Goal: Book appointment/travel/reservation

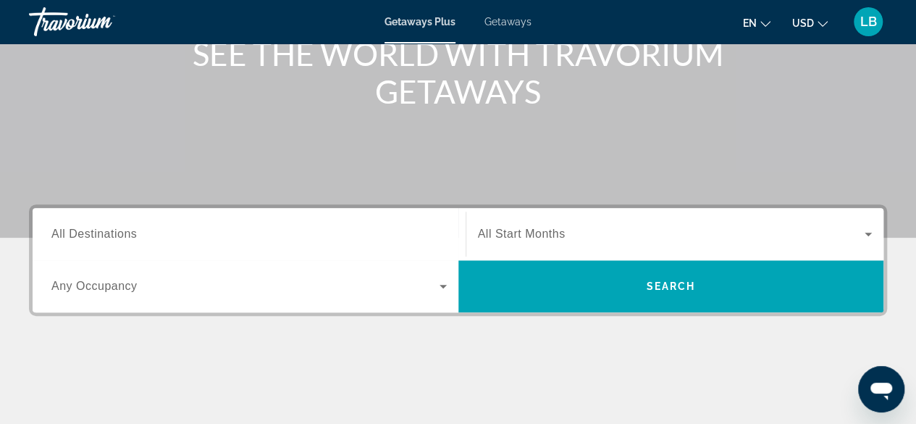
scroll to position [217, 0]
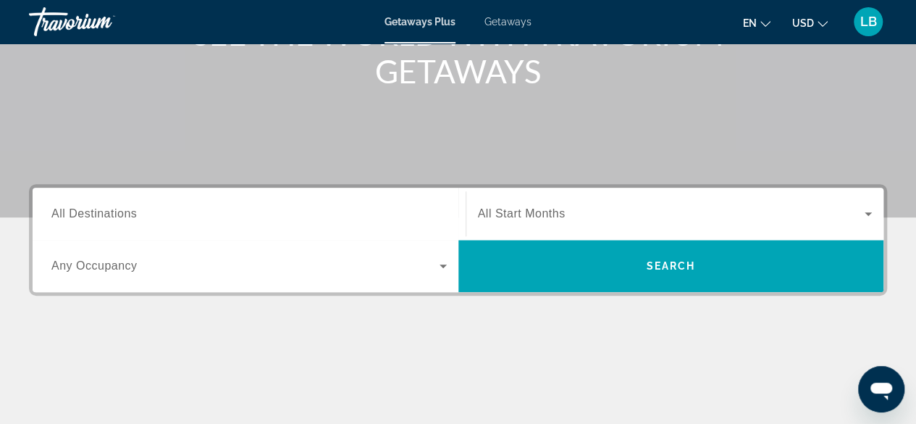
click at [92, 215] on span "All Destinations" at bounding box center [93, 213] width 85 height 12
click at [92, 215] on input "Destination All Destinations" at bounding box center [248, 214] width 395 height 17
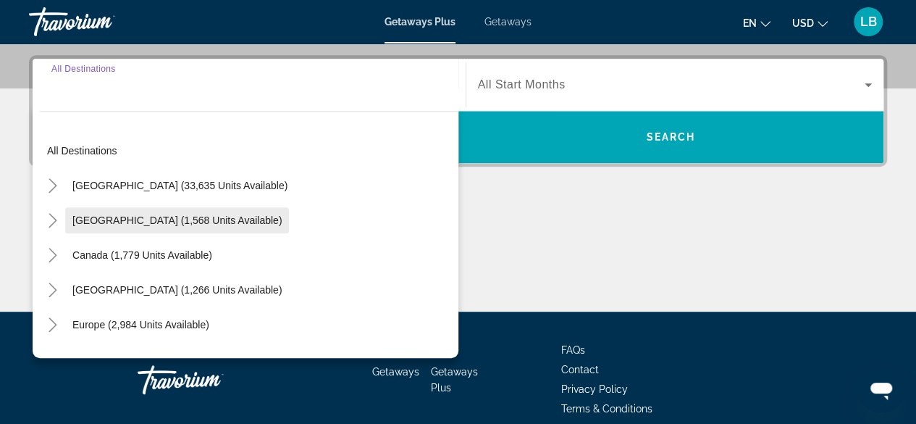
scroll to position [353, 0]
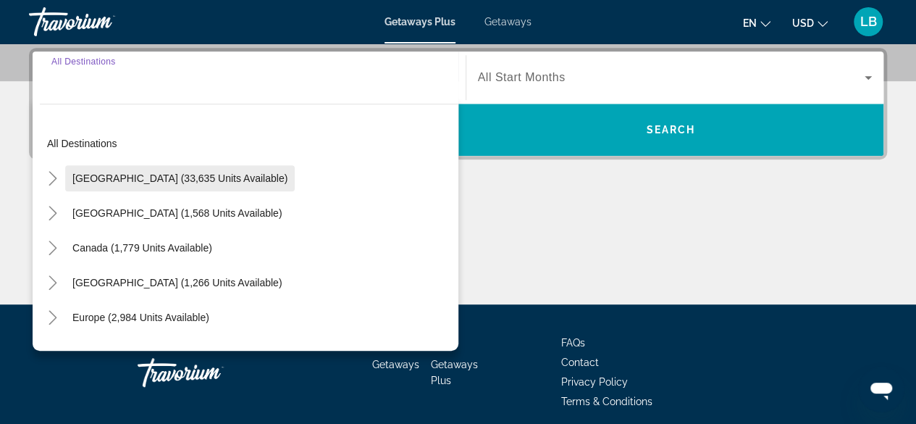
click at [109, 182] on span "[GEOGRAPHIC_DATA] (33,635 units available)" at bounding box center [179, 178] width 215 height 12
type input "**********"
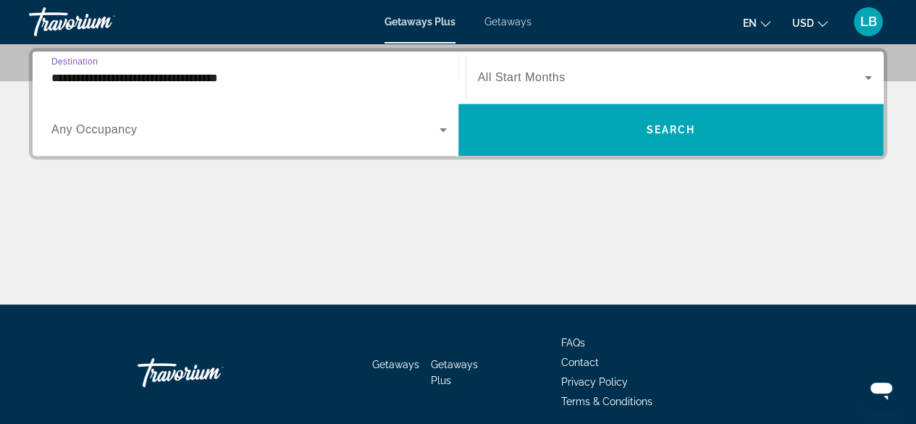
click at [132, 133] on span "Any Occupancy" at bounding box center [94, 129] width 86 height 12
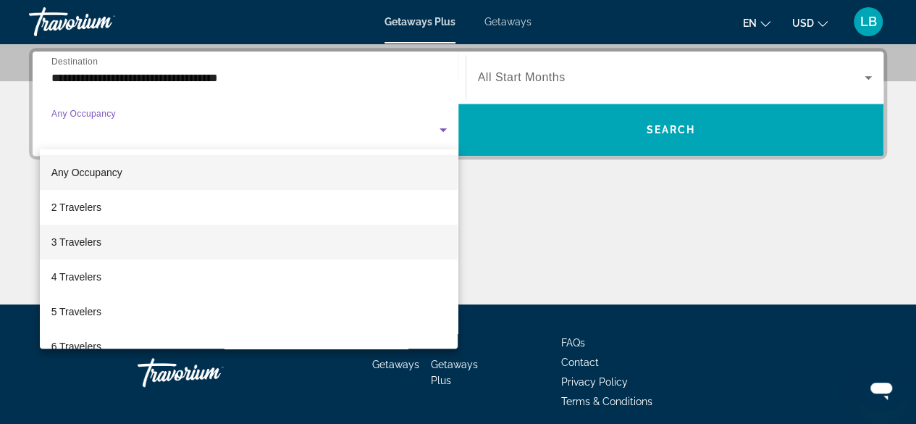
click at [88, 240] on span "3 Travelers" at bounding box center [76, 241] width 50 height 17
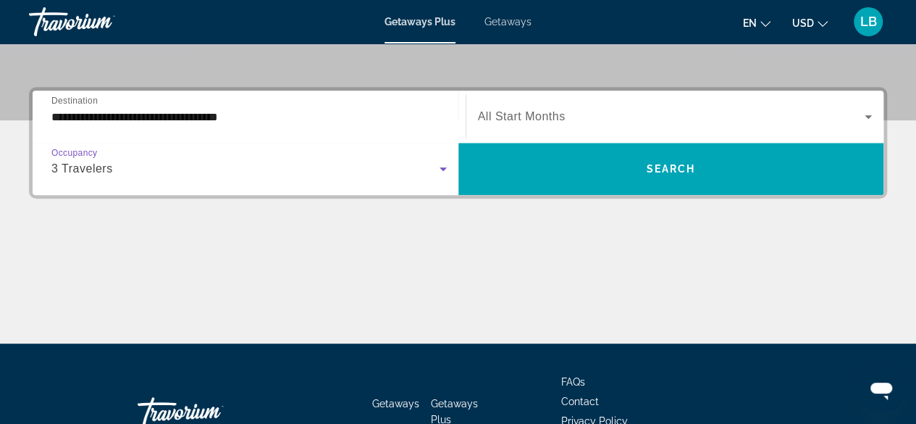
scroll to position [281, 0]
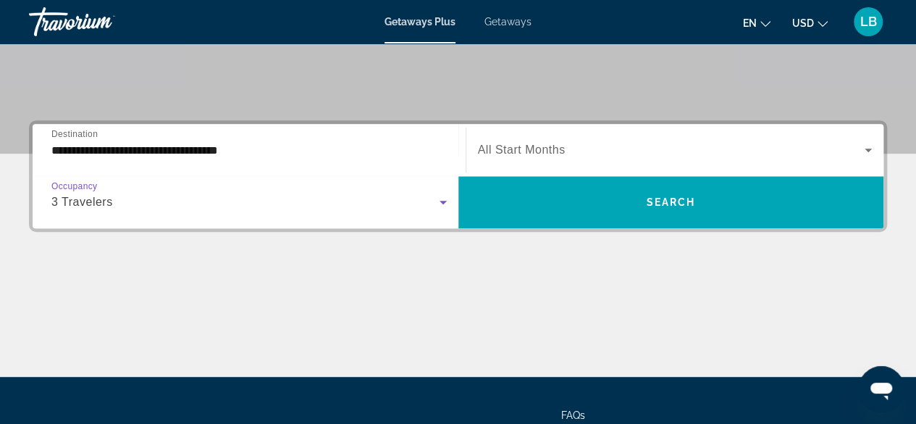
click at [558, 148] on span "All Start Months" at bounding box center [522, 149] width 88 height 12
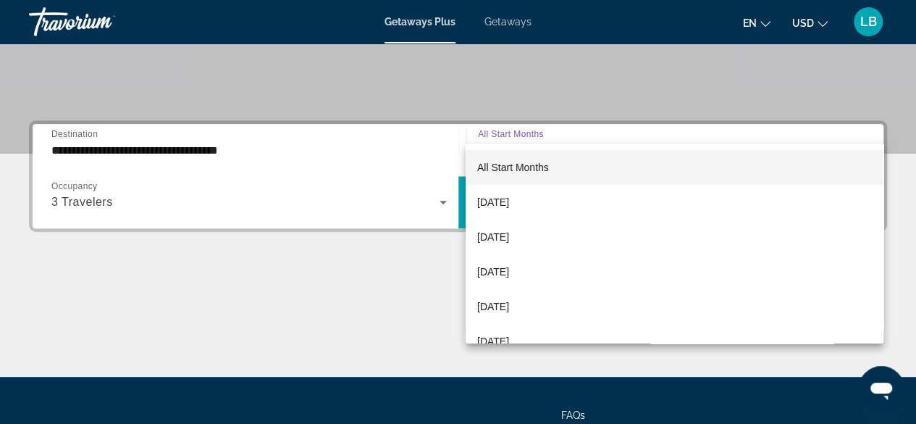
scroll to position [353, 0]
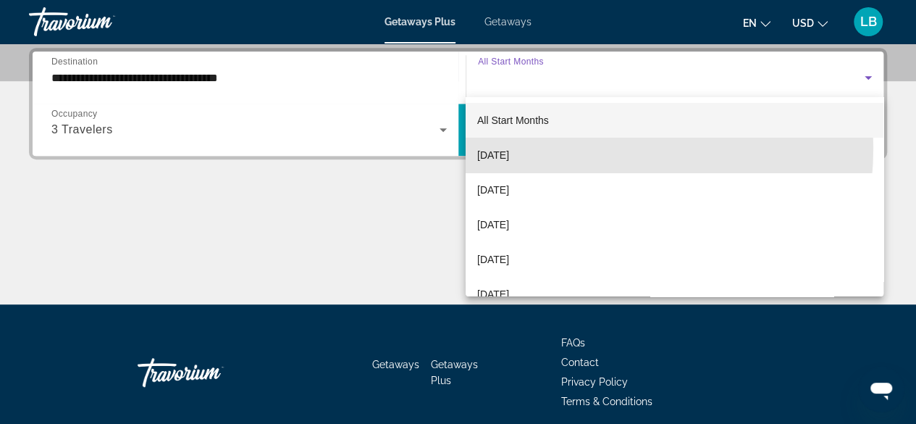
click at [558, 148] on mat-option "[DATE]" at bounding box center [675, 155] width 418 height 35
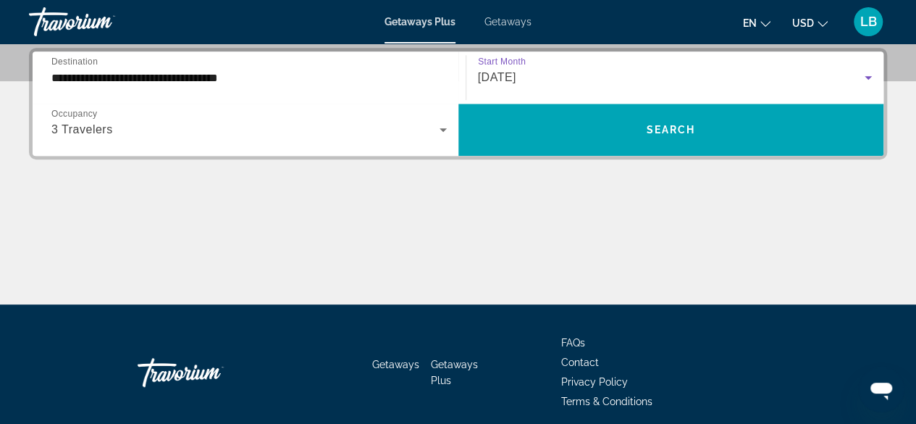
click at [558, 148] on span "Search widget" at bounding box center [671, 130] width 426 height 52
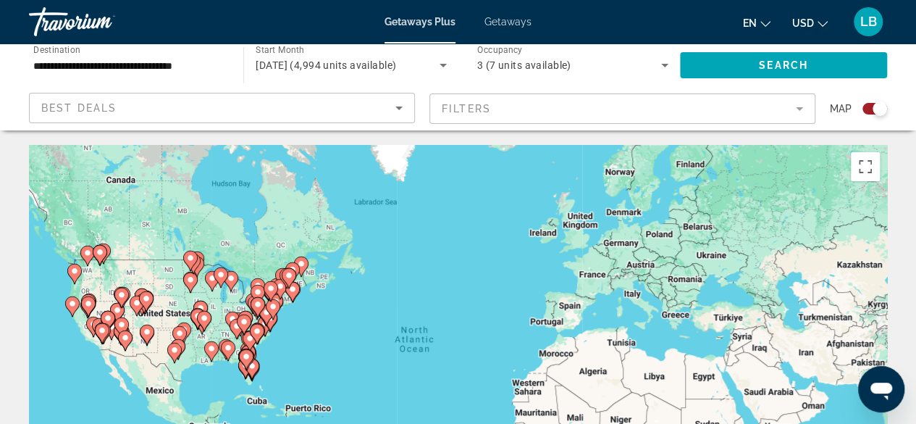
click at [81, 331] on div "To activate drag with keyboard, press Alt + Enter. Once in keyboard drag state,…" at bounding box center [458, 362] width 858 height 435
click at [88, 323] on icon "Main content" at bounding box center [92, 326] width 13 height 19
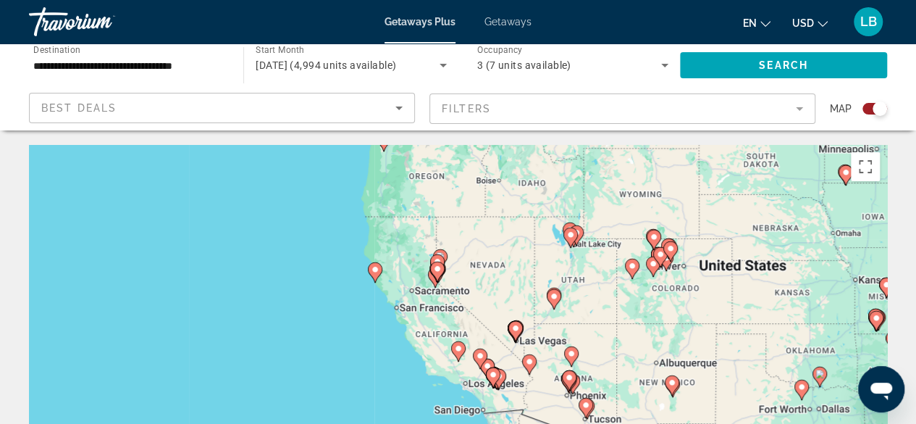
click at [434, 280] on gmp-advanced-marker "Main content" at bounding box center [437, 272] width 14 height 22
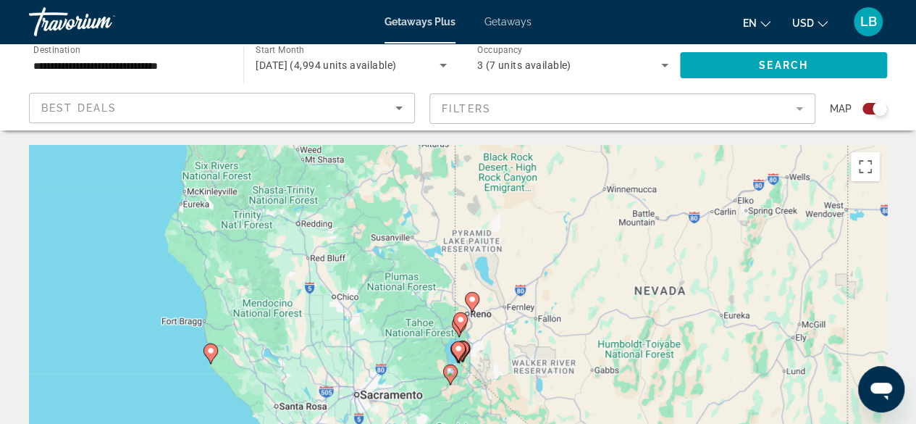
click at [450, 374] on image "Main content" at bounding box center [450, 371] width 9 height 9
type input "**********"
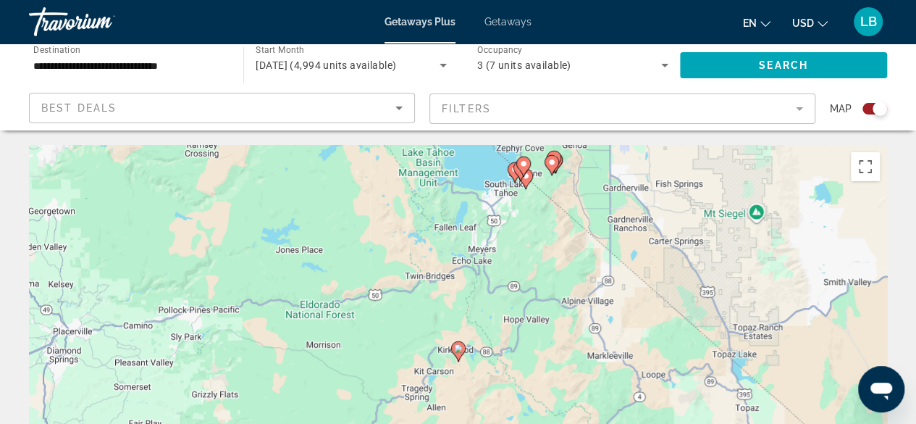
click at [513, 172] on image "Main content" at bounding box center [515, 169] width 9 height 9
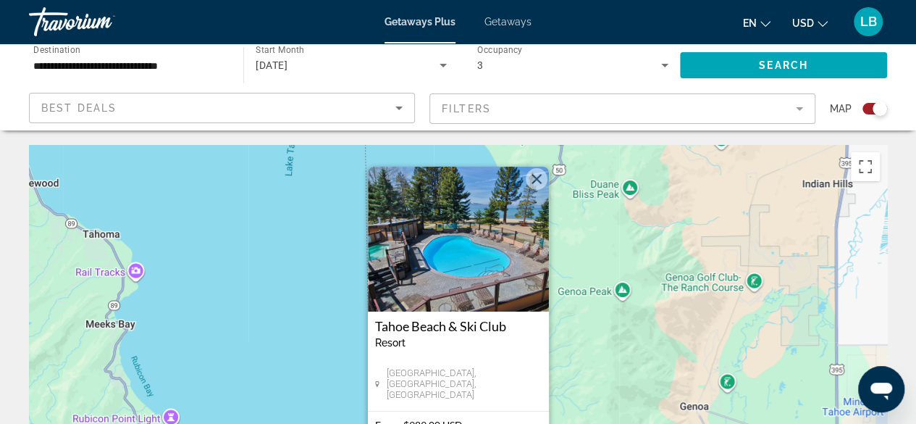
click at [337, 62] on div "[DATE]" at bounding box center [347, 64] width 183 height 17
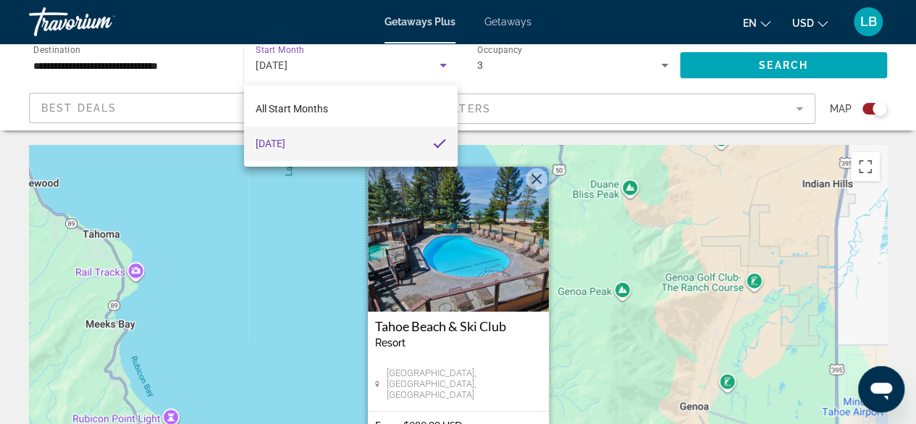
click at [332, 145] on mat-option "[DATE]" at bounding box center [351, 143] width 214 height 35
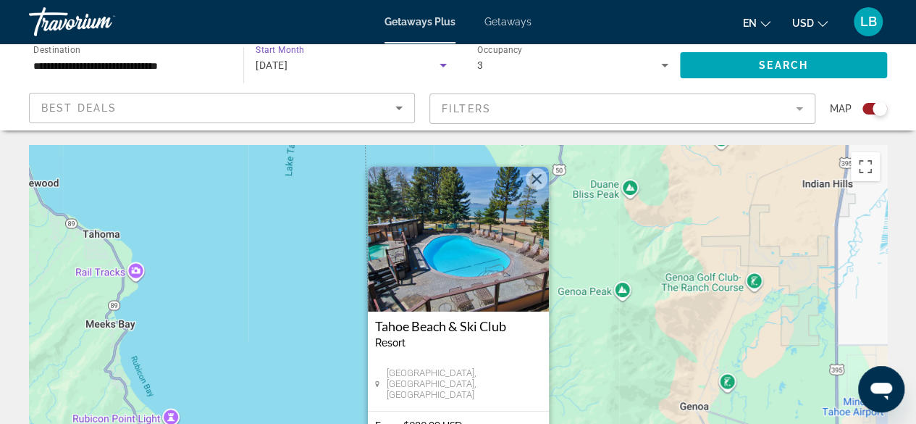
click at [288, 65] on span "[DATE]" at bounding box center [272, 65] width 32 height 12
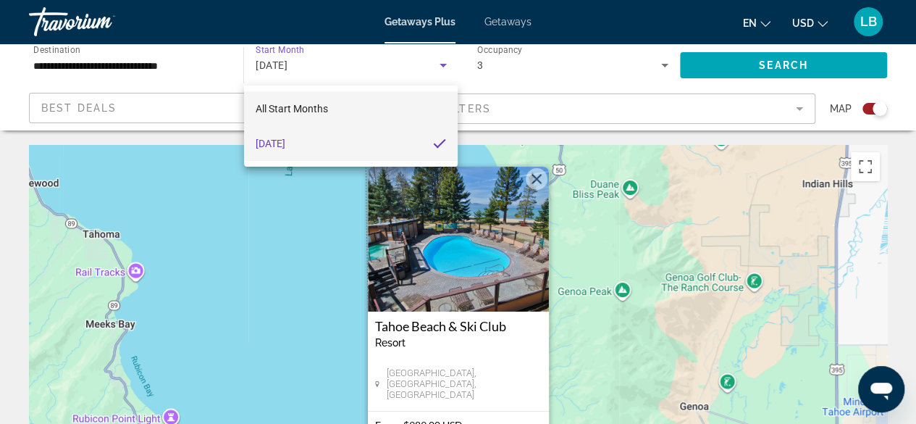
click at [314, 108] on span "All Start Months" at bounding box center [292, 109] width 72 height 12
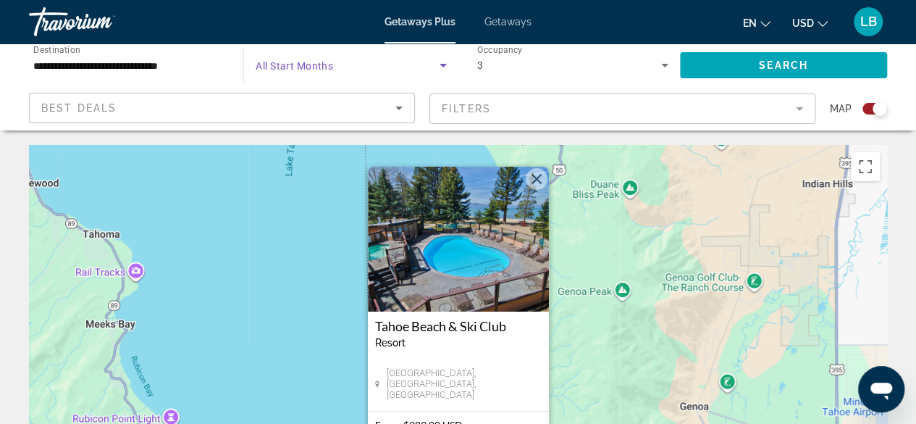
click at [343, 62] on span "Search widget" at bounding box center [347, 64] width 183 height 17
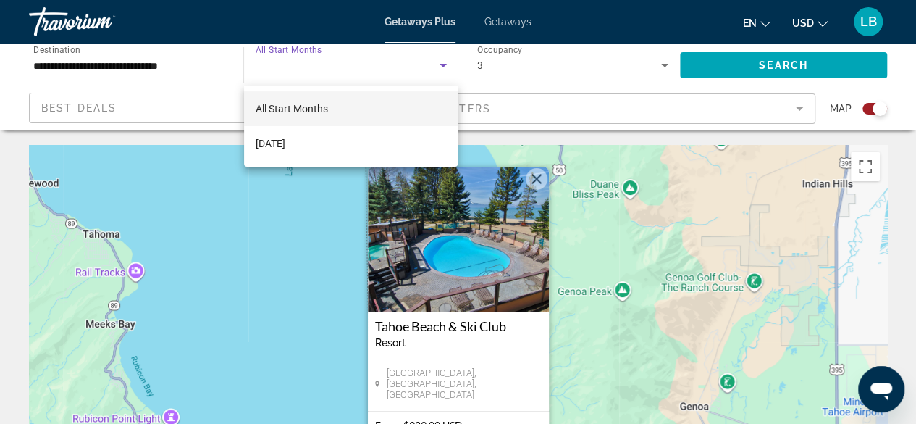
click at [718, 232] on div at bounding box center [458, 212] width 916 height 424
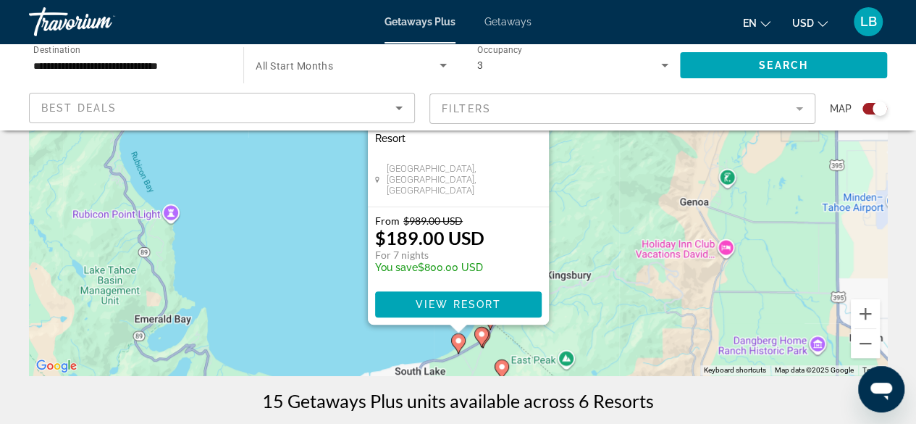
scroll to position [217, 0]
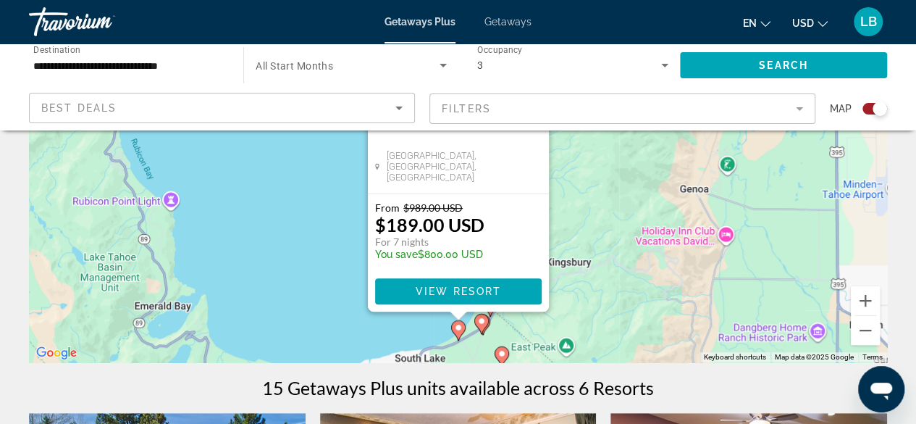
click at [482, 321] on image "Main content" at bounding box center [481, 320] width 9 height 9
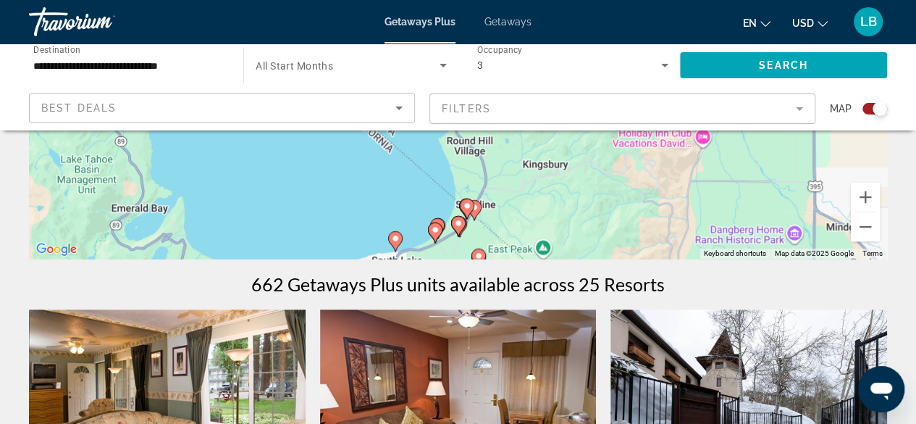
scroll to position [362, 0]
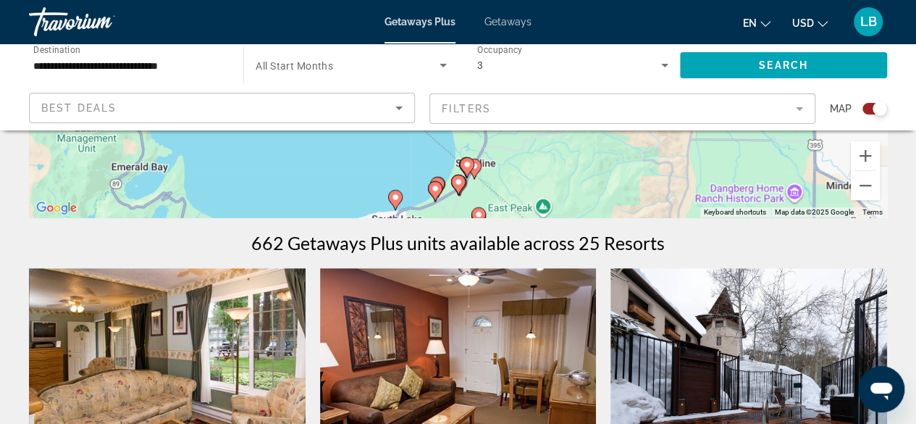
click at [431, 189] on image "Main content" at bounding box center [435, 188] width 9 height 9
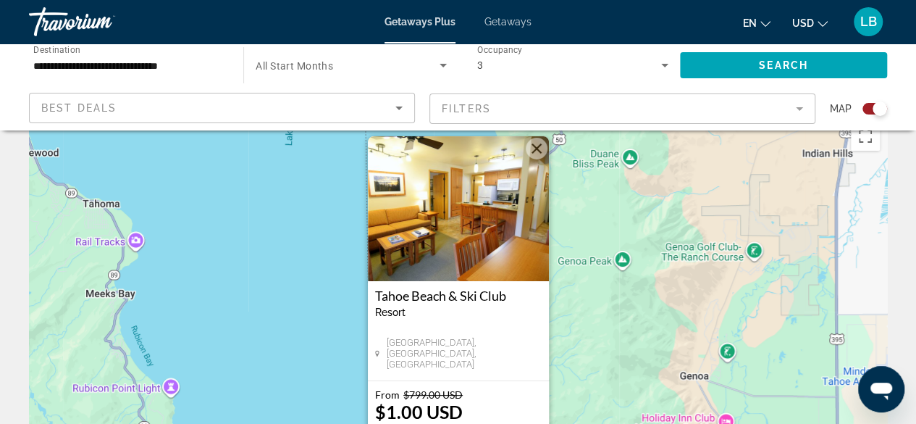
scroll to position [0, 0]
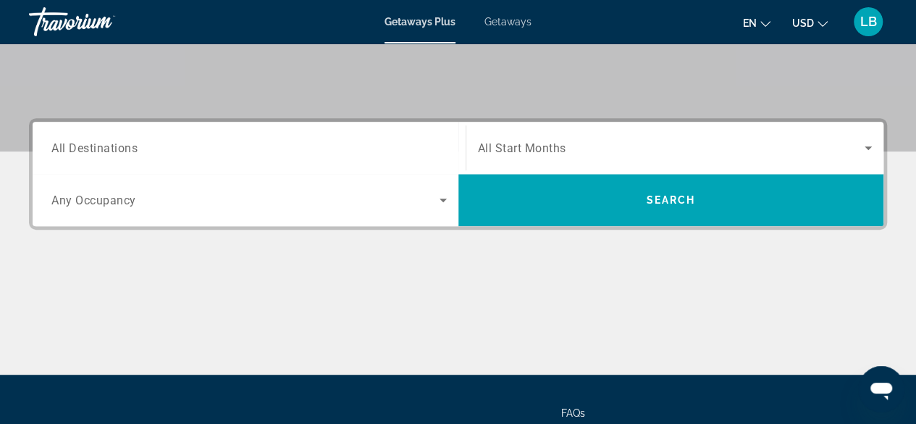
scroll to position [290, 0]
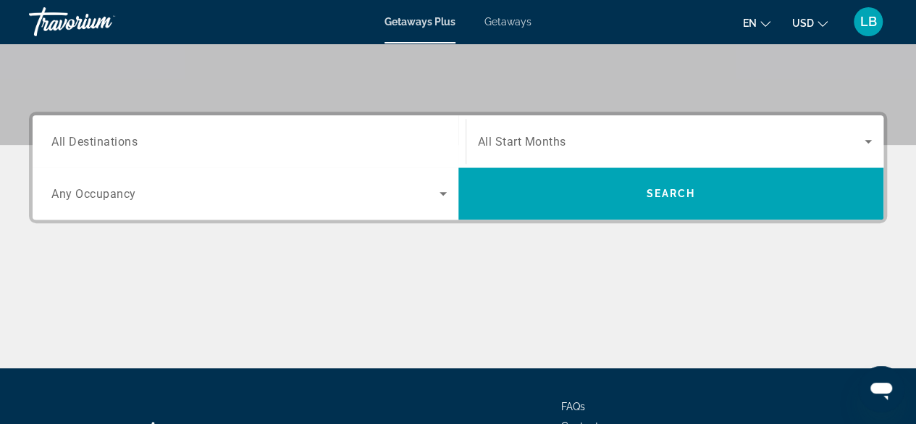
click at [106, 143] on span "All Destinations" at bounding box center [94, 141] width 86 height 14
click at [106, 143] on input "Destination All Destinations" at bounding box center [248, 141] width 395 height 17
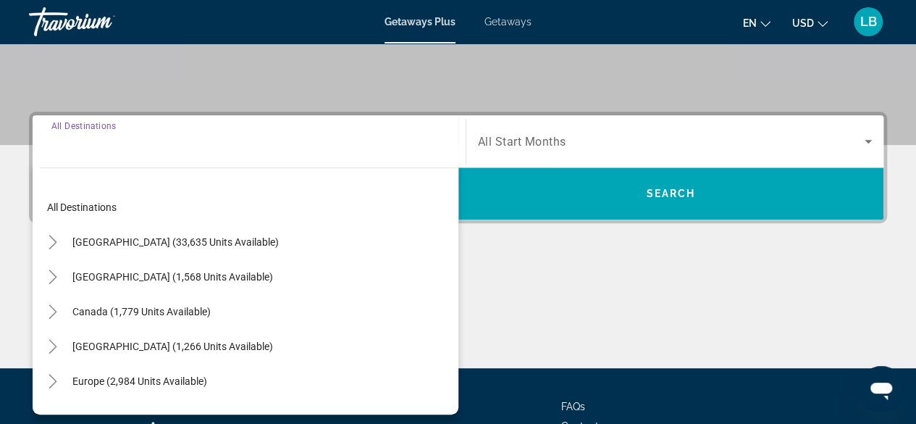
scroll to position [353, 0]
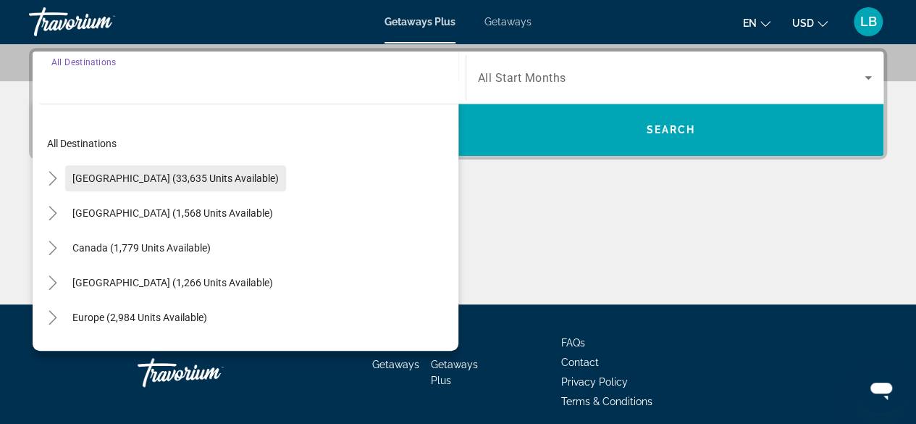
click at [117, 175] on span "[GEOGRAPHIC_DATA] (33,635 units available)" at bounding box center [175, 178] width 206 height 12
type input "**********"
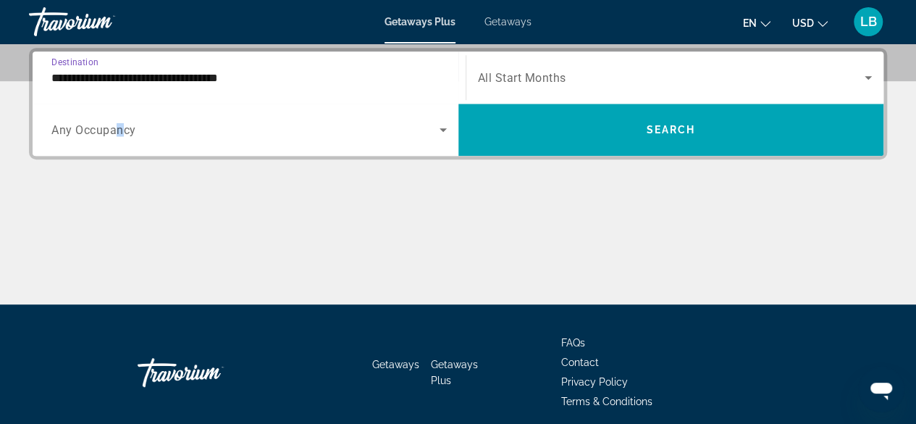
click at [119, 128] on span "Any Occupancy" at bounding box center [93, 130] width 85 height 14
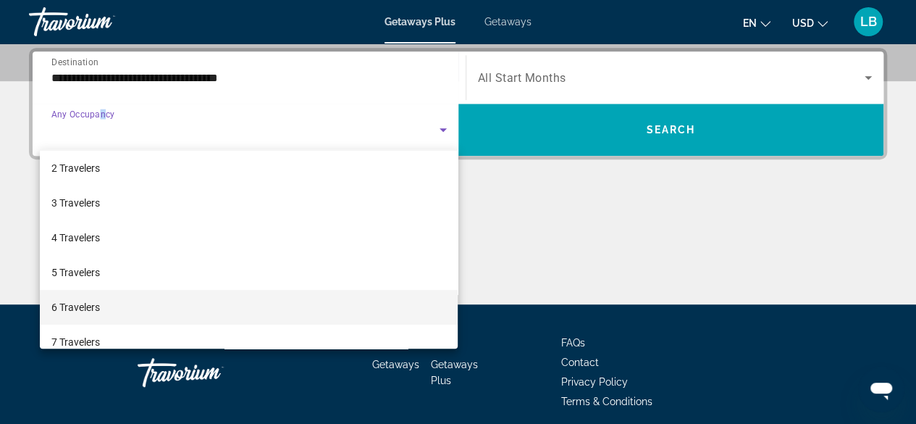
scroll to position [72, 0]
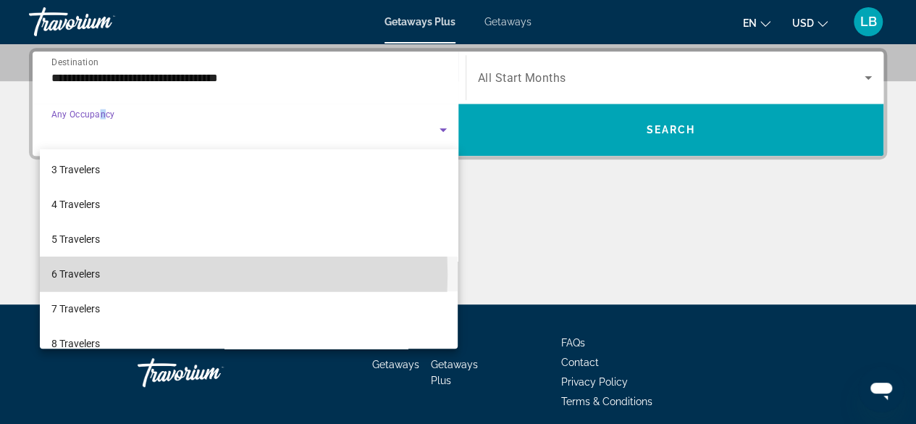
click at [82, 274] on span "6 Travelers" at bounding box center [75, 273] width 49 height 17
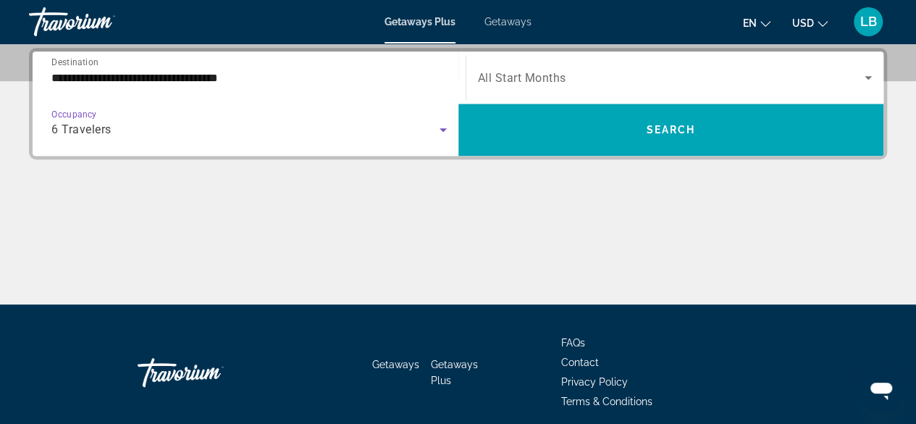
click at [564, 78] on span "All Start Months" at bounding box center [522, 78] width 88 height 14
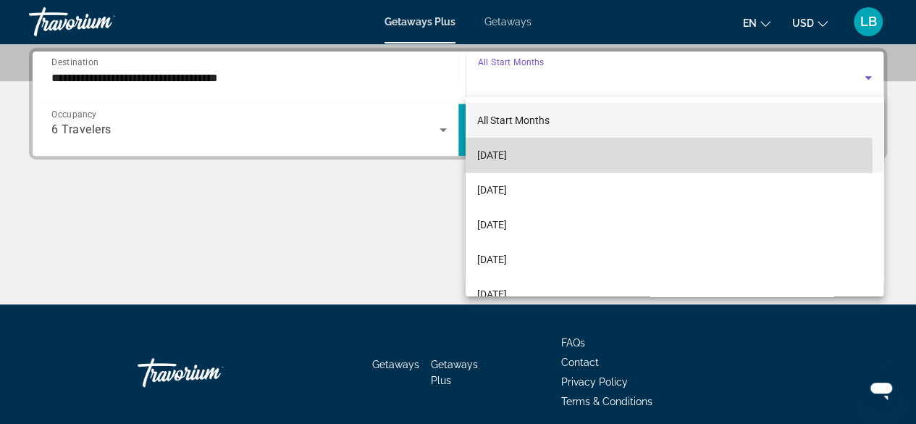
click at [507, 158] on span "[DATE]" at bounding box center [492, 154] width 30 height 17
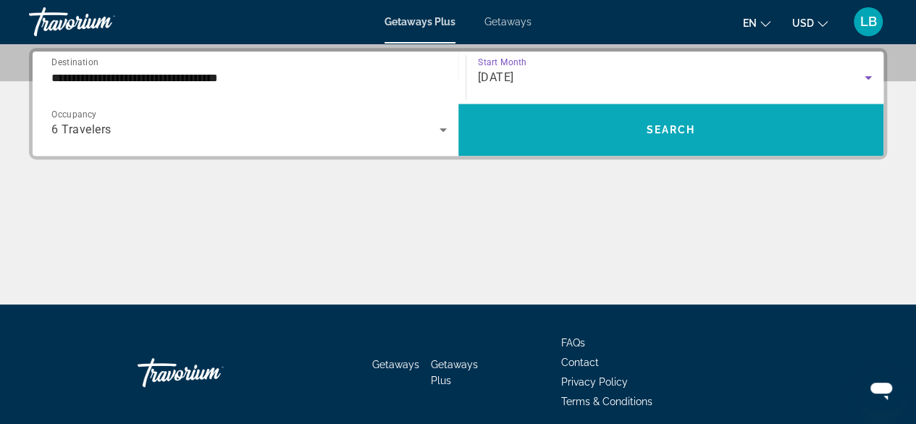
click at [534, 134] on span "Search widget" at bounding box center [671, 129] width 426 height 35
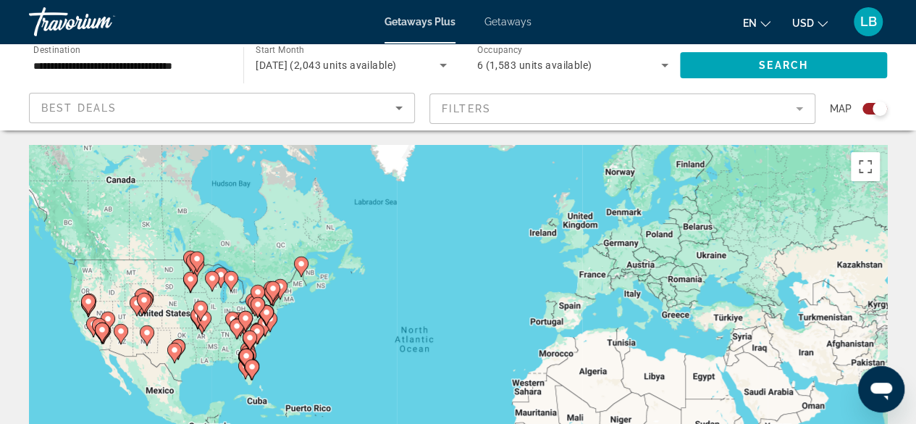
click at [91, 340] on div "To activate drag with keyboard, press Alt + Enter. Once in keyboard drag state,…" at bounding box center [458, 362] width 858 height 435
click at [93, 331] on gmp-advanced-marker "Main content" at bounding box center [99, 328] width 14 height 22
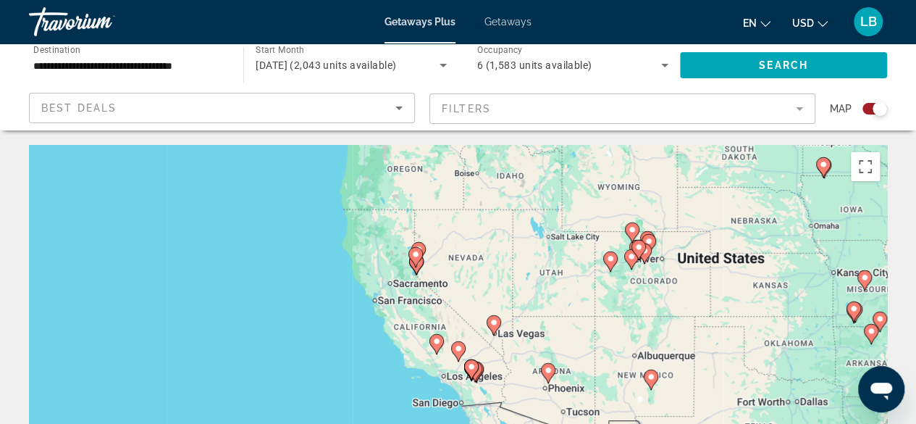
click at [414, 267] on gmp-advanced-marker "Main content" at bounding box center [415, 257] width 14 height 22
click at [416, 269] on icon "Main content" at bounding box center [415, 265] width 13 height 19
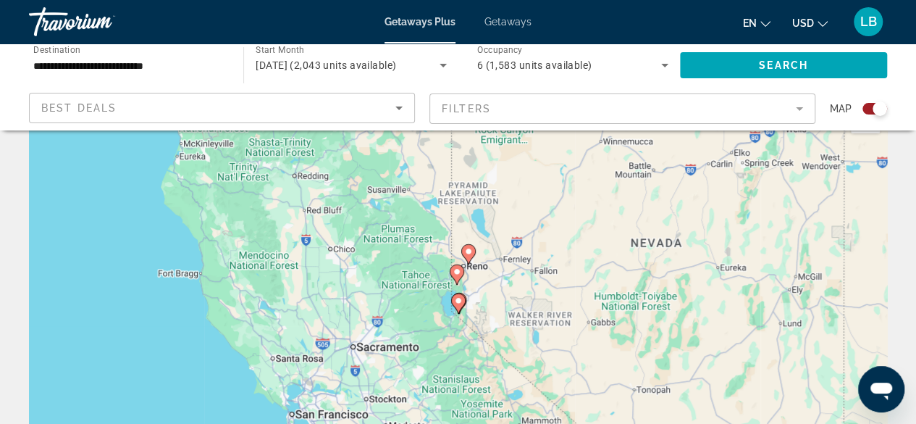
scroll to position [145, 0]
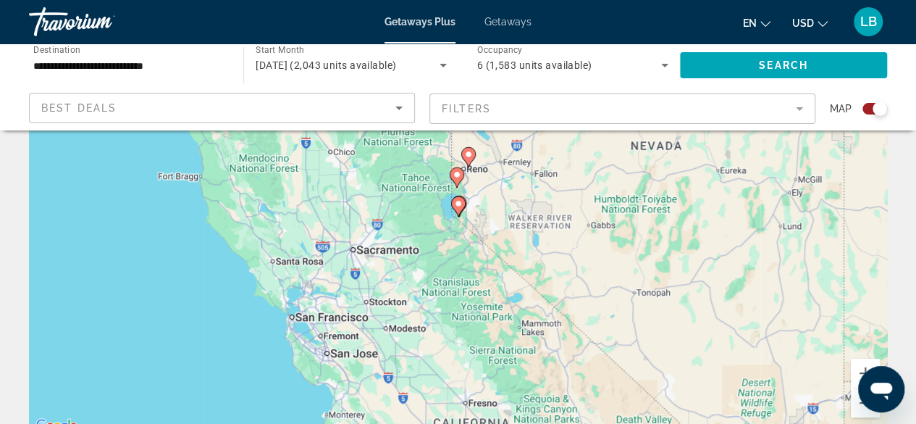
click at [455, 202] on image "Main content" at bounding box center [458, 203] width 9 height 9
type input "**********"
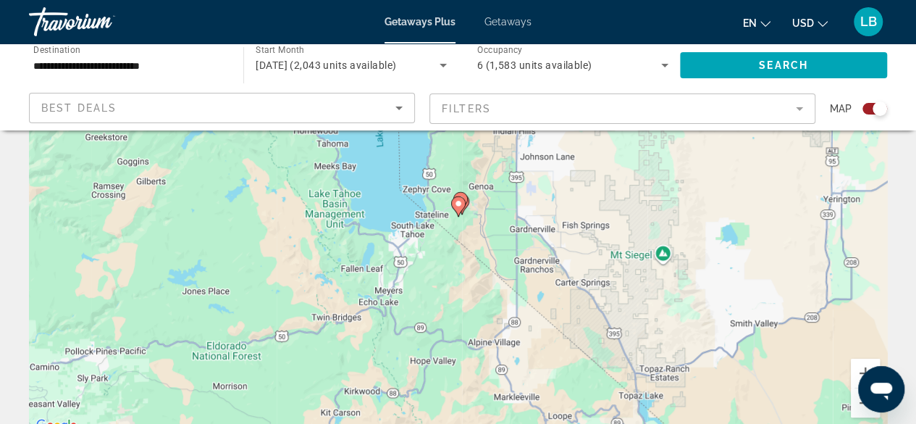
click at [456, 204] on image "Main content" at bounding box center [458, 203] width 9 height 9
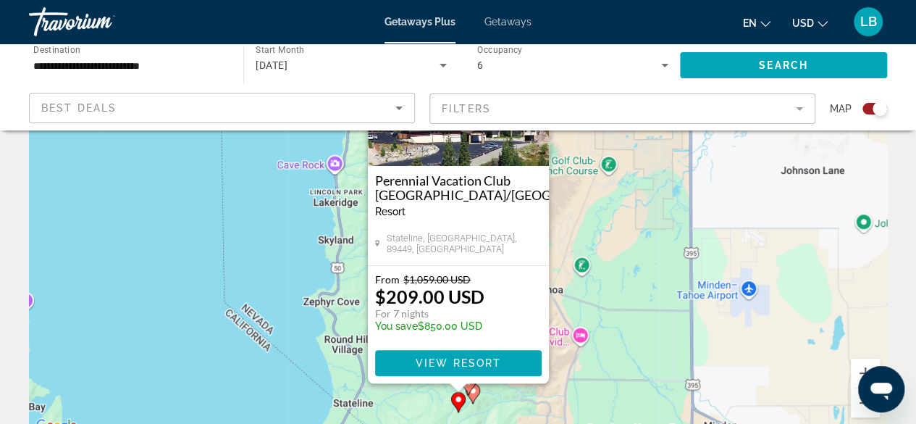
click at [647, 272] on div "To activate drag with keyboard, press Alt + Enter. Once in keyboard drag state,…" at bounding box center [458, 217] width 858 height 435
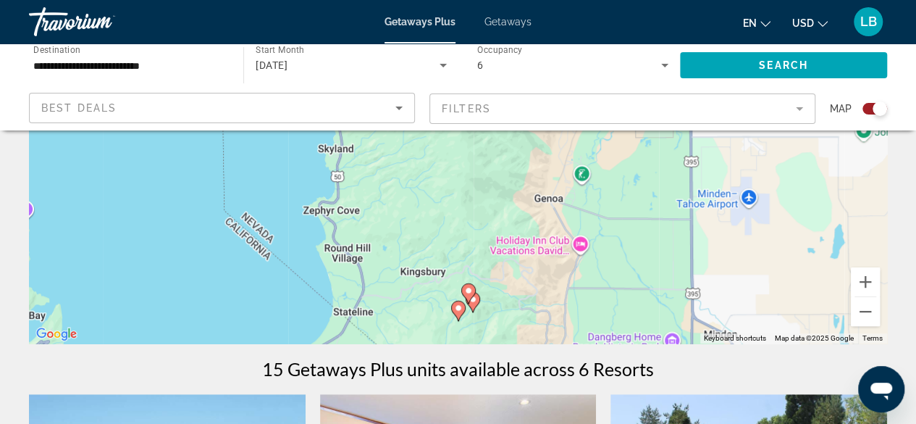
scroll to position [217, 0]
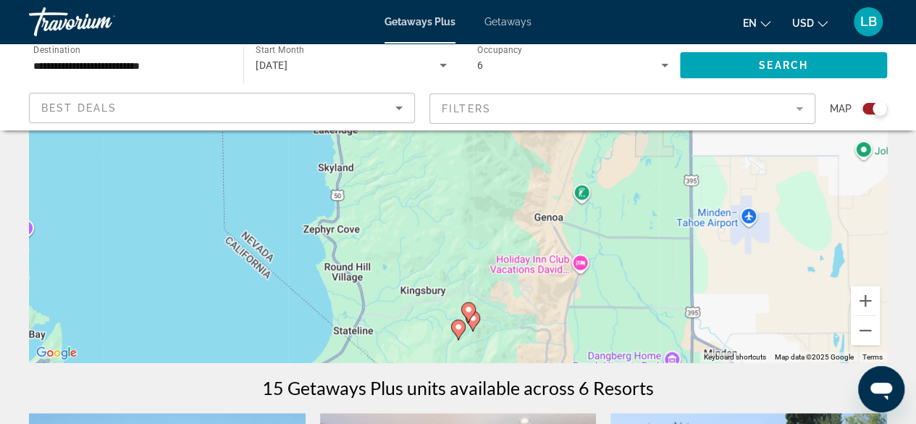
click at [464, 308] on image "Main content" at bounding box center [468, 309] width 9 height 9
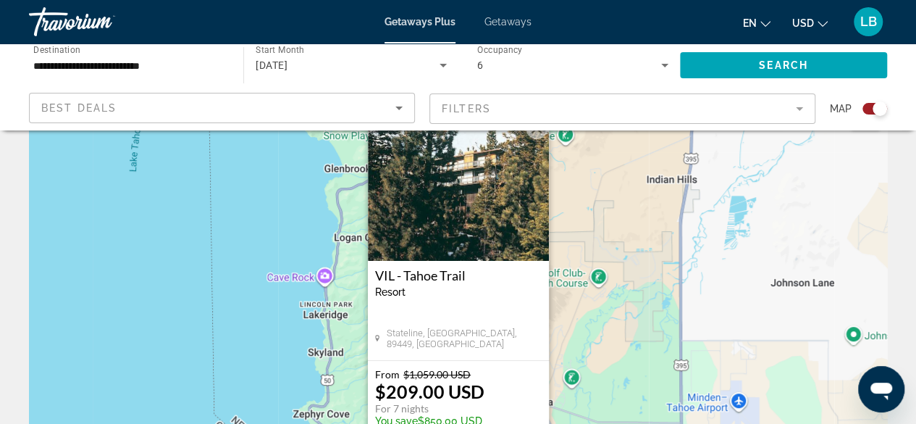
scroll to position [72, 0]
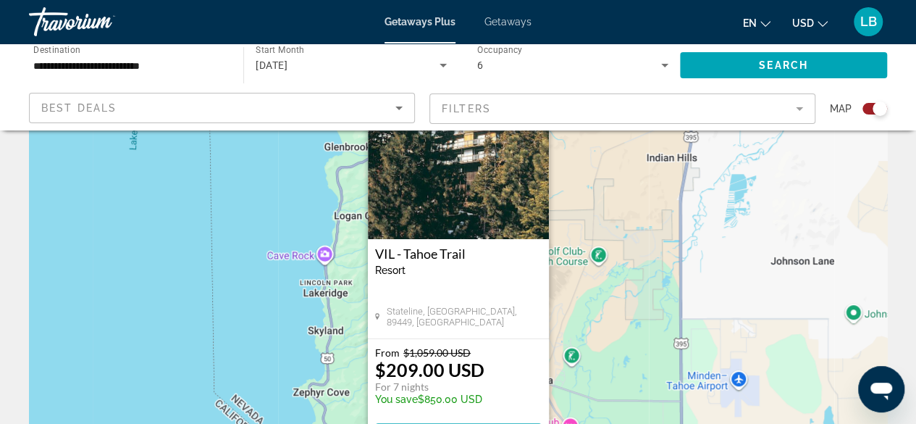
click at [646, 258] on div "To activate drag with keyboard, press Alt + Enter. Once in keyboard drag state,…" at bounding box center [458, 289] width 858 height 435
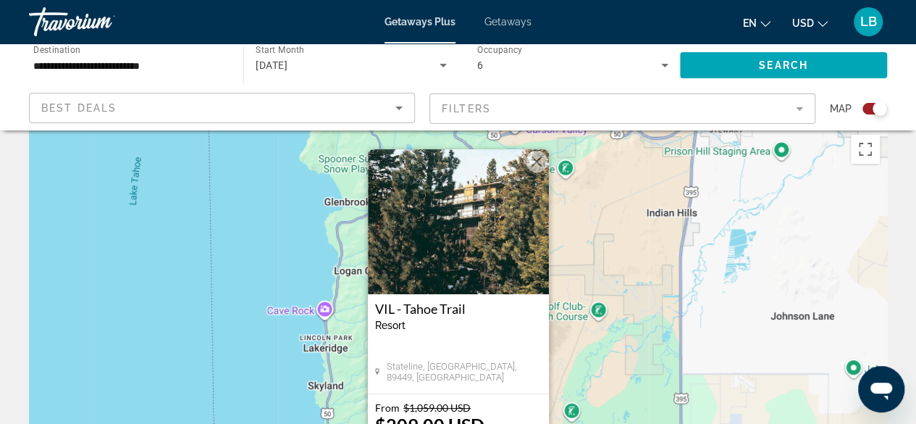
scroll to position [0, 0]
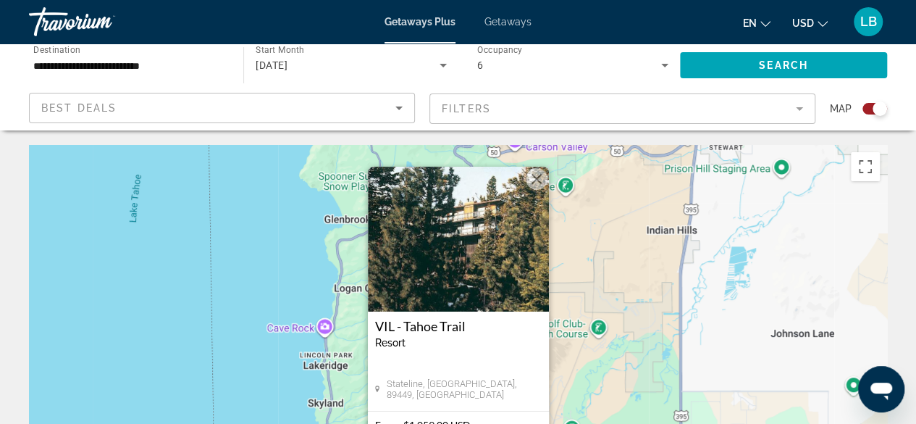
click at [540, 177] on button "Close" at bounding box center [537, 179] width 22 height 22
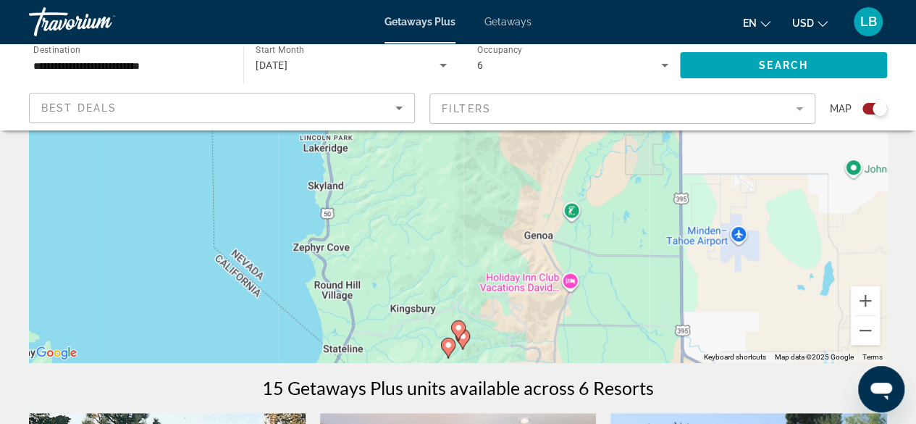
scroll to position [290, 0]
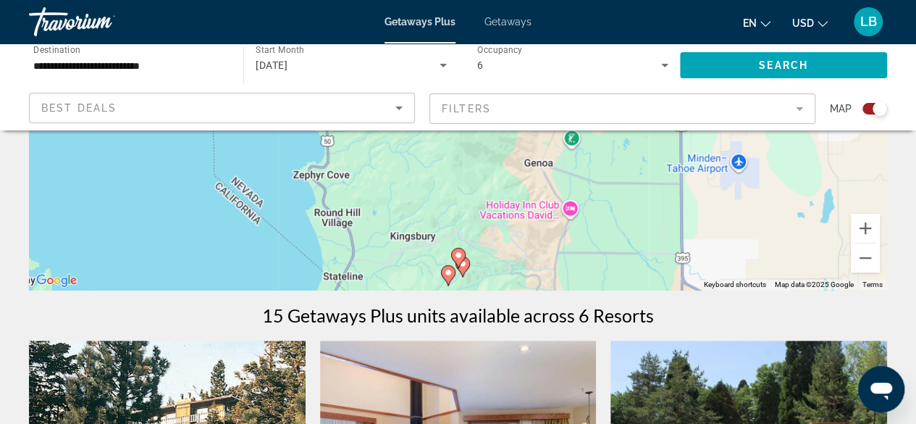
drag, startPoint x: 465, startPoint y: 248, endPoint x: 500, endPoint y: 206, distance: 54.5
click at [505, 204] on div "To activate drag with keyboard, press Alt + Enter. Once in keyboard drag state,…" at bounding box center [458, 72] width 858 height 435
click at [454, 255] on image "Main content" at bounding box center [458, 255] width 9 height 9
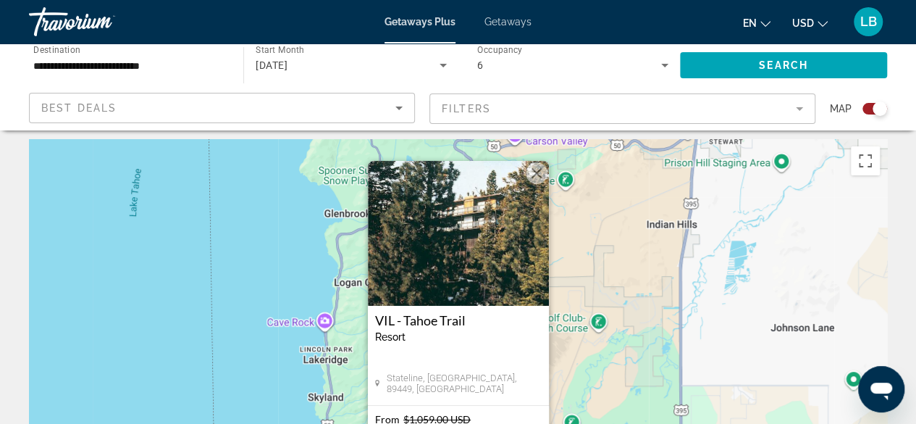
scroll to position [0, 0]
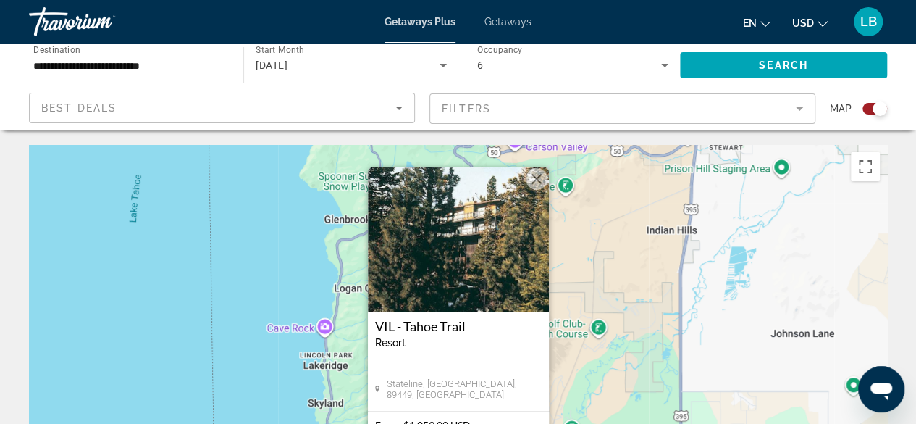
click at [534, 180] on button "Close" at bounding box center [537, 179] width 22 height 22
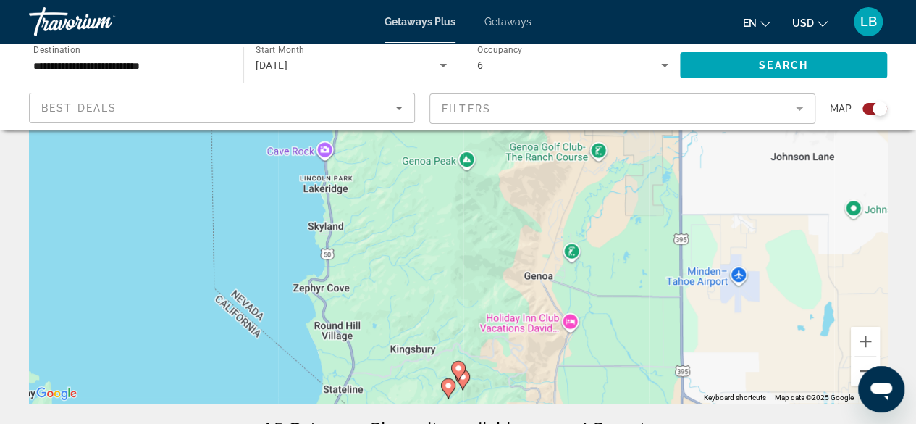
scroll to position [290, 0]
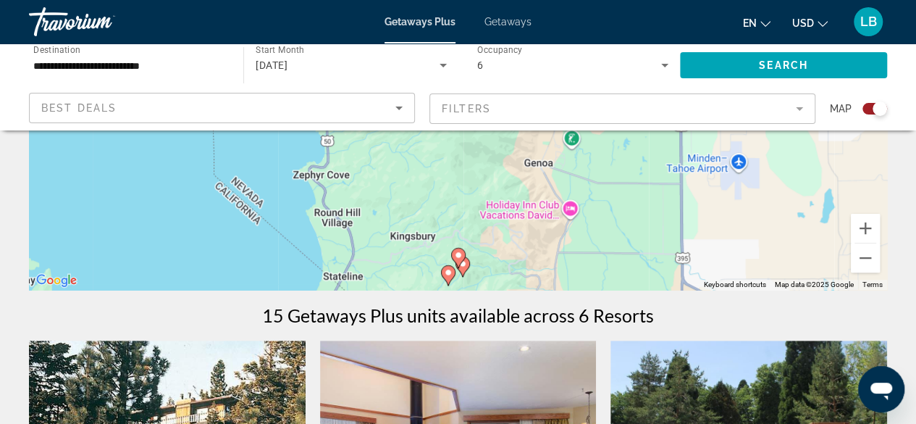
click at [463, 267] on gmp-advanced-marker "Main content" at bounding box center [458, 258] width 14 height 22
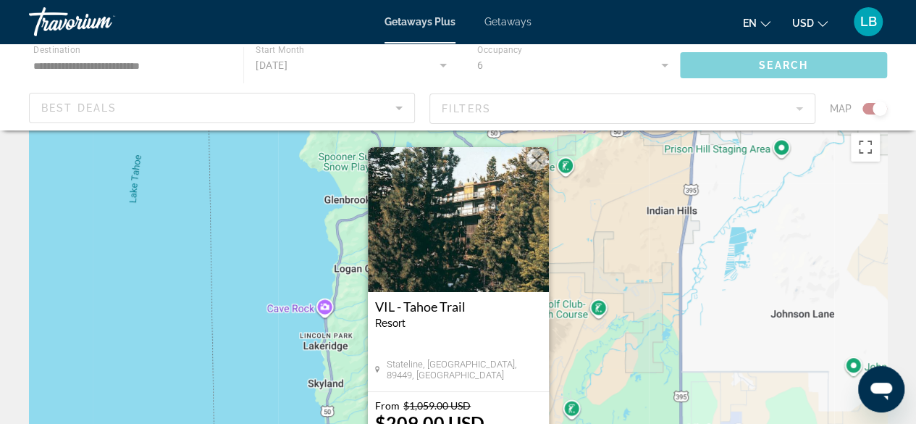
scroll to position [0, 0]
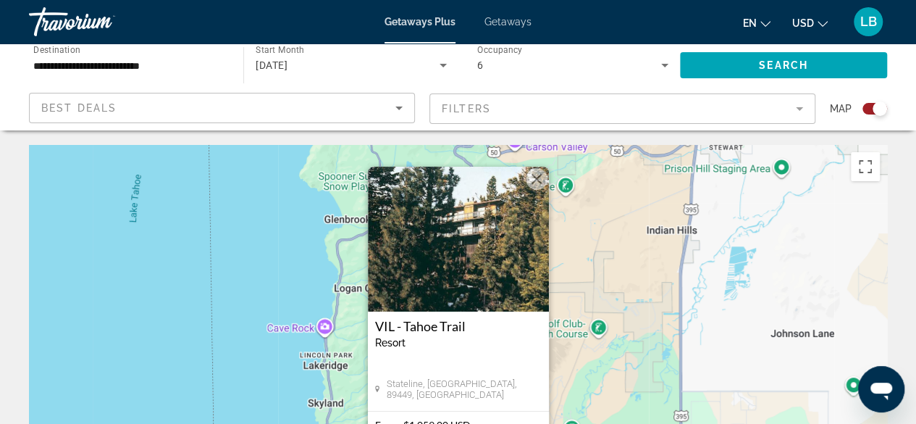
click at [540, 177] on button "Close" at bounding box center [537, 179] width 22 height 22
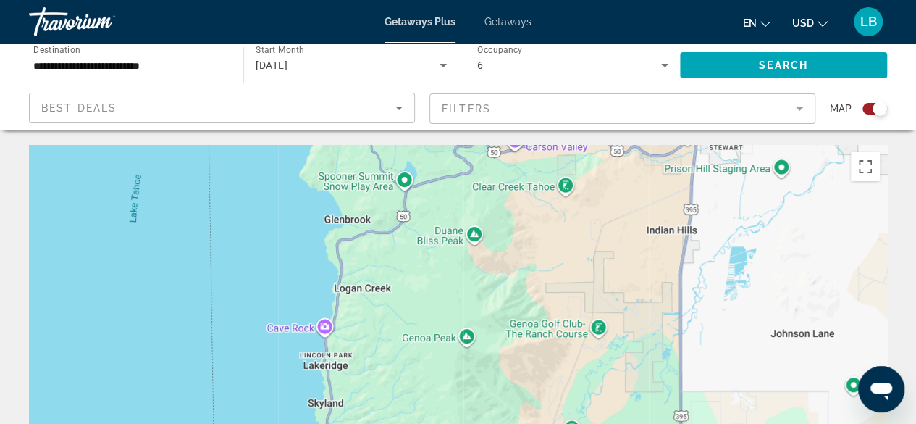
drag, startPoint x: 468, startPoint y: 268, endPoint x: 524, endPoint y: 189, distance: 96.7
click at [524, 189] on div "To activate drag with keyboard, press Alt + Enter. Once in keyboard drag state,…" at bounding box center [458, 362] width 858 height 435
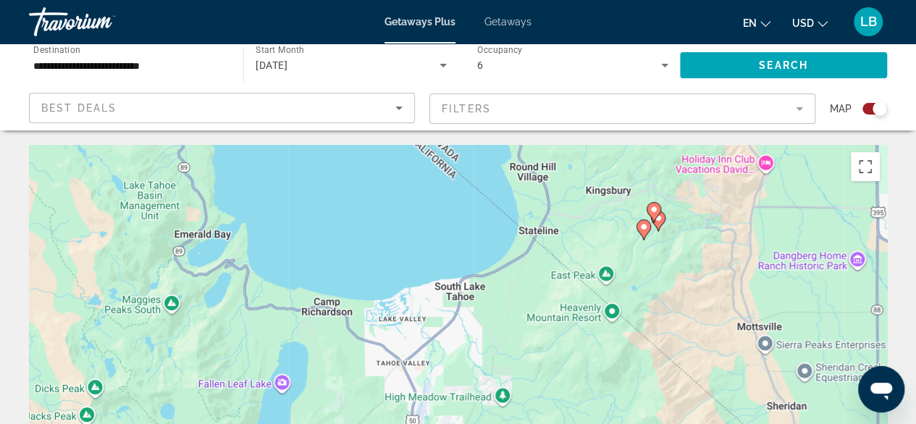
drag, startPoint x: 379, startPoint y: 402, endPoint x: 574, endPoint y: 68, distance: 386.6
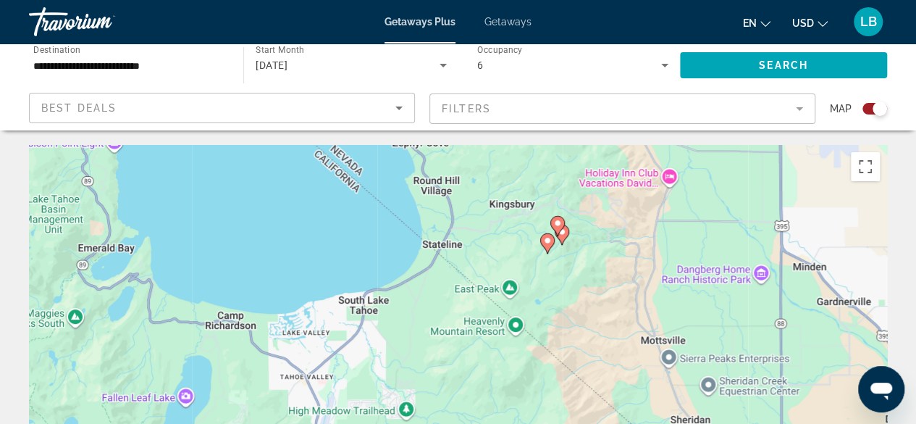
drag, startPoint x: 574, startPoint y: 212, endPoint x: 488, endPoint y: 243, distance: 90.7
click at [475, 231] on div "To activate drag with keyboard, press Alt + Enter. Once in keyboard drag state,…" at bounding box center [458, 362] width 858 height 435
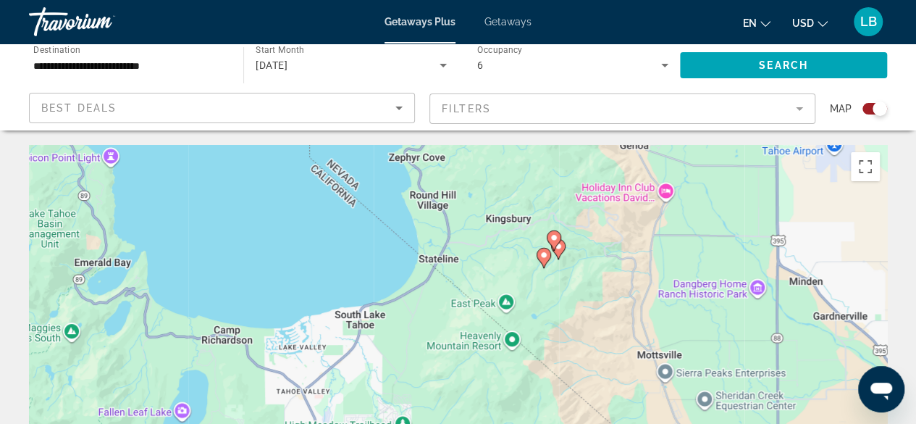
click at [543, 256] on image "Main content" at bounding box center [544, 255] width 9 height 9
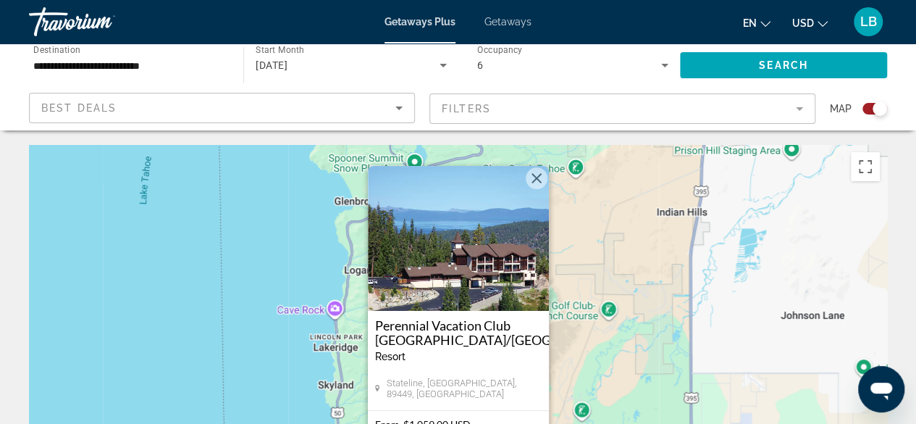
click at [458, 283] on img "Main content" at bounding box center [458, 238] width 181 height 145
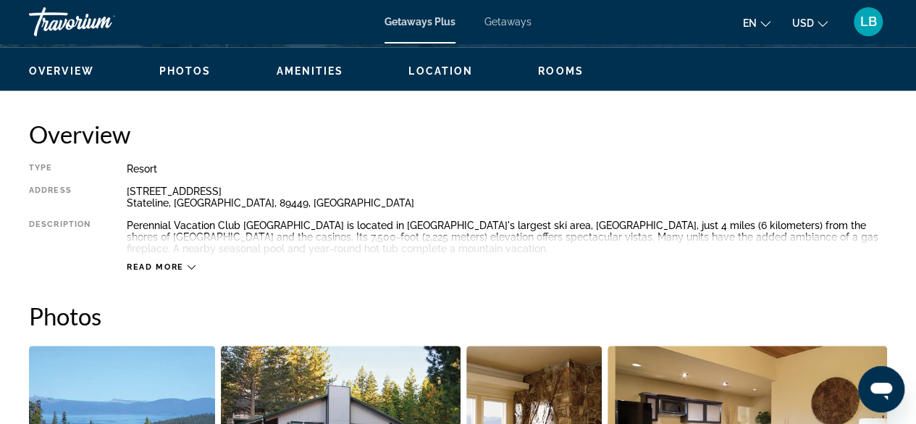
scroll to position [507, 0]
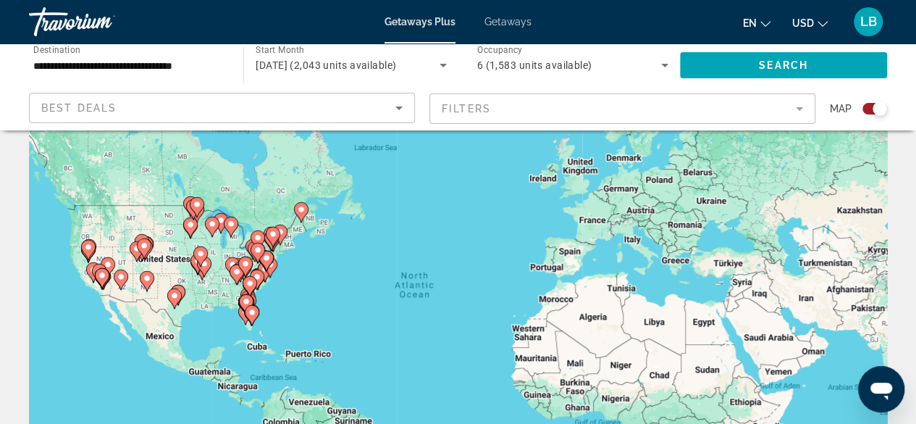
scroll to position [72, 0]
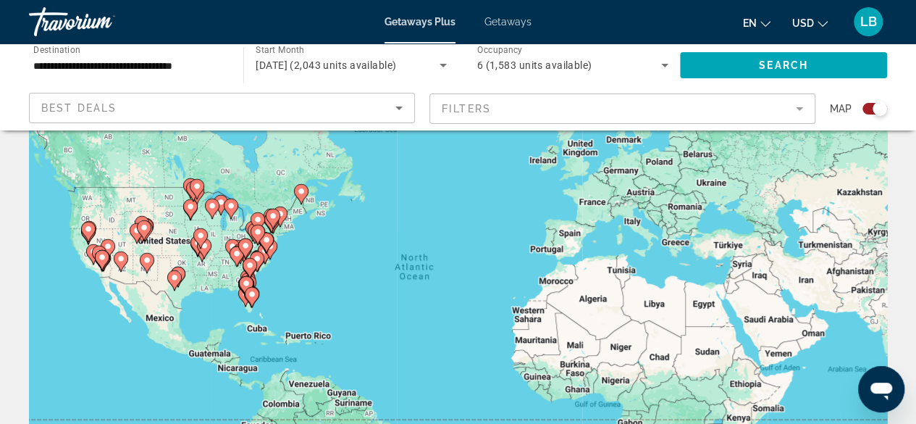
click at [149, 101] on div "Best Deals" at bounding box center [218, 107] width 354 height 17
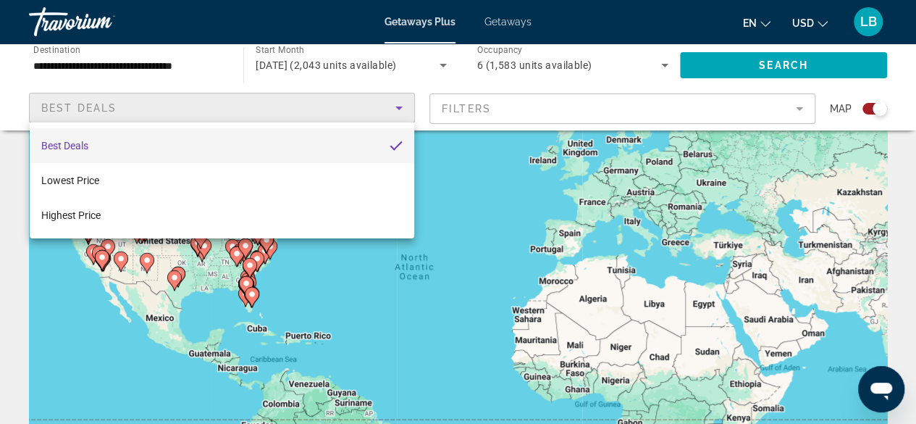
click at [469, 150] on div at bounding box center [458, 212] width 916 height 424
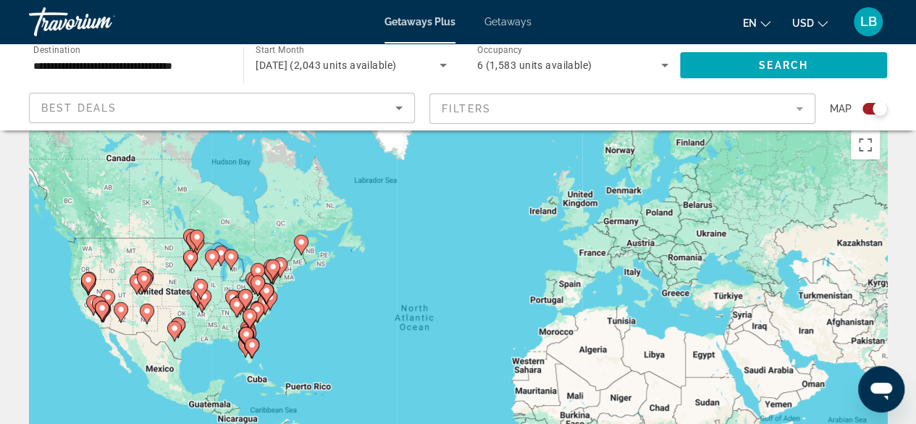
scroll to position [0, 0]
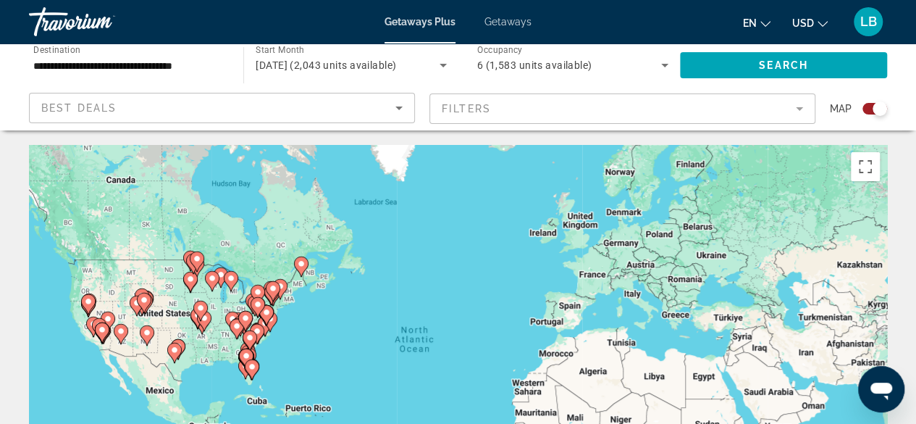
click at [294, 64] on span "[DATE] (2,043 units available)" at bounding box center [326, 65] width 141 height 12
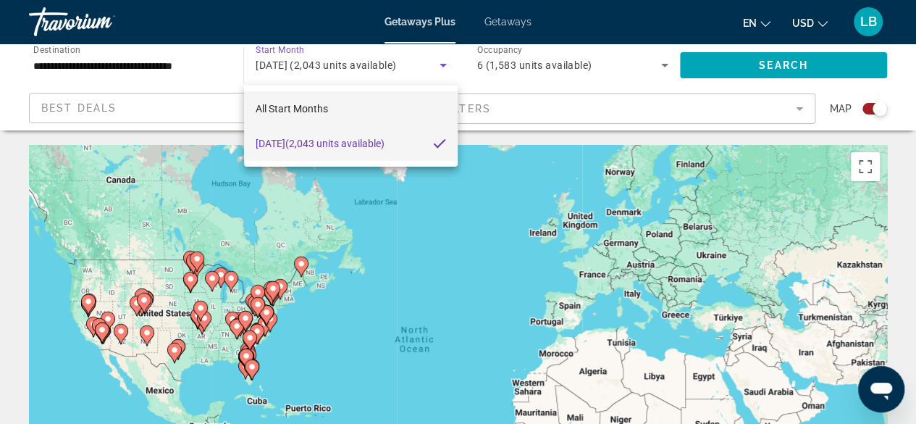
click at [287, 106] on span "All Start Months" at bounding box center [292, 109] width 72 height 12
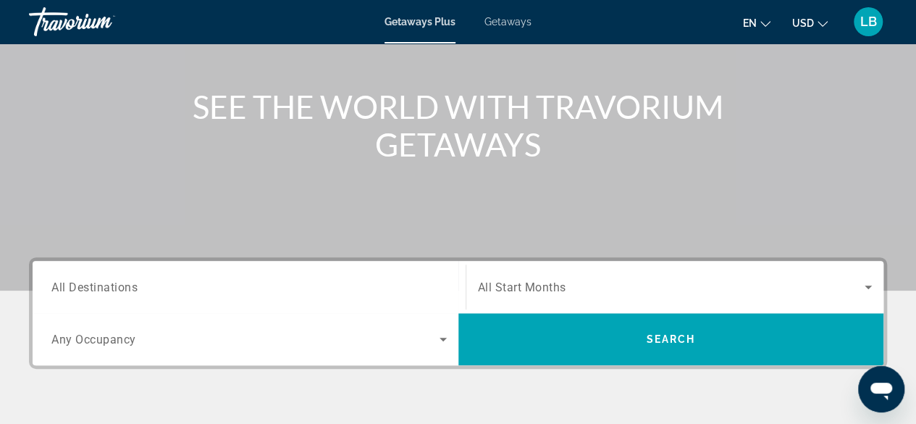
scroll to position [217, 0]
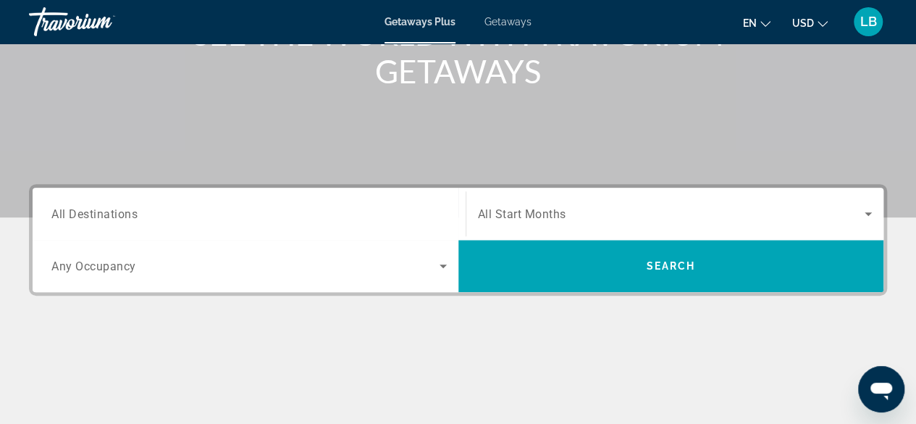
click at [177, 215] on input "Destination All Destinations" at bounding box center [248, 214] width 395 height 17
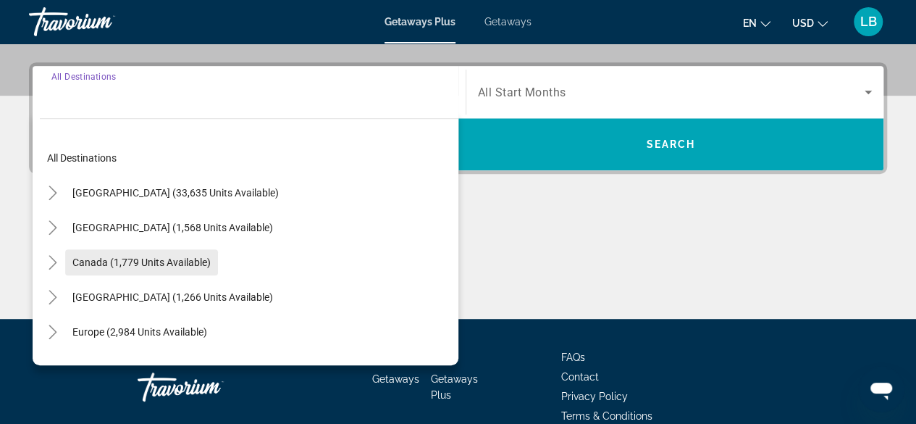
scroll to position [353, 0]
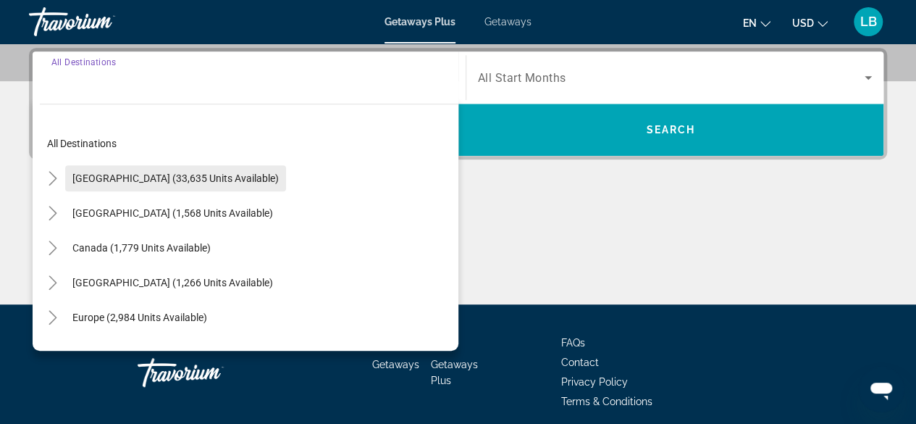
click at [98, 180] on span "[GEOGRAPHIC_DATA] (33,635 units available)" at bounding box center [175, 178] width 206 height 12
type input "**********"
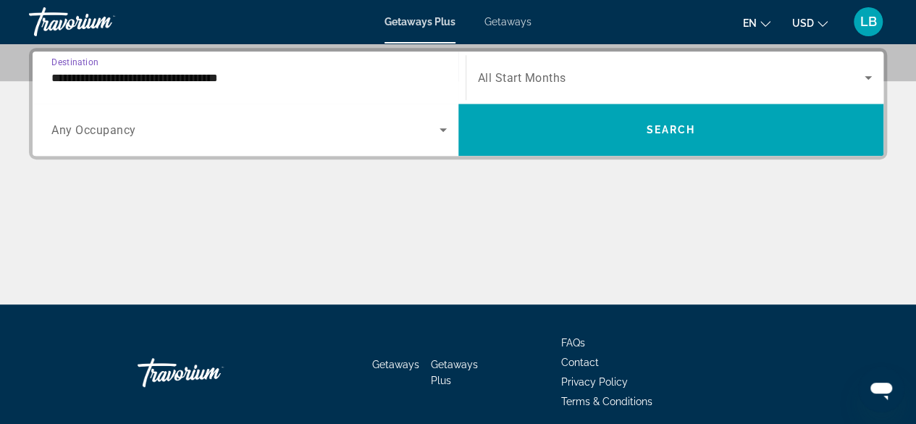
click at [101, 134] on span "Any Occupancy" at bounding box center [93, 130] width 85 height 14
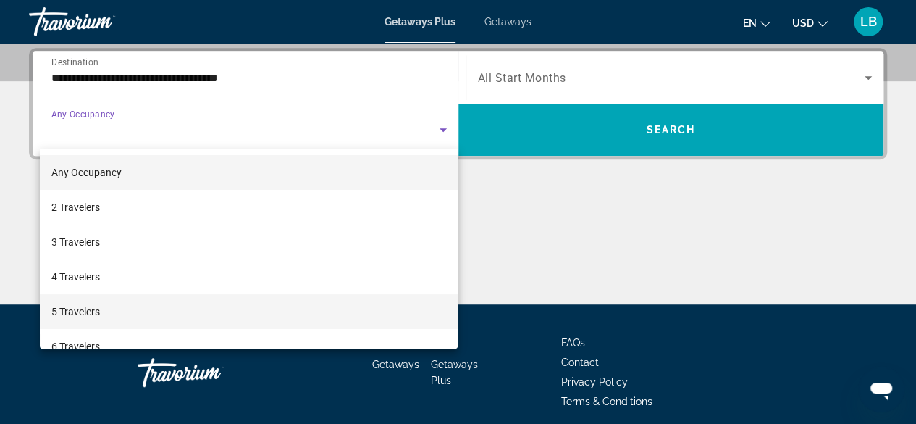
click at [81, 319] on span "5 Travelers" at bounding box center [75, 311] width 49 height 17
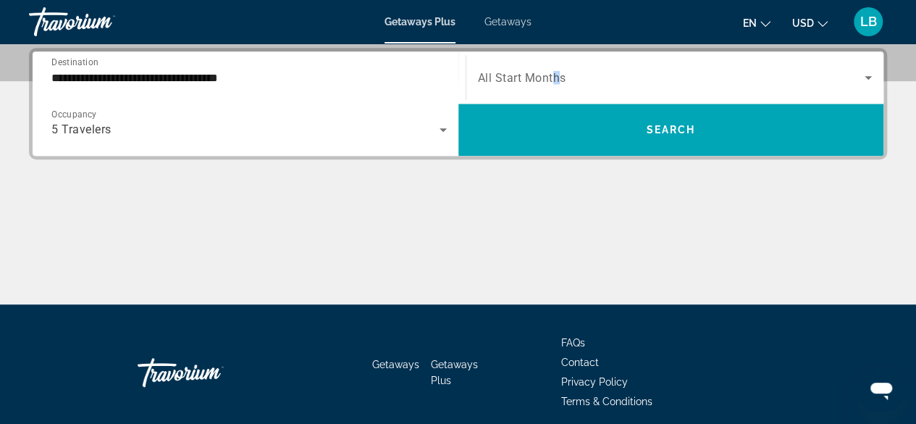
click at [556, 77] on span "All Start Months" at bounding box center [522, 78] width 88 height 14
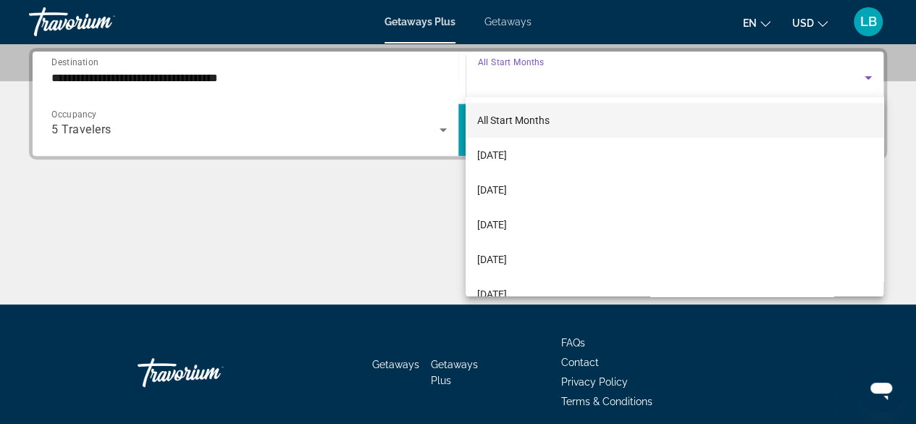
click at [63, 131] on div at bounding box center [458, 212] width 916 height 424
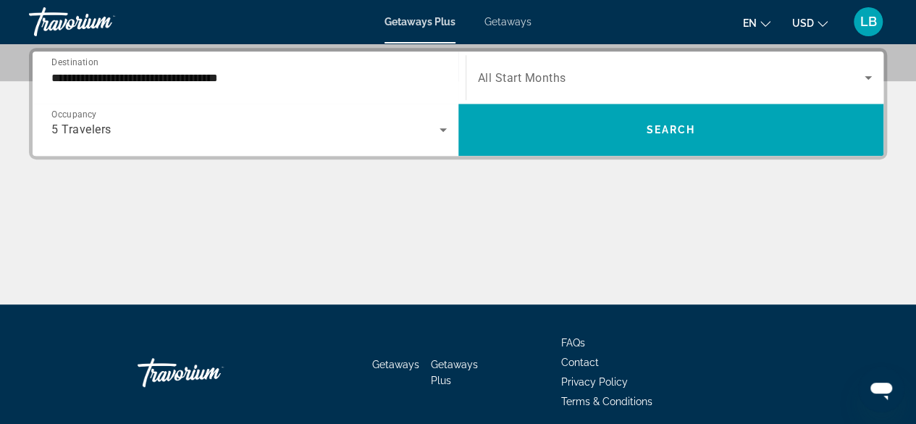
click at [64, 131] on span "5 Travelers" at bounding box center [81, 129] width 60 height 14
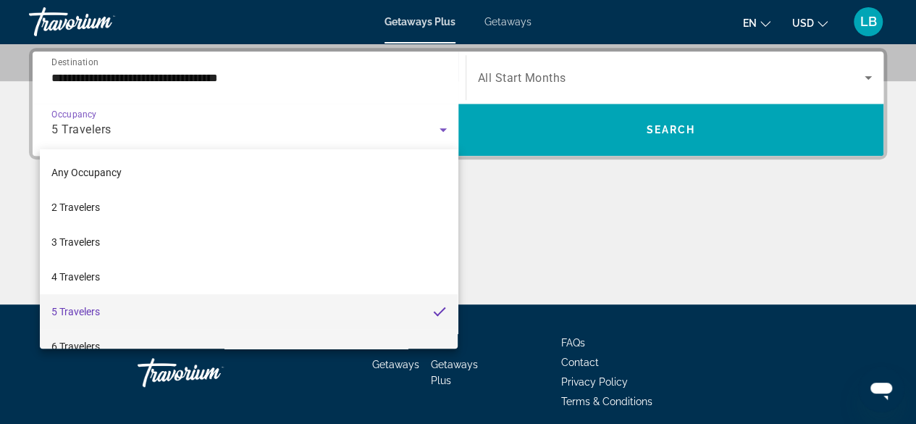
click at [80, 341] on span "6 Travelers" at bounding box center [75, 345] width 49 height 17
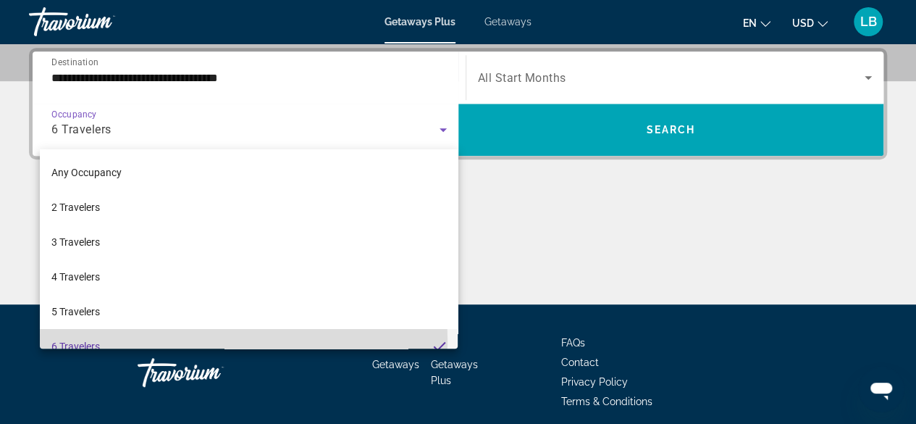
scroll to position [15, 0]
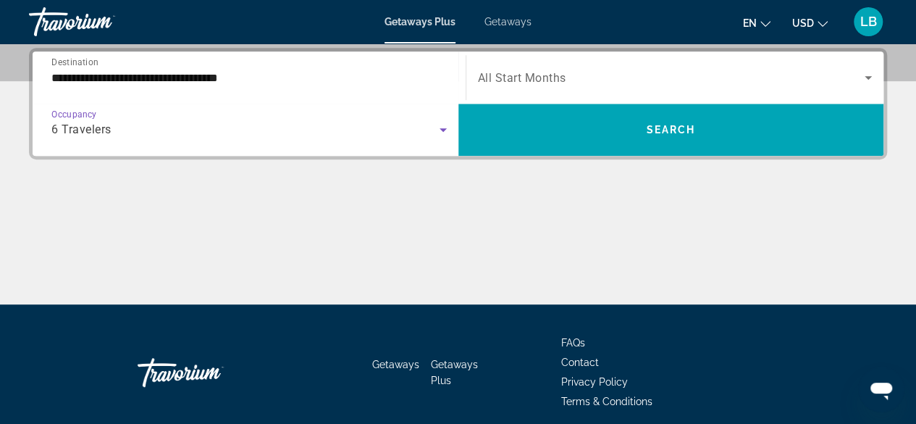
click at [545, 83] on span "All Start Months" at bounding box center [522, 78] width 88 height 14
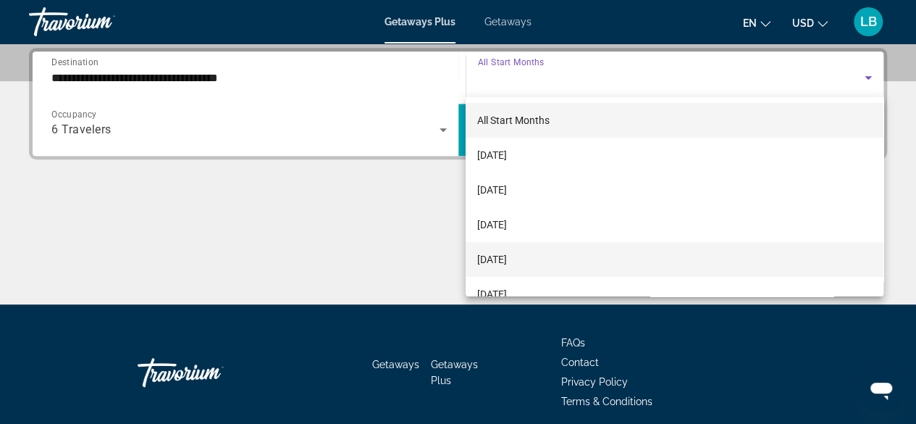
click at [488, 258] on span "[DATE]" at bounding box center [492, 259] width 30 height 17
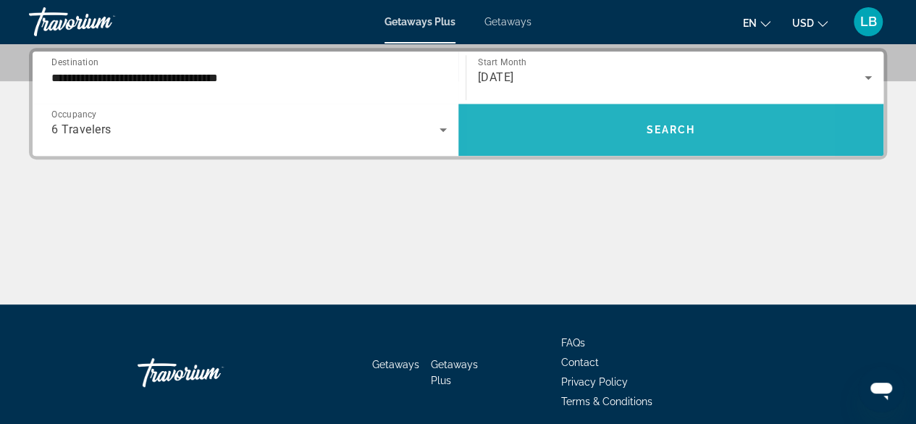
click at [584, 127] on span "Search widget" at bounding box center [671, 129] width 426 height 35
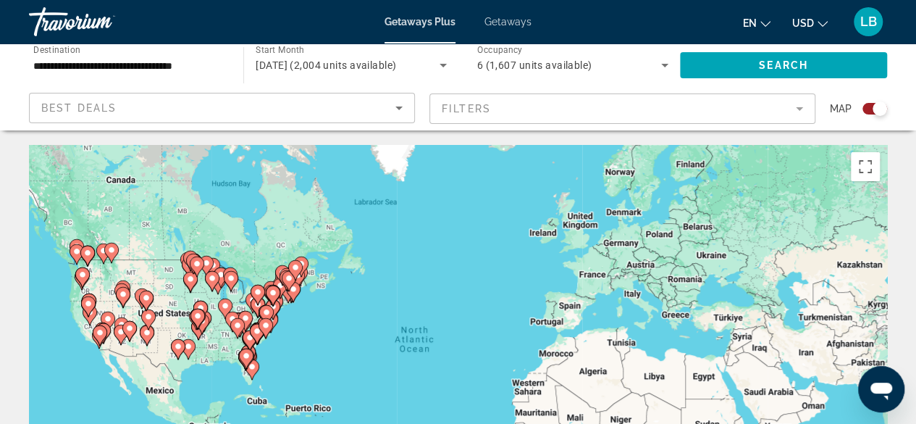
click at [91, 331] on div "To activate drag with keyboard, press Alt + Enter. Once in keyboard drag state,…" at bounding box center [458, 362] width 858 height 435
click at [91, 326] on div "To activate drag with keyboard, press Alt + Enter. Once in keyboard drag state,…" at bounding box center [458, 362] width 858 height 435
click at [87, 318] on icon "Main content" at bounding box center [89, 315] width 13 height 19
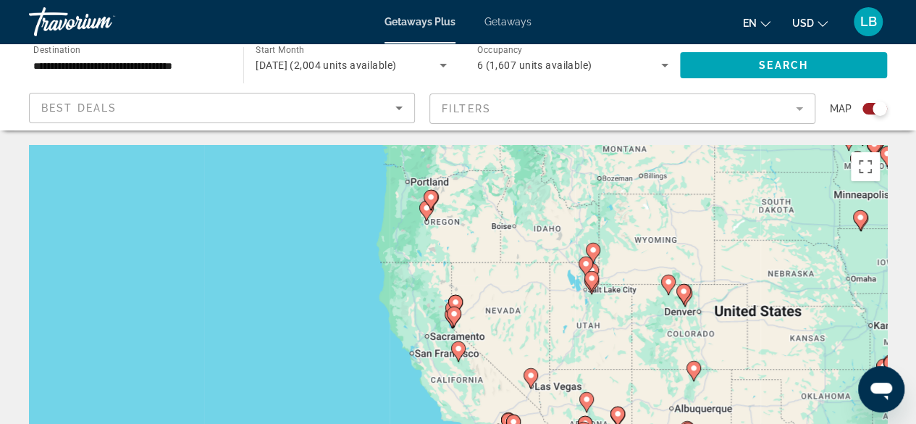
click at [455, 319] on icon "Main content" at bounding box center [453, 316] width 13 height 19
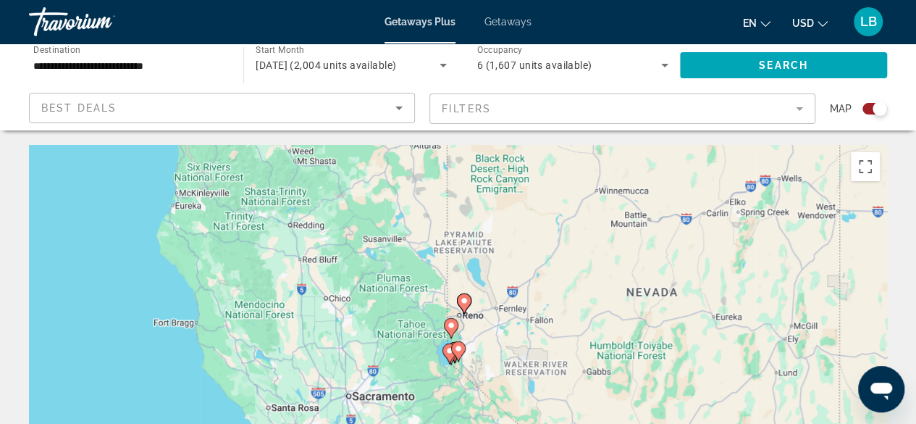
click at [448, 353] on image "Main content" at bounding box center [449, 350] width 9 height 9
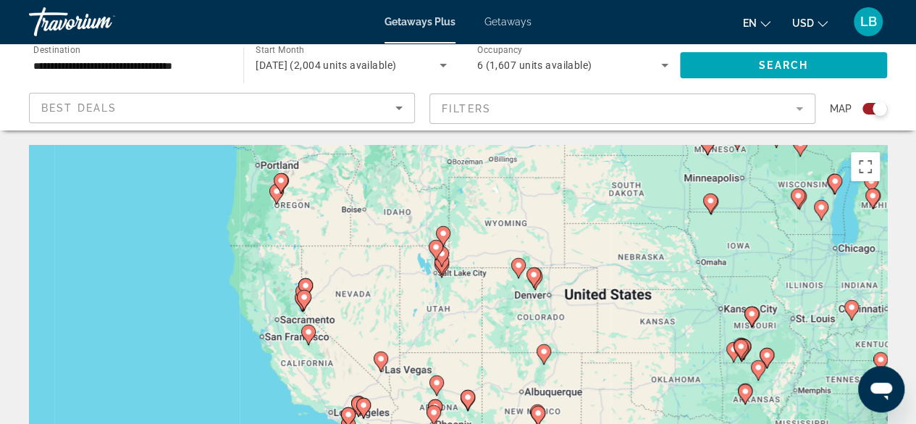
drag, startPoint x: 488, startPoint y: 366, endPoint x: 333, endPoint y: 309, distance: 165.0
click at [333, 309] on div "To activate drag with keyboard, press Alt + Enter. Once in keyboard drag state,…" at bounding box center [458, 362] width 858 height 435
click at [437, 264] on gmp-advanced-marker "Main content" at bounding box center [442, 257] width 14 height 22
click at [444, 267] on gmp-advanced-marker "Main content" at bounding box center [442, 257] width 14 height 22
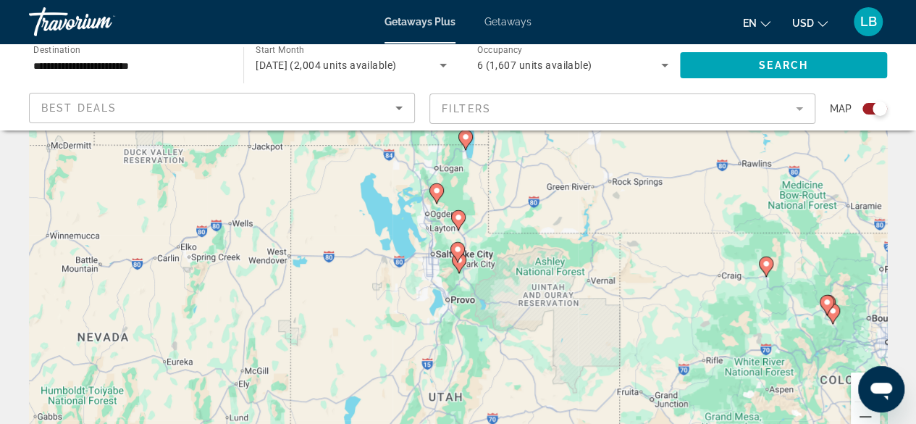
scroll to position [145, 0]
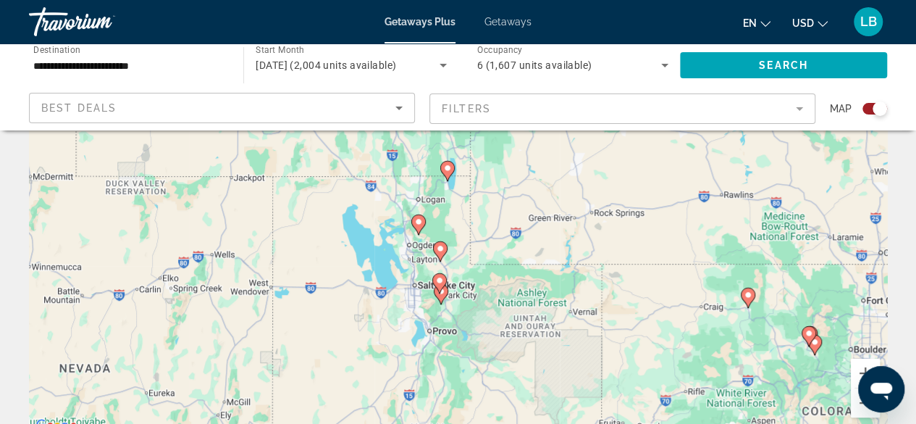
drag, startPoint x: 411, startPoint y: 264, endPoint x: 393, endPoint y: 311, distance: 50.4
click at [393, 311] on div "To activate drag with keyboard, press Alt + Enter. Once in keyboard drag state,…" at bounding box center [458, 217] width 858 height 435
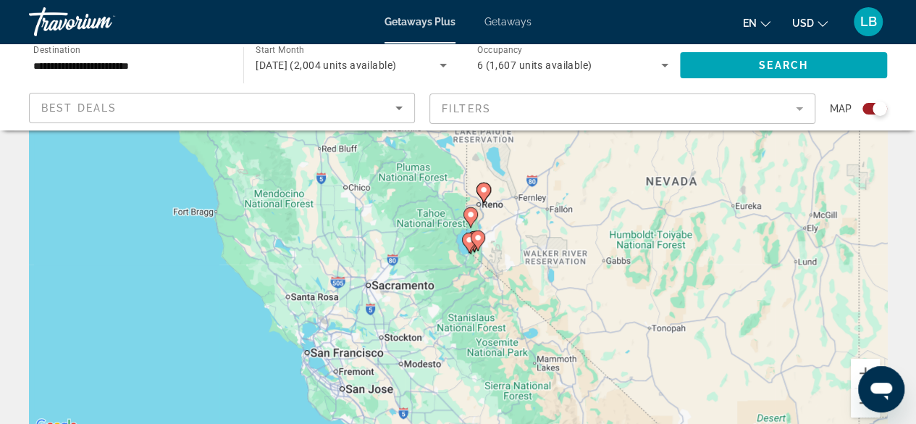
drag, startPoint x: 228, startPoint y: 339, endPoint x: 826, endPoint y: 135, distance: 631.2
click at [826, 137] on div "To activate drag with keyboard, press Alt + Enter. Once in keyboard drag state,…" at bounding box center [458, 217] width 858 height 435
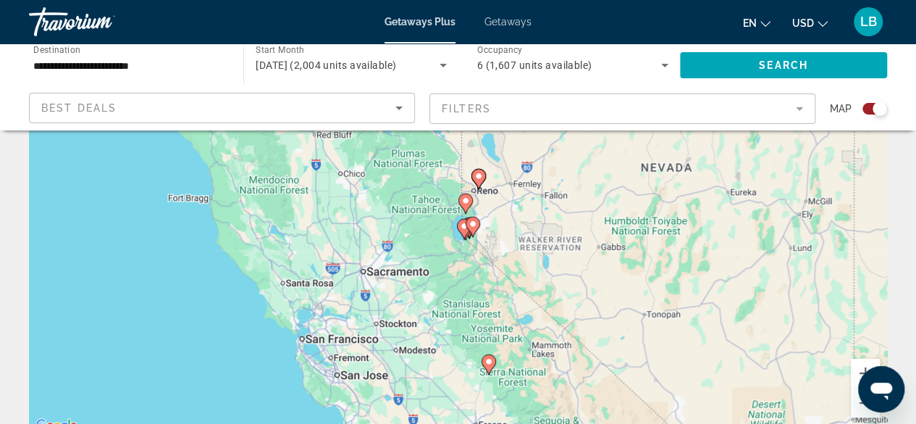
click at [460, 228] on image "Main content" at bounding box center [464, 226] width 9 height 9
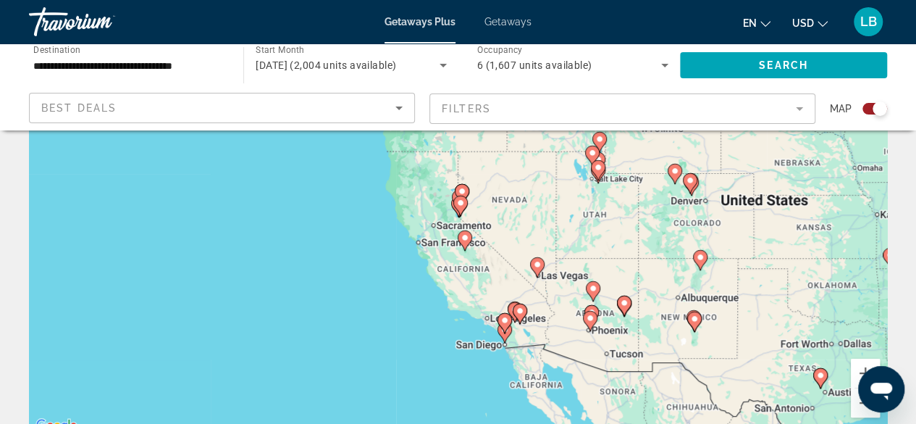
click at [458, 204] on image "Main content" at bounding box center [460, 202] width 9 height 9
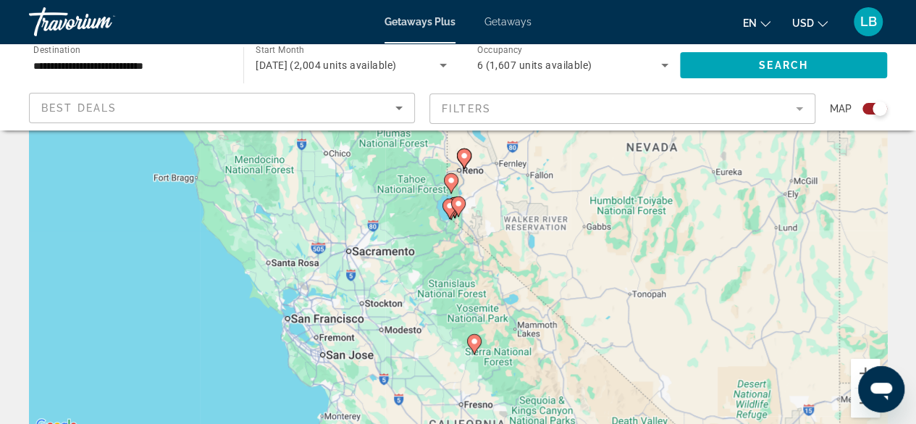
click at [448, 211] on icon "Main content" at bounding box center [449, 208] width 13 height 19
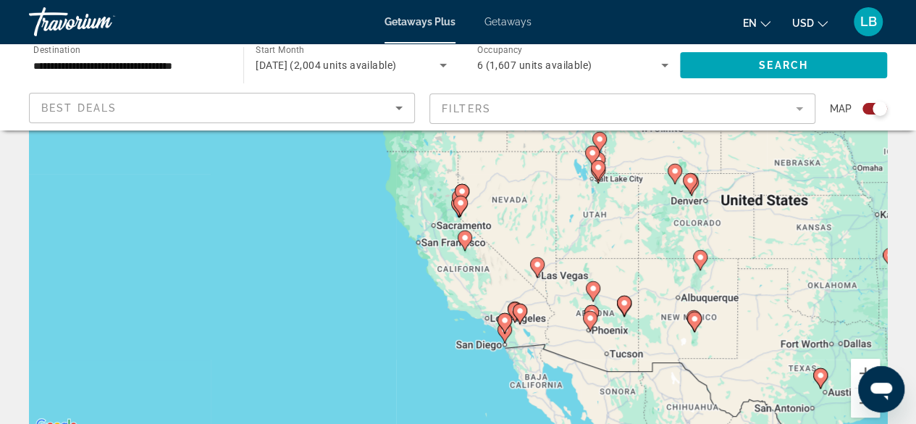
click at [460, 204] on image "Main content" at bounding box center [460, 202] width 9 height 9
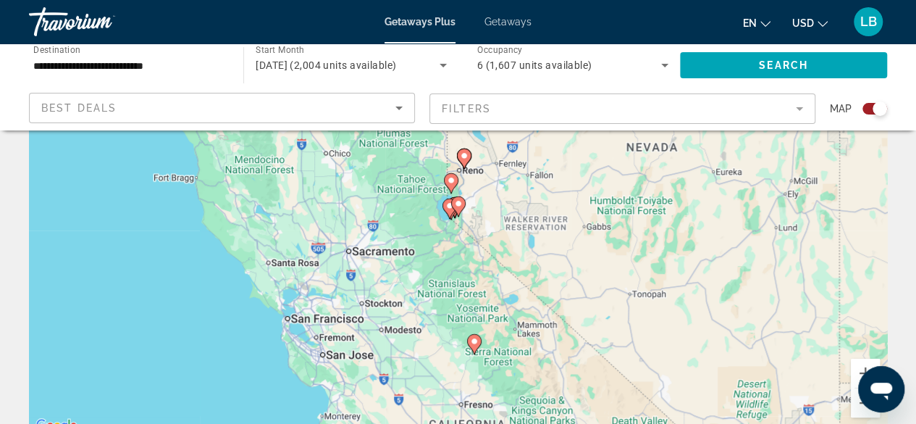
click at [460, 204] on image "Main content" at bounding box center [458, 203] width 9 height 9
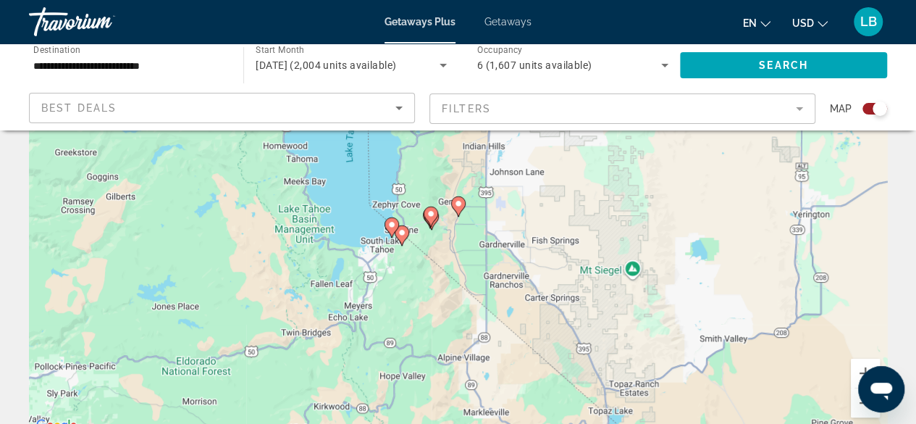
click at [391, 229] on icon "Main content" at bounding box center [391, 227] width 13 height 19
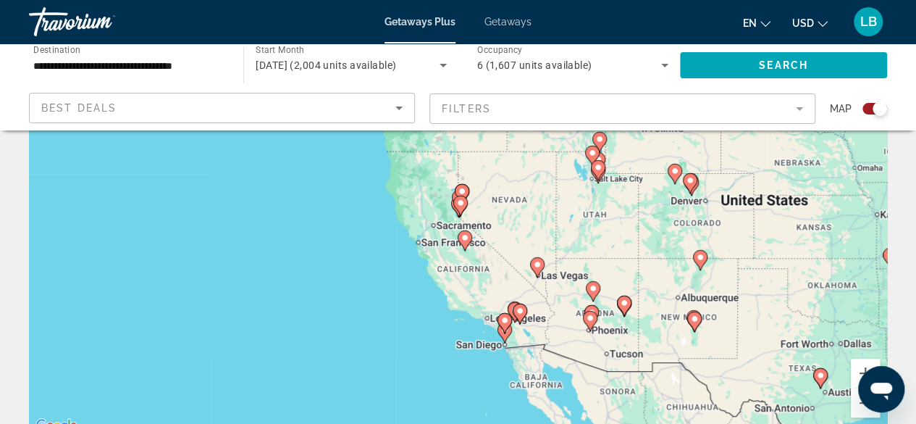
click at [460, 206] on image "Main content" at bounding box center [460, 202] width 9 height 9
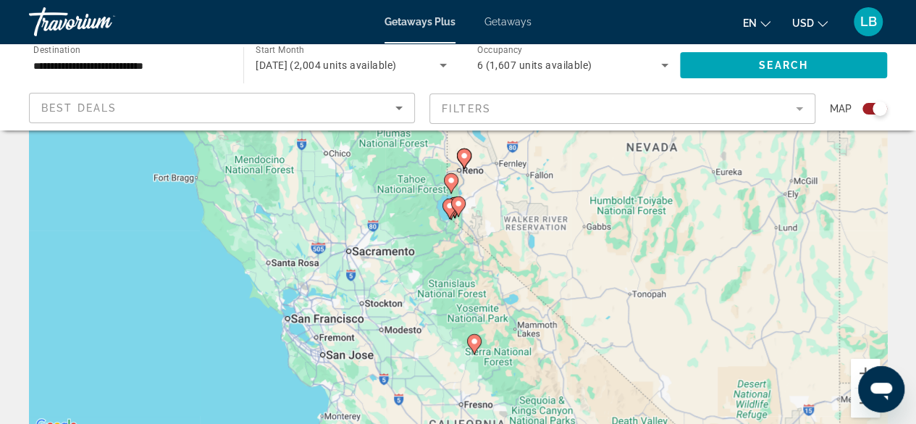
click at [460, 206] on image "Main content" at bounding box center [458, 203] width 9 height 9
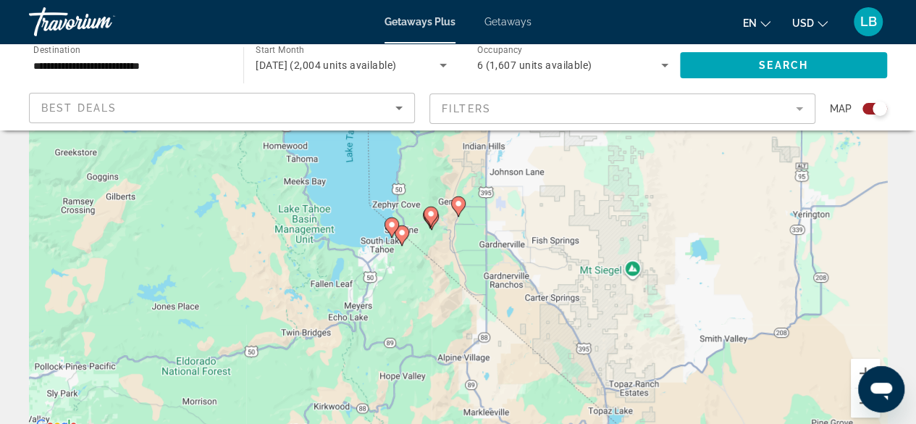
click at [400, 237] on icon "Main content" at bounding box center [401, 235] width 13 height 19
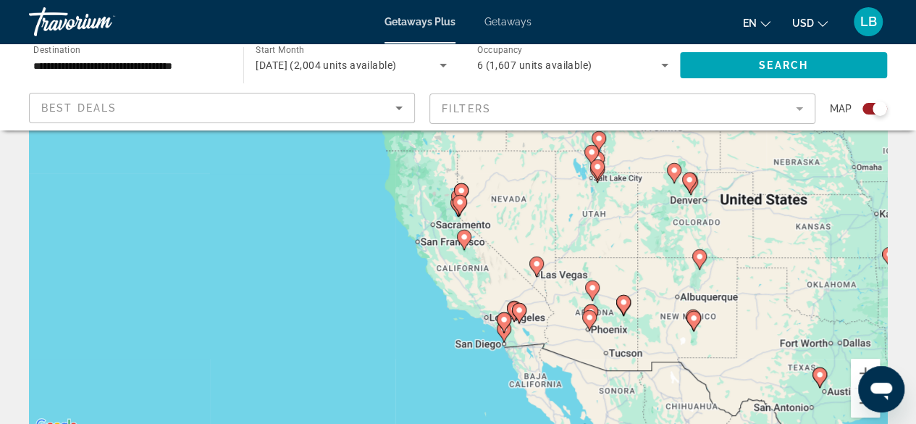
click at [461, 204] on image "Main content" at bounding box center [460, 202] width 9 height 9
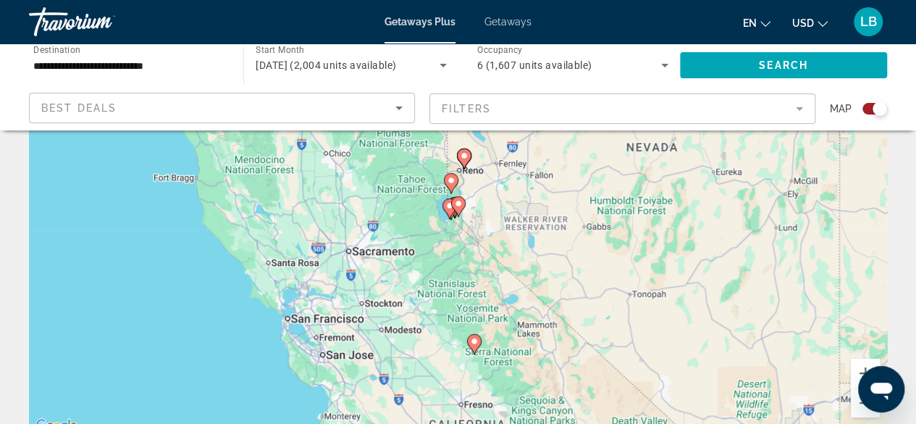
click at [464, 203] on g "Main content" at bounding box center [458, 206] width 14 height 20
click at [456, 201] on image "Main content" at bounding box center [458, 203] width 9 height 9
type input "**********"
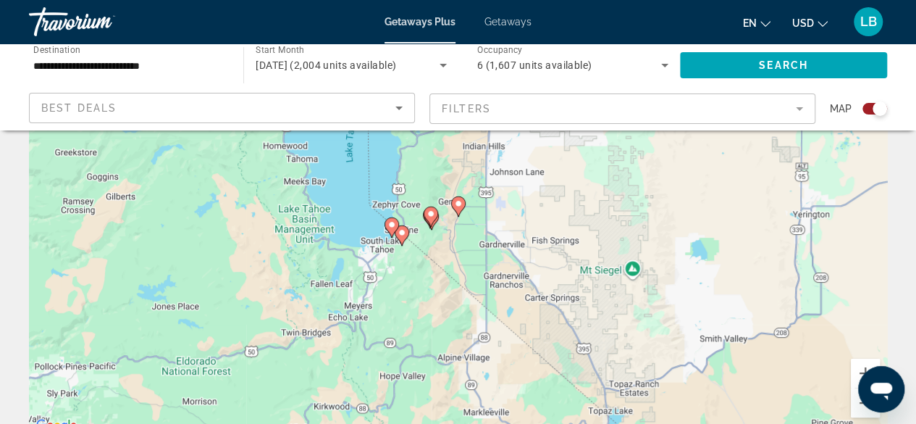
click at [429, 212] on image "Main content" at bounding box center [431, 213] width 9 height 9
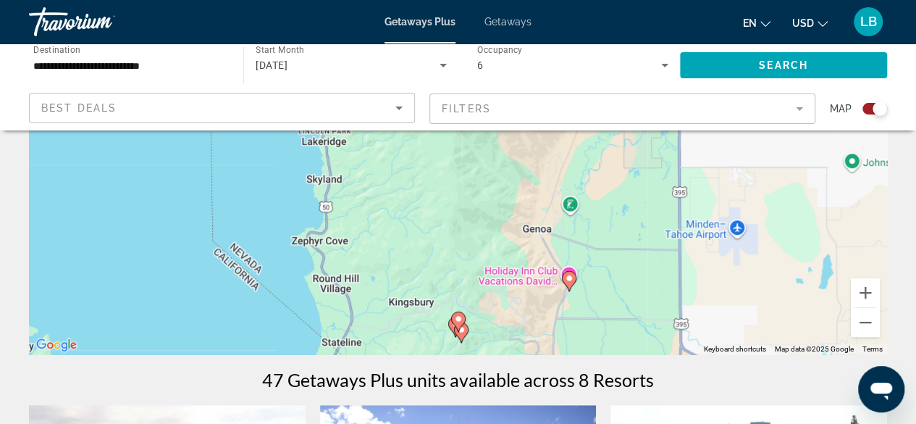
scroll to position [217, 0]
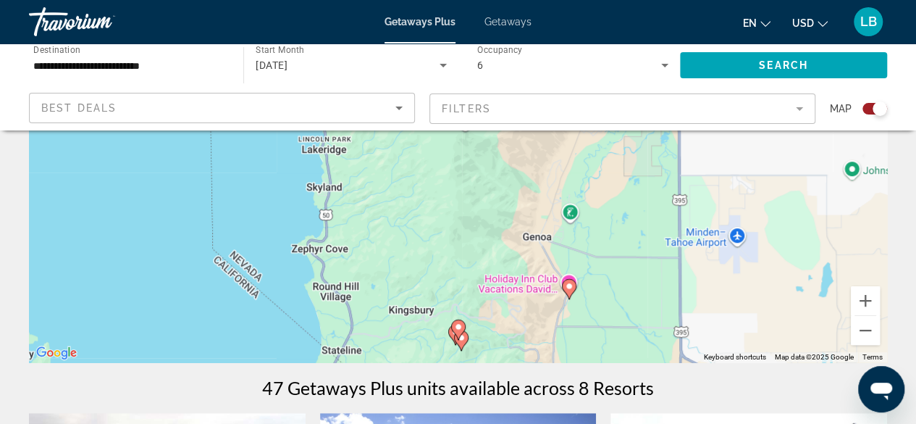
click at [443, 108] on mat-form-field "Filters" at bounding box center [622, 108] width 386 height 30
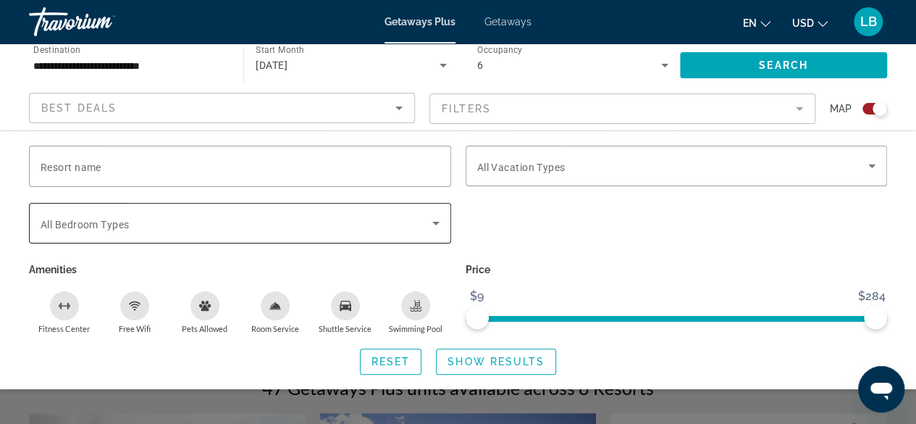
click at [63, 226] on span "All Bedroom Types" at bounding box center [85, 225] width 88 height 12
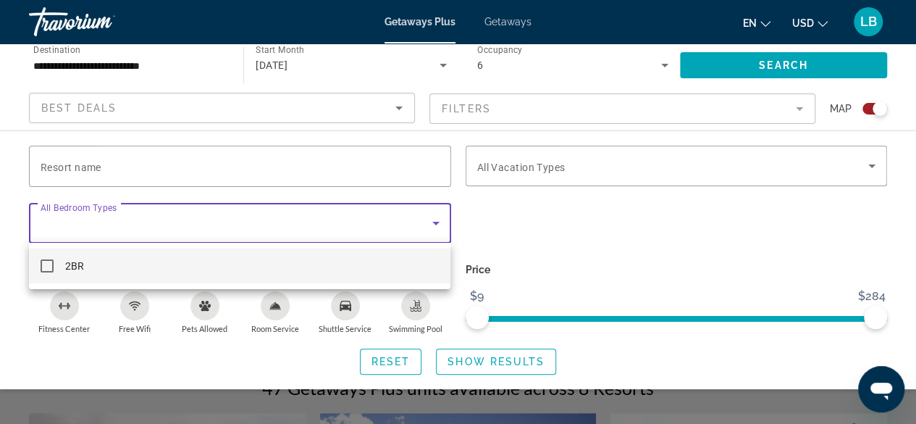
click at [568, 206] on div at bounding box center [458, 212] width 916 height 424
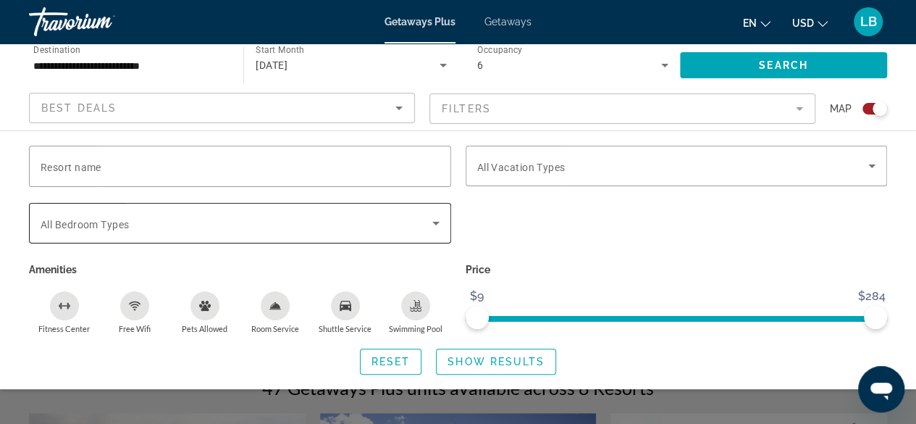
click at [393, 214] on span "Search widget" at bounding box center [237, 222] width 392 height 17
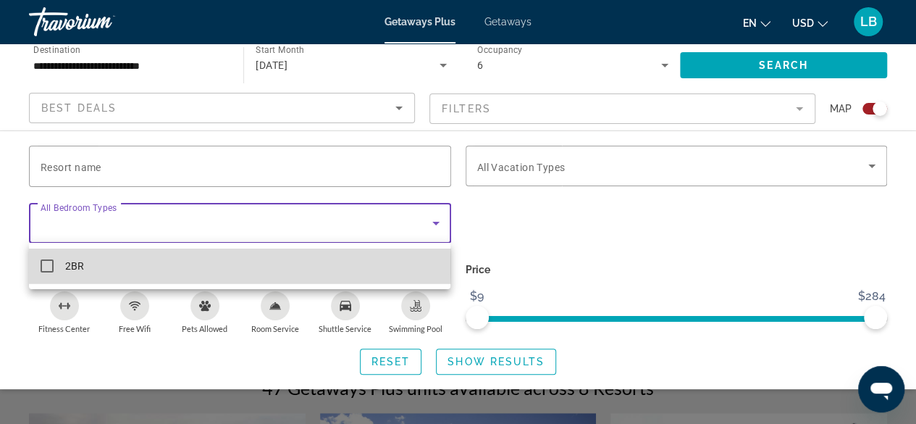
click at [46, 264] on mat-pseudo-checkbox at bounding box center [47, 265] width 13 height 13
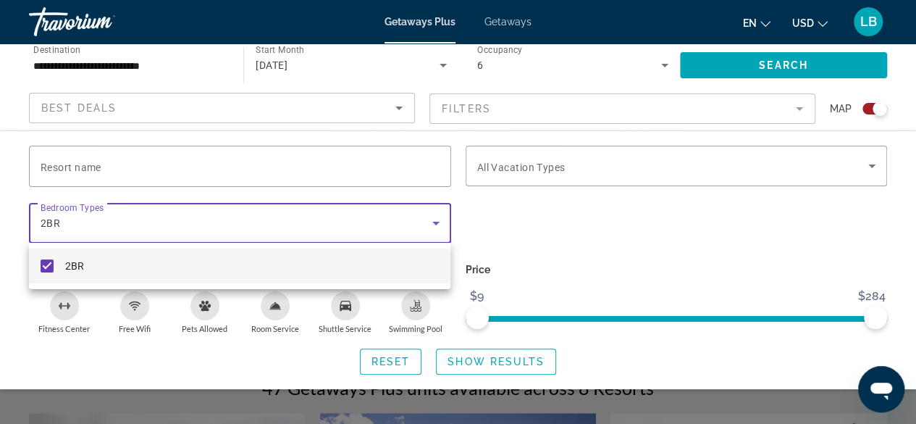
click at [571, 162] on div at bounding box center [458, 212] width 916 height 424
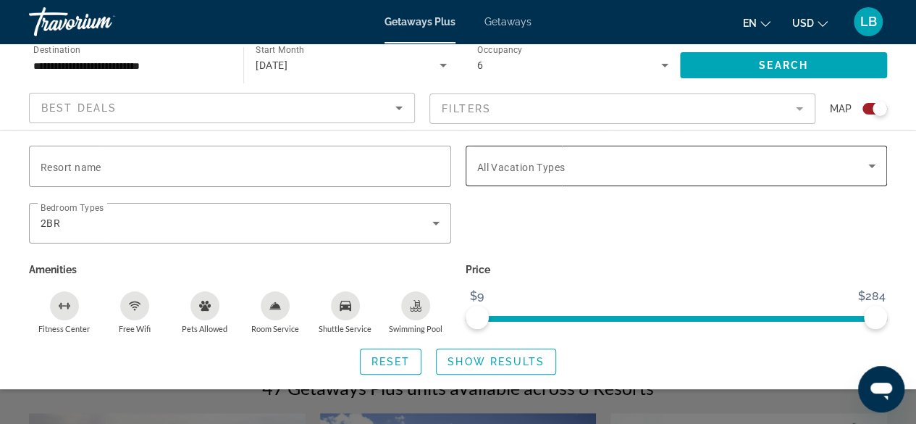
click at [568, 164] on span "Search widget" at bounding box center [673, 165] width 392 height 17
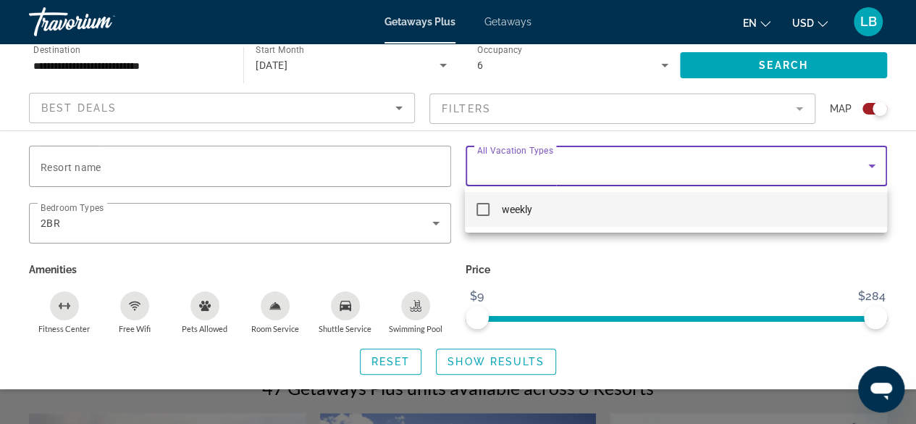
click at [605, 276] on div at bounding box center [458, 212] width 916 height 424
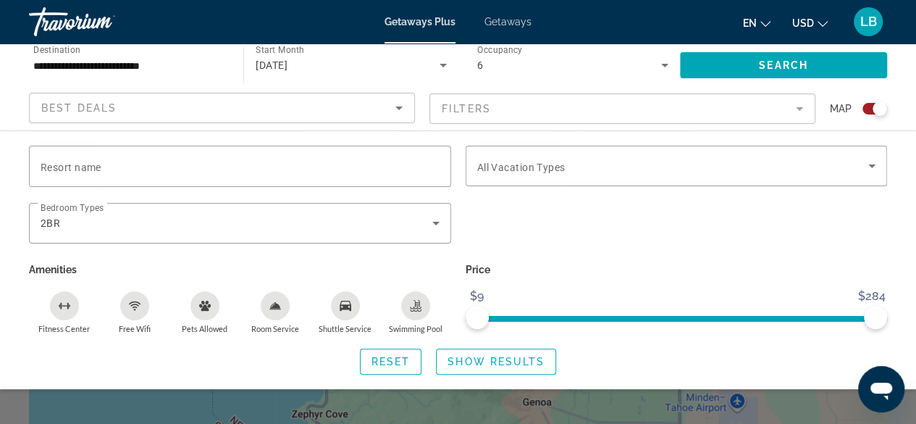
scroll to position [72, 0]
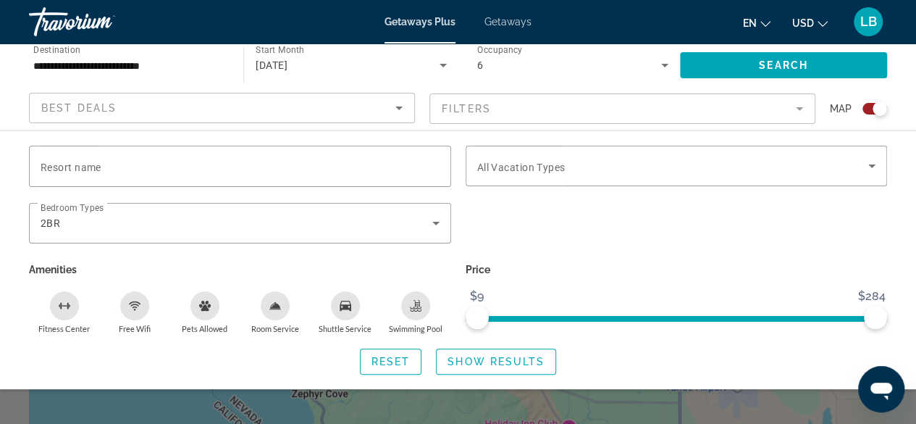
click at [522, 106] on mat-form-field "Filters" at bounding box center [622, 108] width 386 height 30
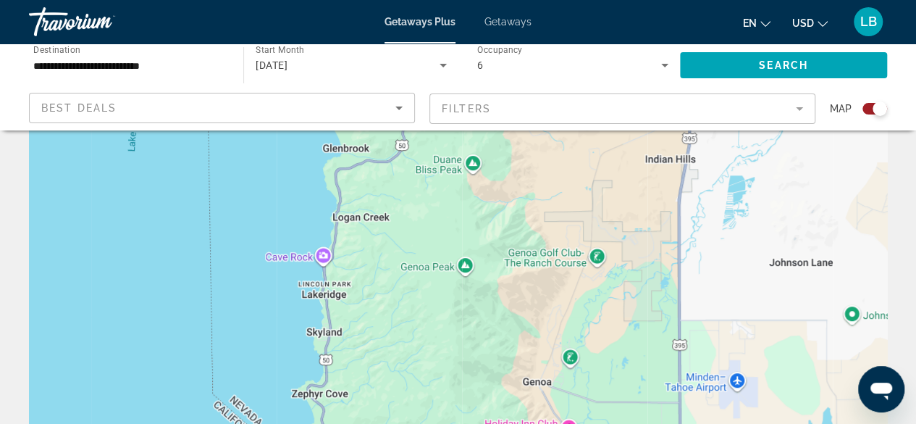
click at [522, 106] on mat-form-field "Filters" at bounding box center [622, 108] width 386 height 30
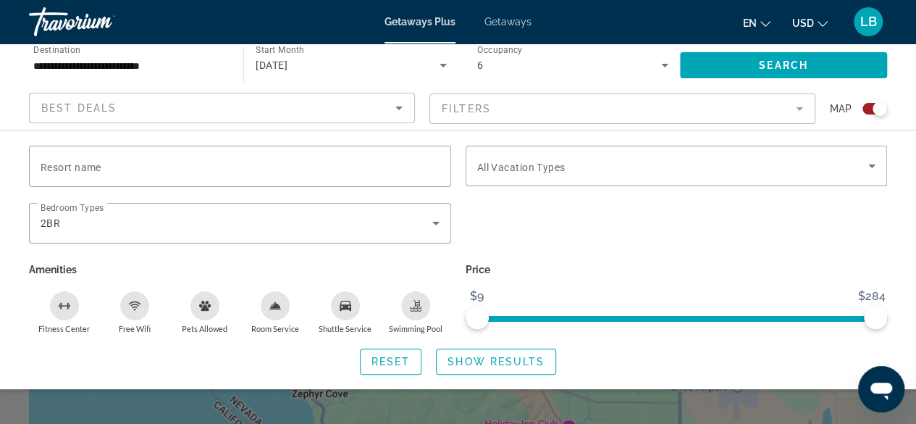
click at [584, 108] on mat-form-field "Filters" at bounding box center [622, 108] width 386 height 30
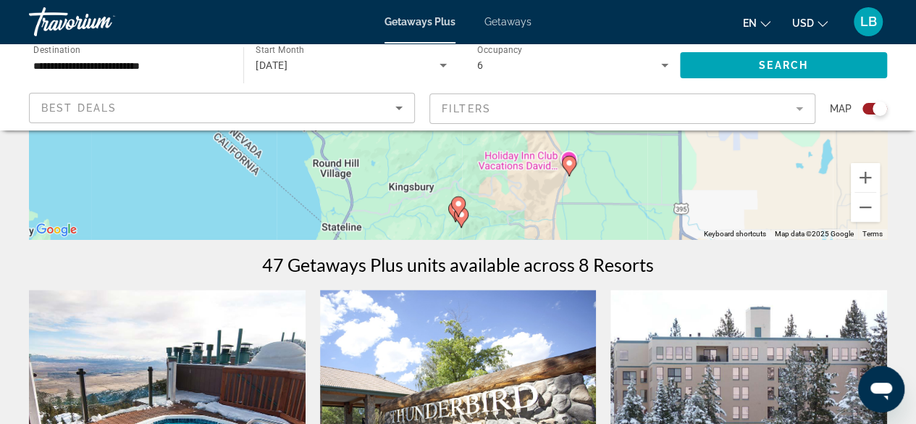
scroll to position [362, 0]
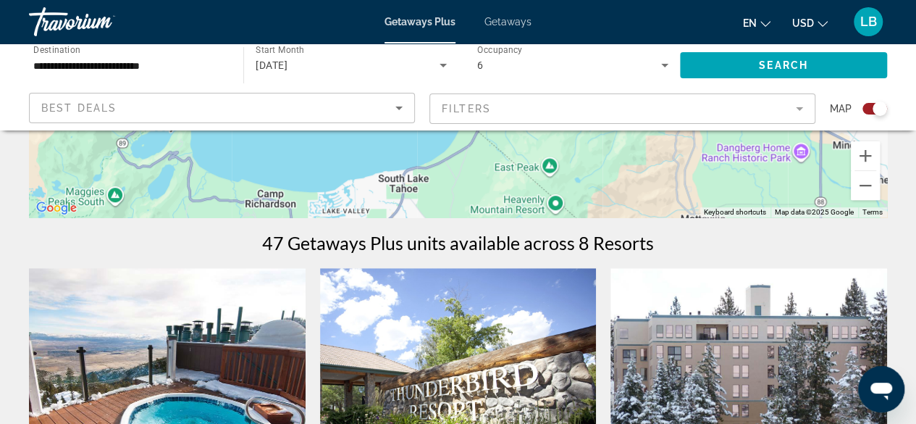
drag, startPoint x: 358, startPoint y: 189, endPoint x: 500, endPoint y: 106, distance: 164.6
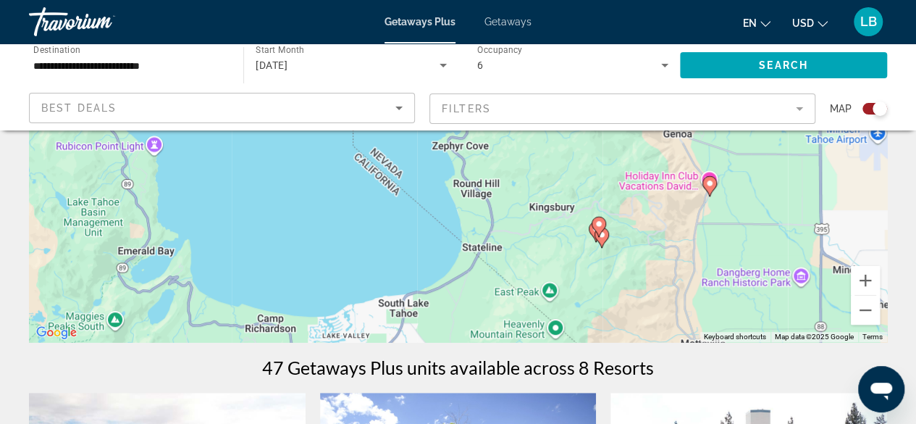
scroll to position [217, 0]
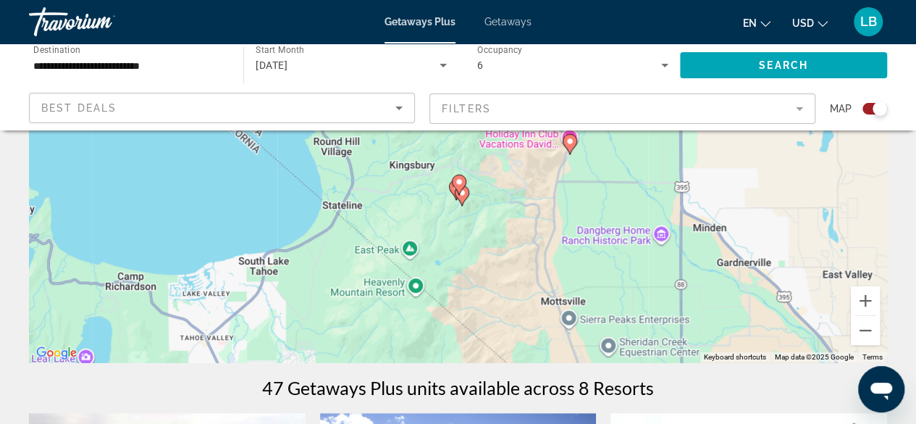
drag, startPoint x: 527, startPoint y: 262, endPoint x: 373, endPoint y: 218, distance: 160.5
click at [373, 218] on div "To activate drag with keyboard, press Alt + Enter. Once in keyboard drag state,…" at bounding box center [458, 145] width 858 height 435
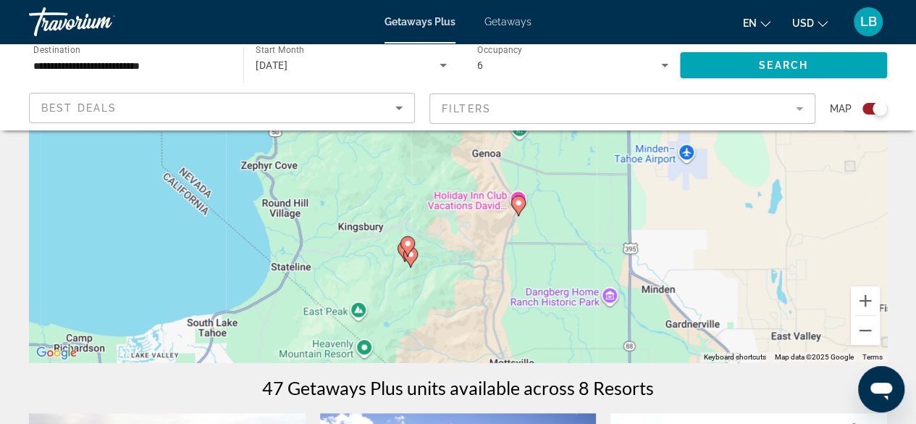
drag, startPoint x: 493, startPoint y: 243, endPoint x: 452, endPoint y: 298, distance: 68.2
click at [452, 298] on div "To activate drag with keyboard, press Alt + Enter. Once in keyboard drag state,…" at bounding box center [458, 145] width 858 height 435
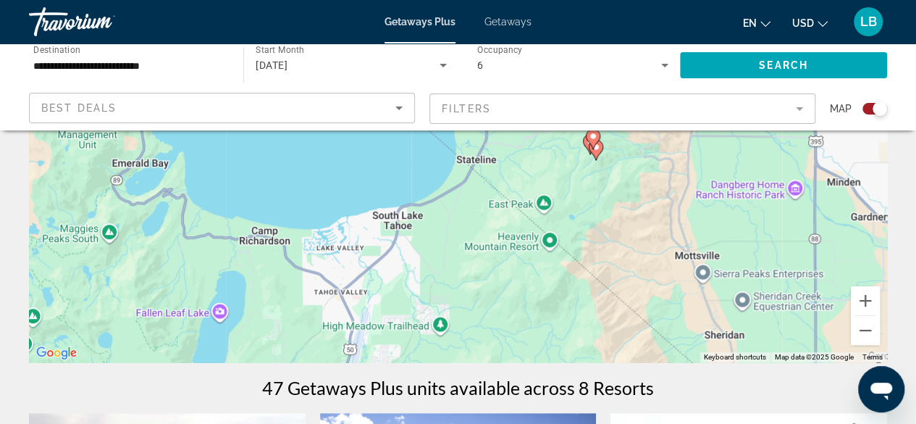
drag, startPoint x: 346, startPoint y: 269, endPoint x: 513, endPoint y: 159, distance: 199.7
click at [513, 159] on div "To activate drag with keyboard, press Alt + Enter. Once in keyboard drag state,…" at bounding box center [458, 145] width 858 height 435
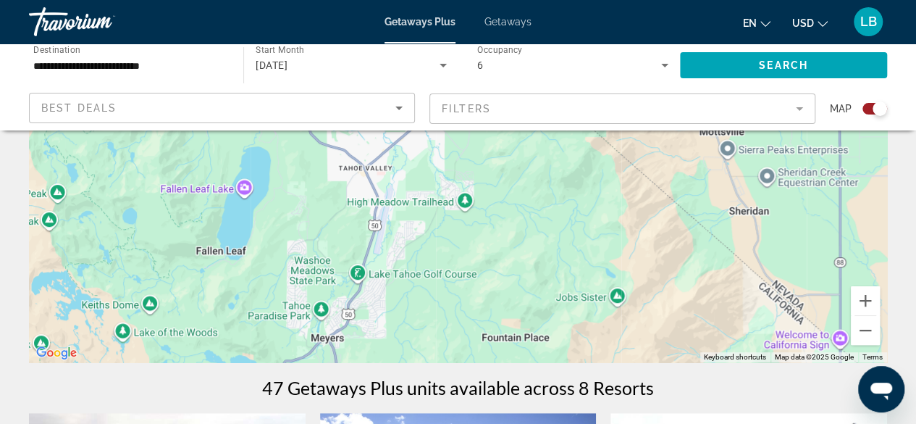
drag, startPoint x: 435, startPoint y: 274, endPoint x: 468, endPoint y: 154, distance: 125.5
click at [466, 156] on div "To activate drag with keyboard, press Alt + Enter. Once in keyboard drag state,…" at bounding box center [458, 145] width 858 height 435
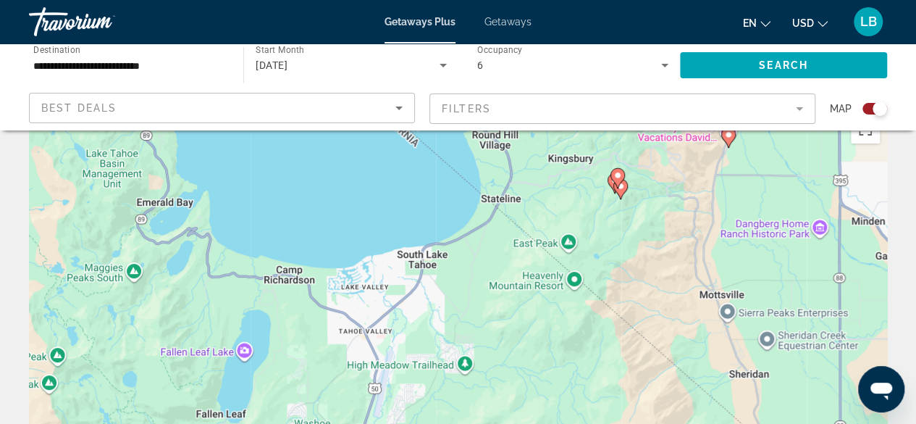
scroll to position [0, 0]
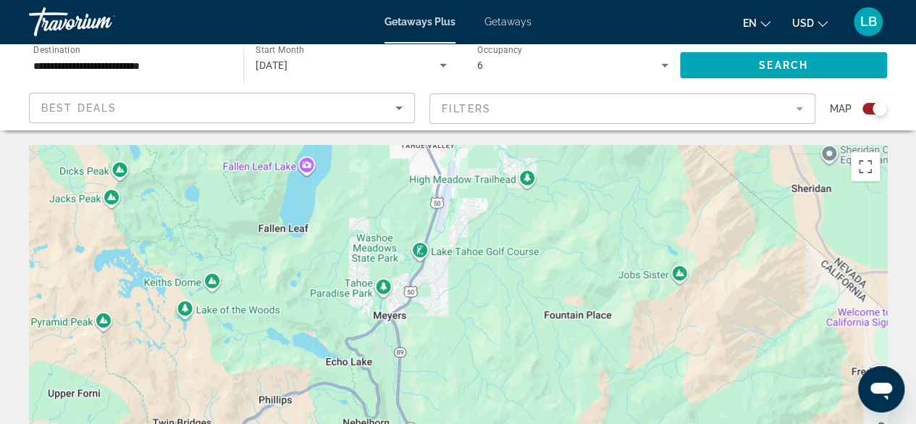
drag, startPoint x: 418, startPoint y: 358, endPoint x: 482, endPoint y: 111, distance: 255.9
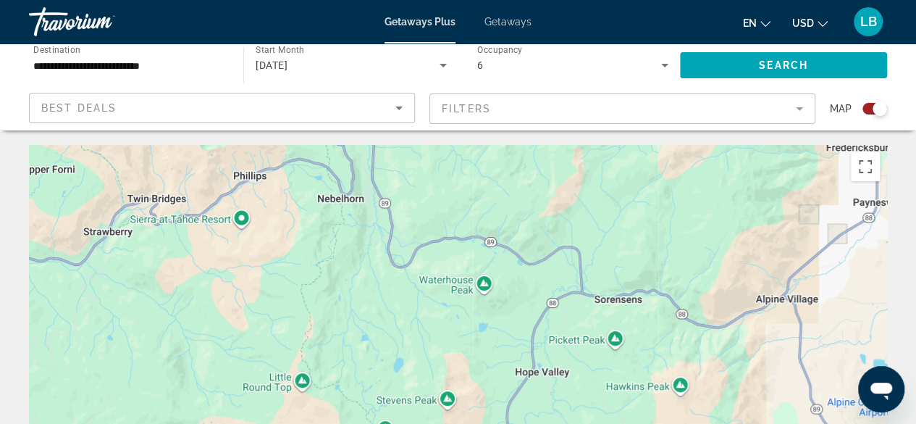
drag, startPoint x: 446, startPoint y: 378, endPoint x: 468, endPoint y: 170, distance: 209.0
click at [433, 184] on div "Main content" at bounding box center [458, 362] width 858 height 435
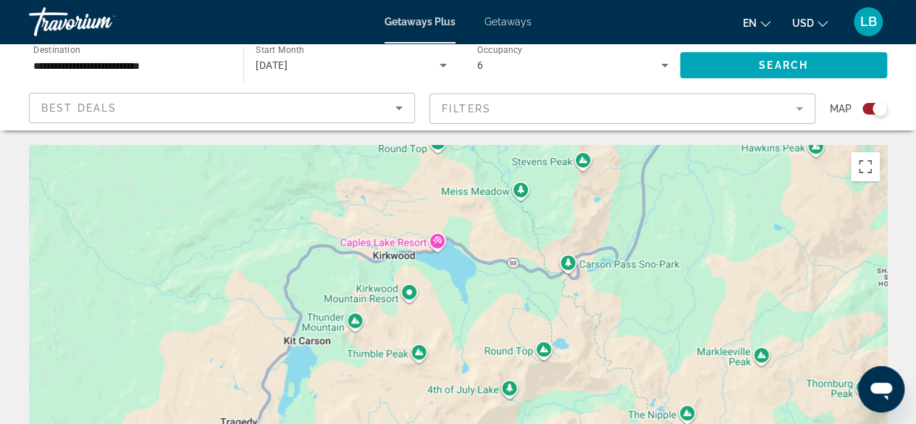
drag, startPoint x: 379, startPoint y: 261, endPoint x: 376, endPoint y: 50, distance: 211.5
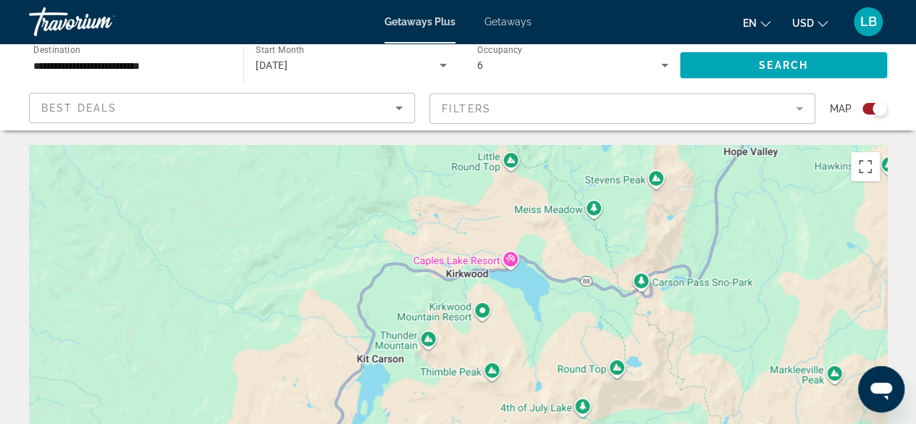
drag, startPoint x: 442, startPoint y: 315, endPoint x: 926, endPoint y: 457, distance: 504.2
click at [916, 423] on html "**********" at bounding box center [458, 212] width 916 height 424
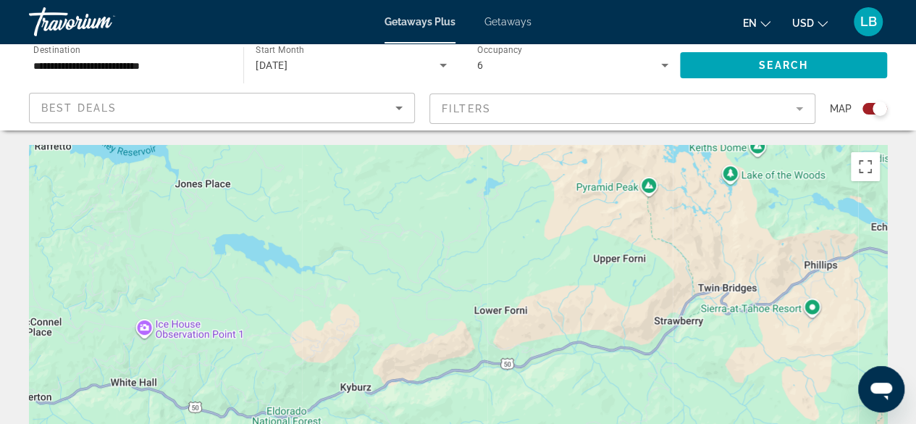
drag, startPoint x: 277, startPoint y: 192, endPoint x: 270, endPoint y: 392, distance: 200.0
click at [270, 392] on div "Main content" at bounding box center [458, 362] width 858 height 435
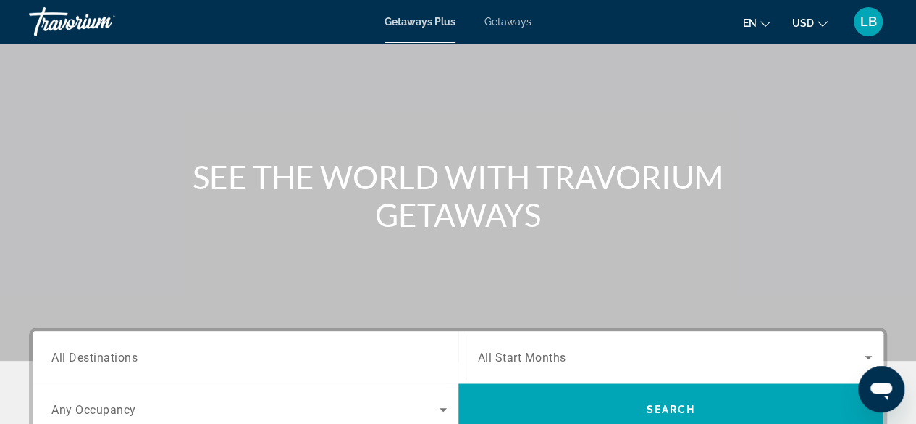
scroll to position [217, 0]
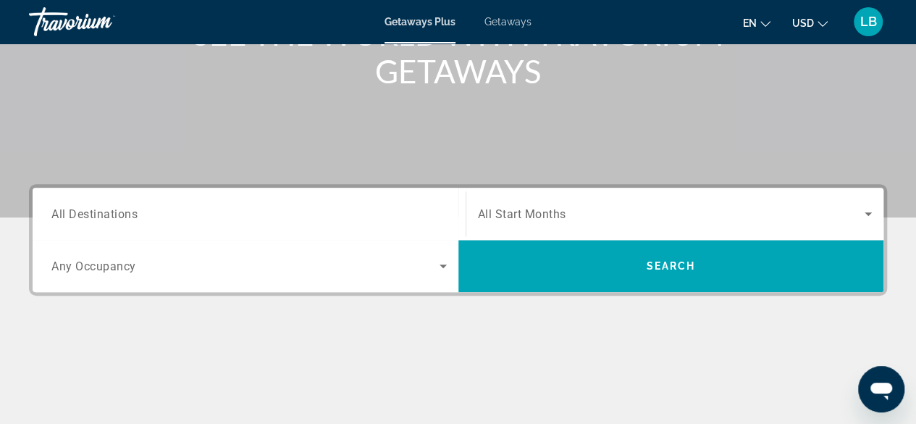
click at [116, 211] on span "All Destinations" at bounding box center [94, 213] width 86 height 14
click at [116, 211] on input "Destination All Destinations" at bounding box center [248, 214] width 395 height 17
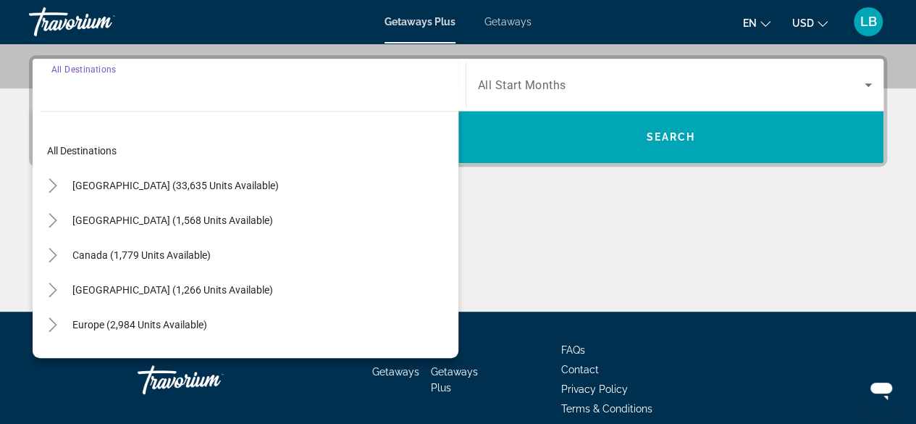
scroll to position [353, 0]
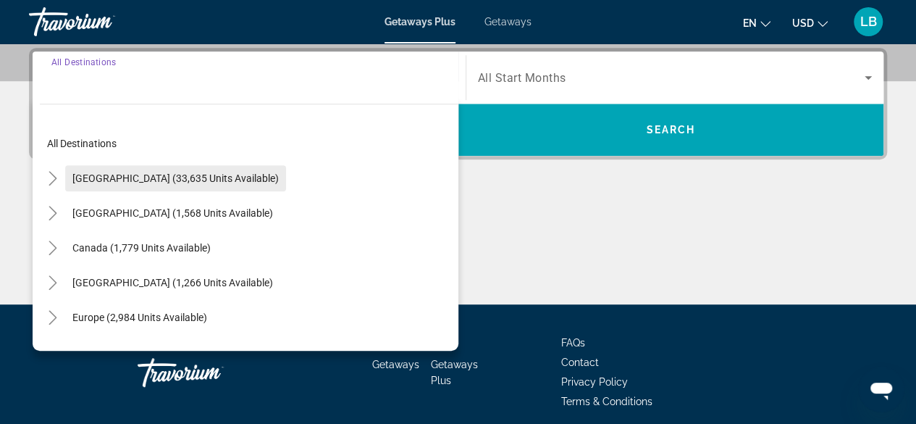
click at [112, 174] on span "[GEOGRAPHIC_DATA] (33,635 units available)" at bounding box center [175, 178] width 206 height 12
type input "**********"
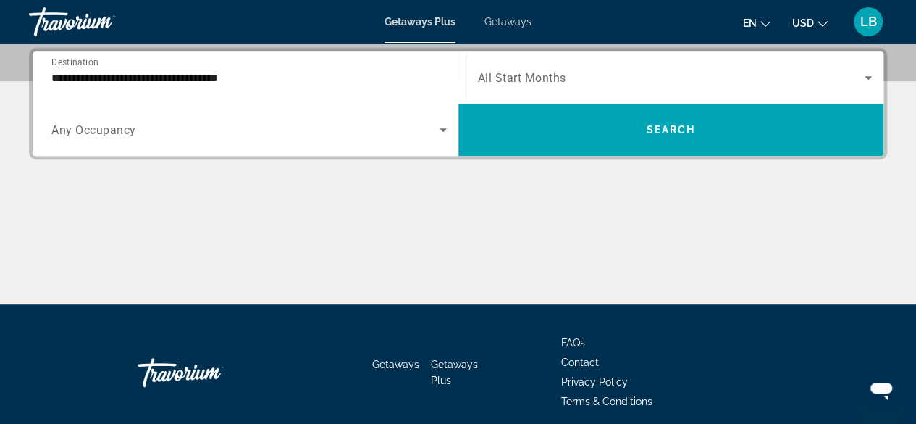
click at [117, 131] on span "Any Occupancy" at bounding box center [93, 130] width 85 height 14
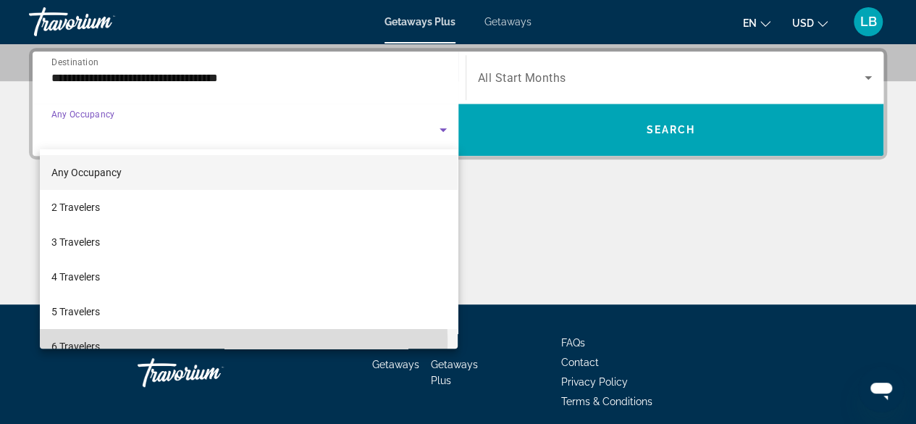
click at [72, 343] on span "6 Travelers" at bounding box center [75, 345] width 49 height 17
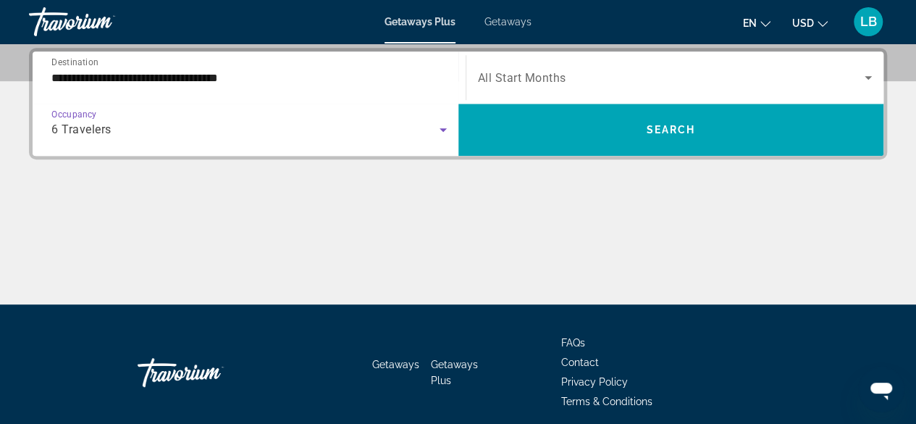
click at [528, 64] on div "Search widget" at bounding box center [675, 77] width 395 height 41
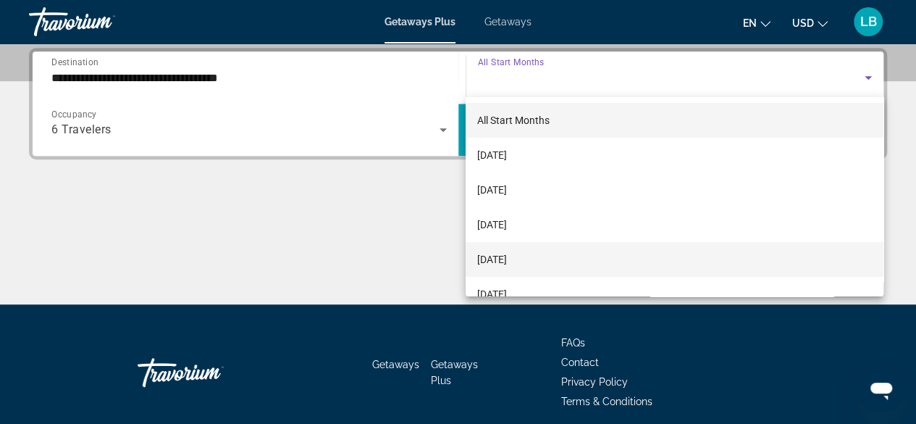
click at [507, 256] on span "[DATE]" at bounding box center [492, 259] width 30 height 17
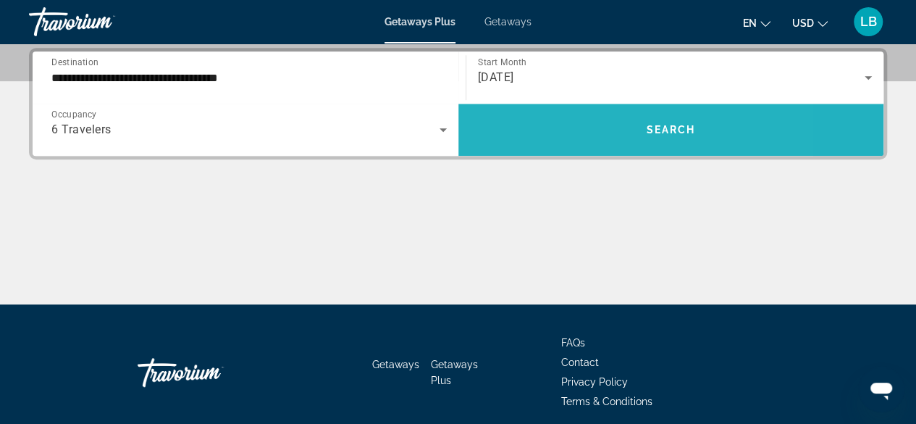
click at [573, 122] on span "Search widget" at bounding box center [671, 129] width 426 height 35
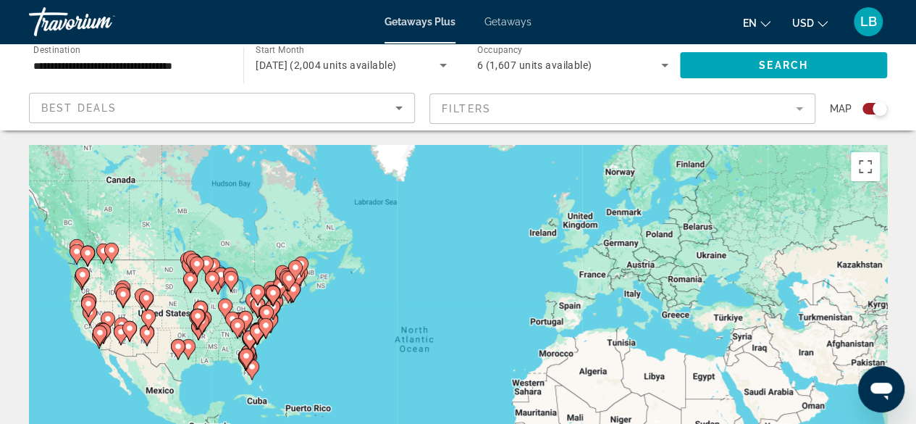
click at [84, 327] on div "To activate drag with keyboard, press Alt + Enter. Once in keyboard drag state,…" at bounding box center [458, 362] width 858 height 435
click at [90, 325] on icon "Main content" at bounding box center [90, 315] width 14 height 20
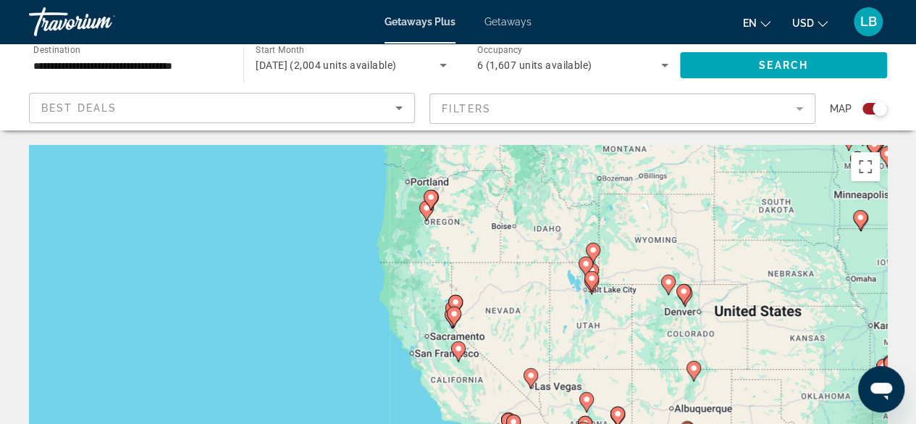
click at [456, 316] on image "Main content" at bounding box center [454, 313] width 9 height 9
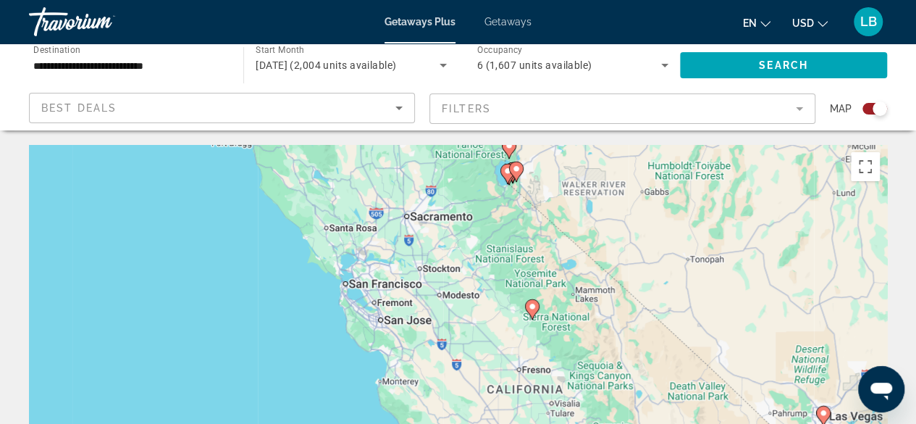
drag, startPoint x: 501, startPoint y: 361, endPoint x: 559, endPoint y: 180, distance: 190.1
click at [559, 180] on div "To activate drag with keyboard, press Alt + Enter. Once in keyboard drag state,…" at bounding box center [458, 362] width 858 height 435
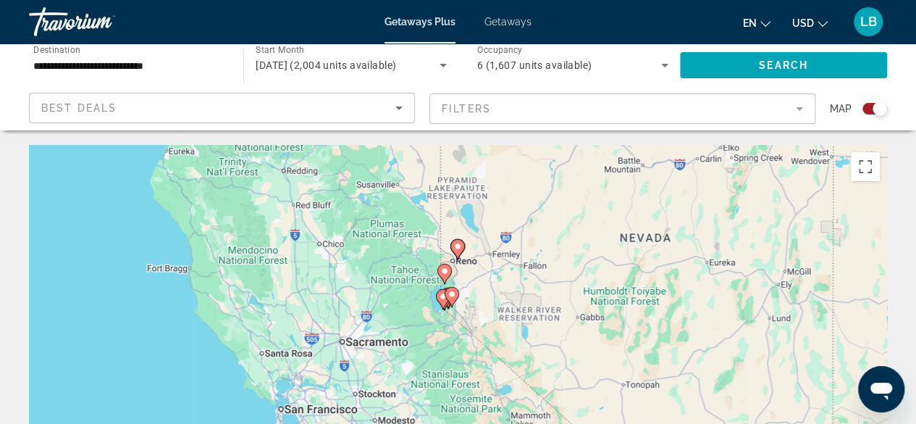
drag, startPoint x: 437, startPoint y: 214, endPoint x: 374, endPoint y: 337, distance: 138.6
click at [374, 337] on div "To activate drag with keyboard, press Alt + Enter. Once in keyboard drag state,…" at bounding box center [458, 362] width 858 height 435
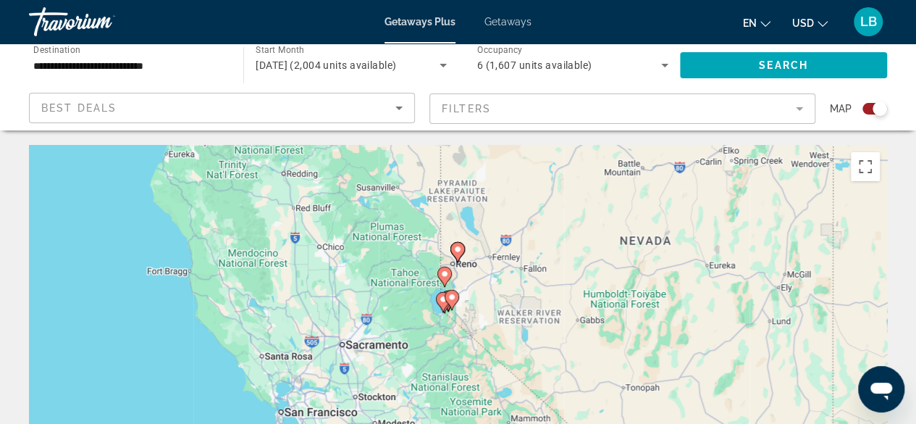
click at [441, 308] on icon "Main content" at bounding box center [443, 302] width 14 height 20
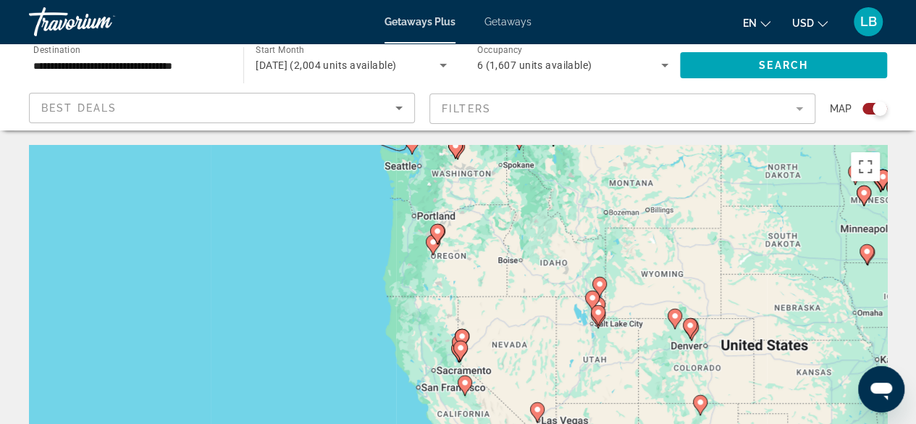
click at [455, 353] on gmp-advanced-marker "Main content" at bounding box center [460, 351] width 14 height 22
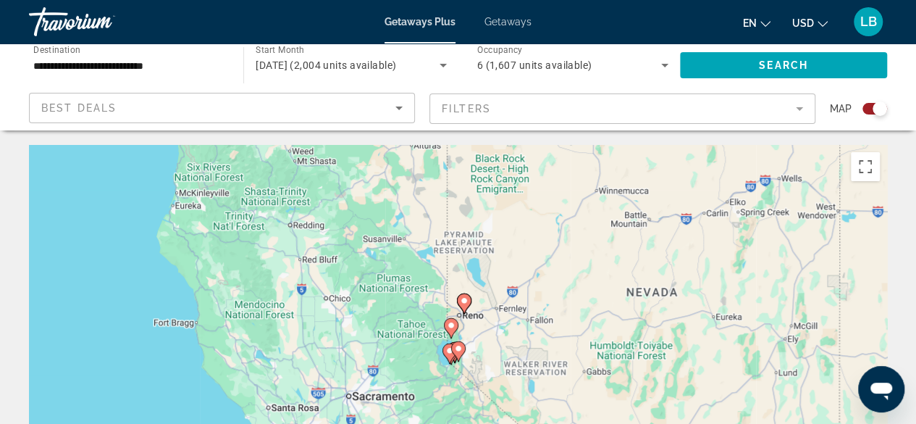
click at [456, 350] on image "Main content" at bounding box center [458, 348] width 9 height 9
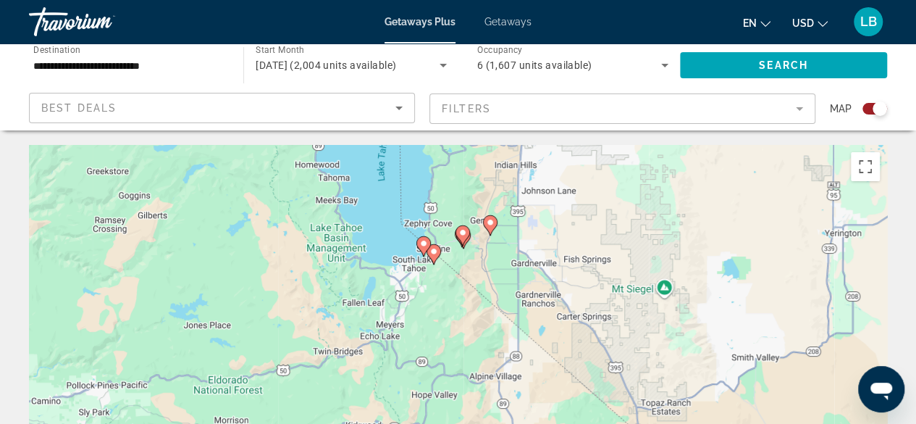
drag, startPoint x: 432, startPoint y: 326, endPoint x: 478, endPoint y: 185, distance: 148.6
click at [475, 187] on div "To activate drag with keyboard, press Alt + Enter. Once in keyboard drag state,…" at bounding box center [458, 362] width 858 height 435
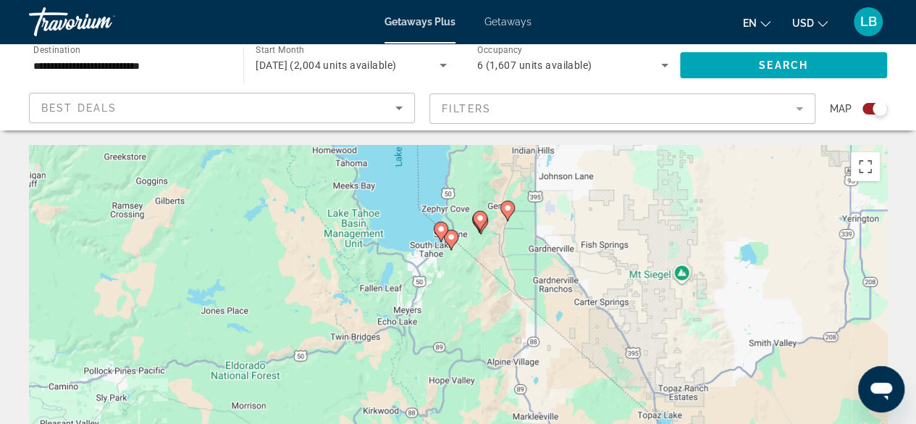
click at [450, 237] on image "Main content" at bounding box center [451, 236] width 9 height 9
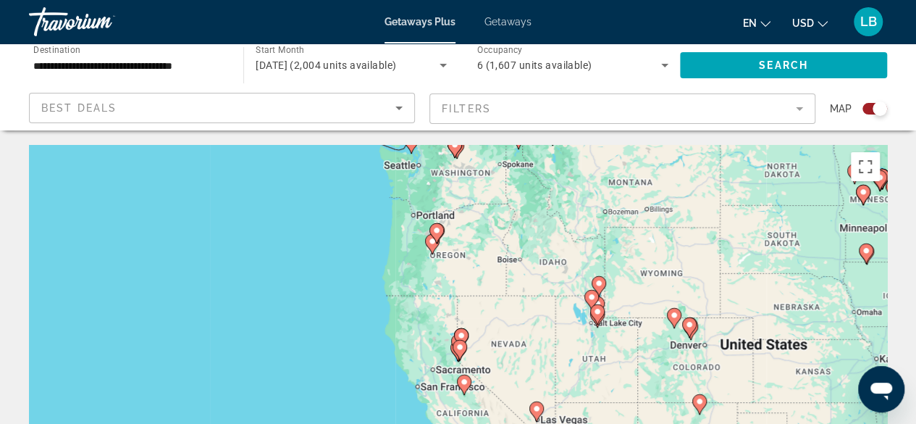
click at [458, 350] on image "Main content" at bounding box center [460, 347] width 9 height 9
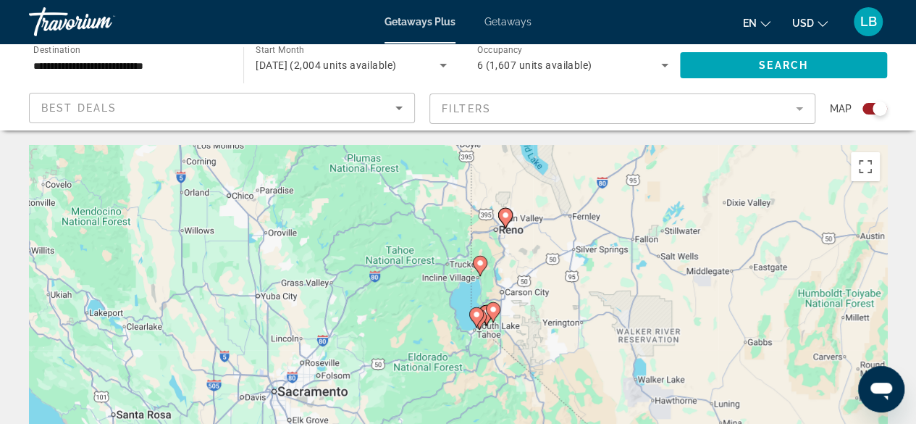
click at [487, 316] on gmp-advanced-marker "Main content" at bounding box center [493, 312] width 14 height 22
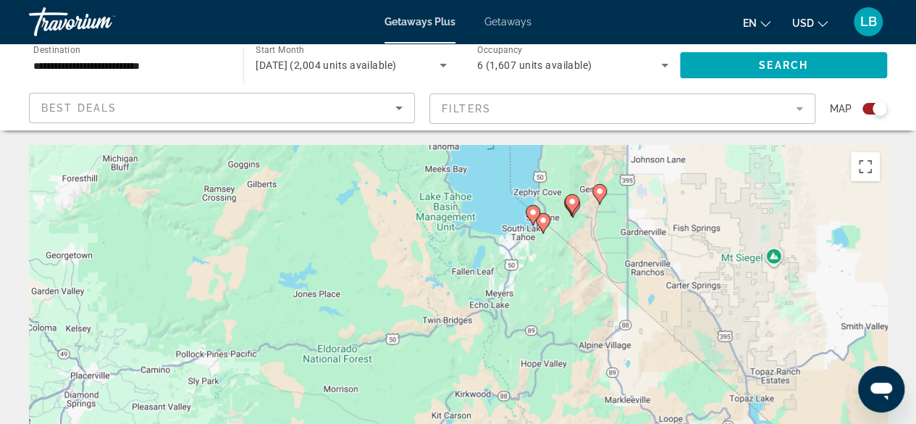
click at [532, 211] on image "Main content" at bounding box center [533, 212] width 9 height 9
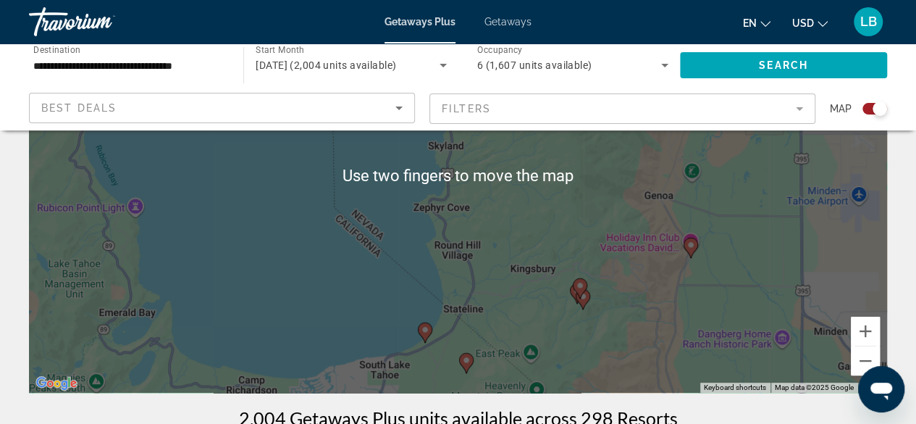
scroll to position [177, 0]
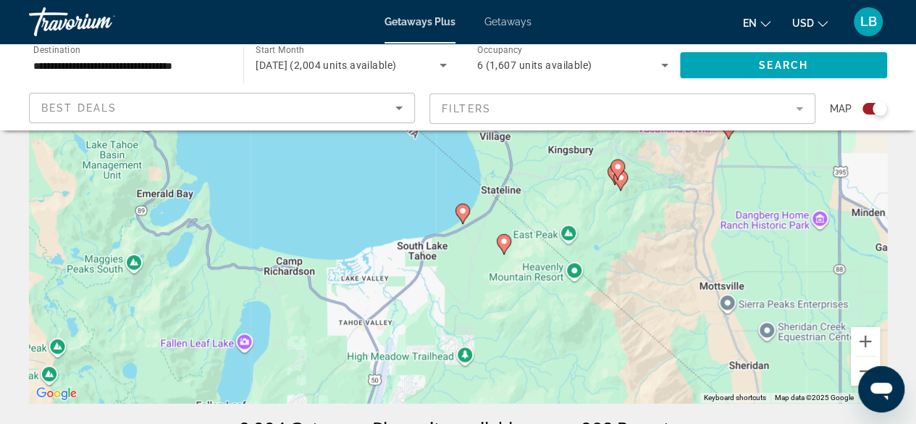
click at [462, 212] on image "Main content" at bounding box center [462, 210] width 9 height 9
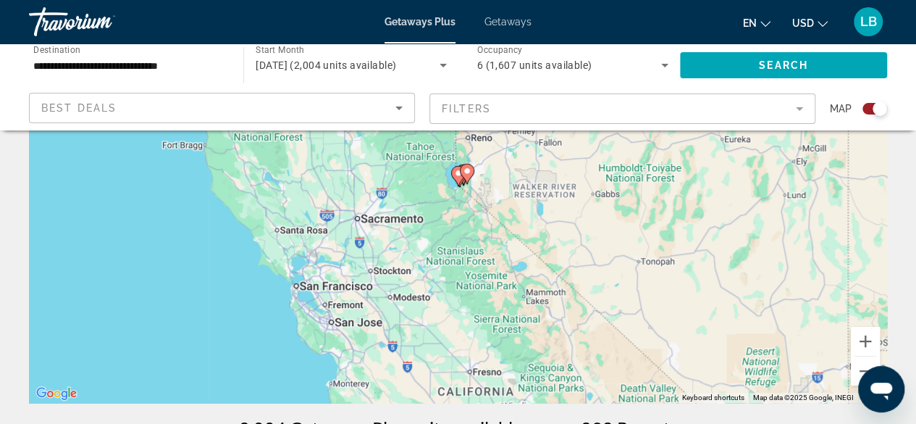
click at [459, 173] on image "Main content" at bounding box center [458, 173] width 9 height 9
type input "**********"
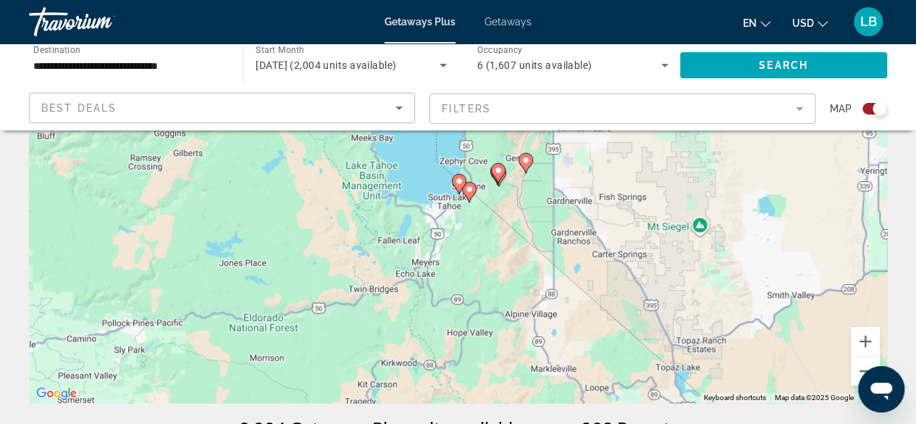
click at [465, 188] on gmp-advanced-marker "Main content" at bounding box center [459, 184] width 14 height 22
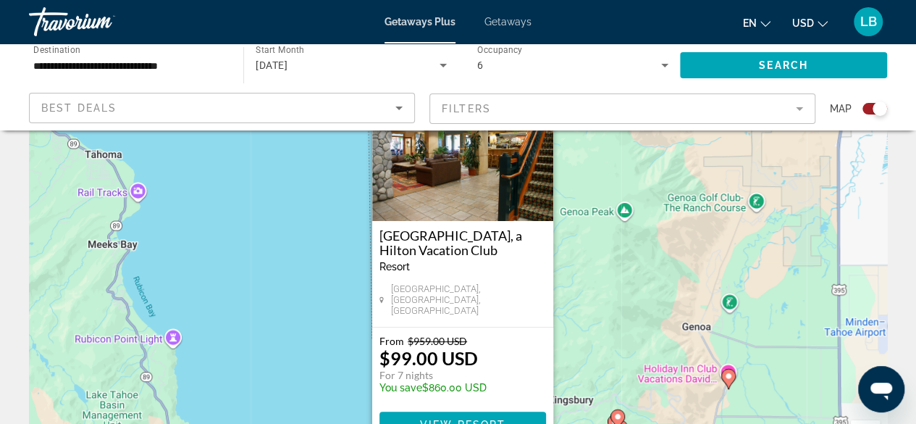
scroll to position [0, 0]
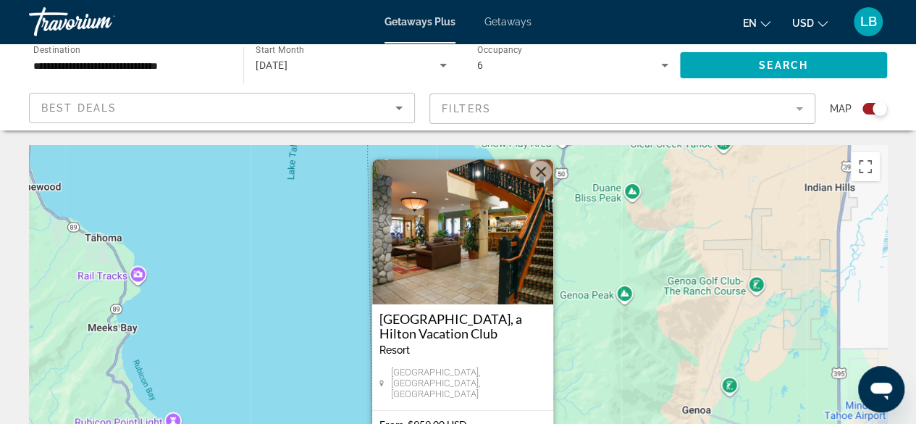
click at [474, 254] on img "Main content" at bounding box center [462, 231] width 181 height 145
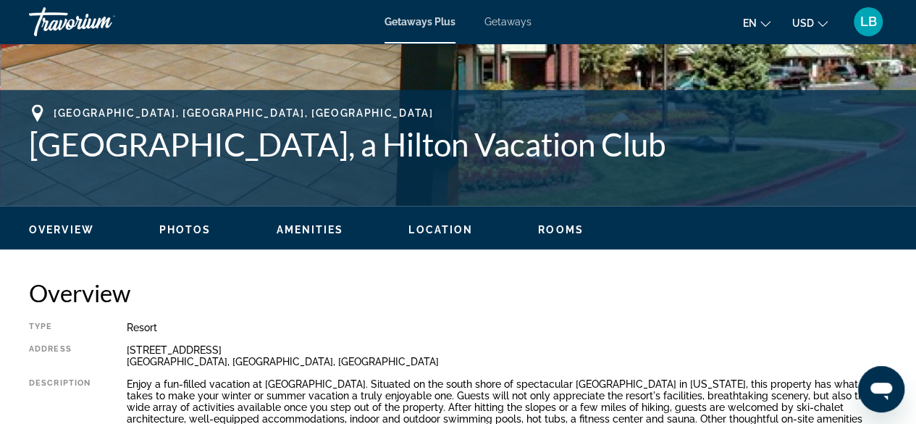
scroll to position [507, 0]
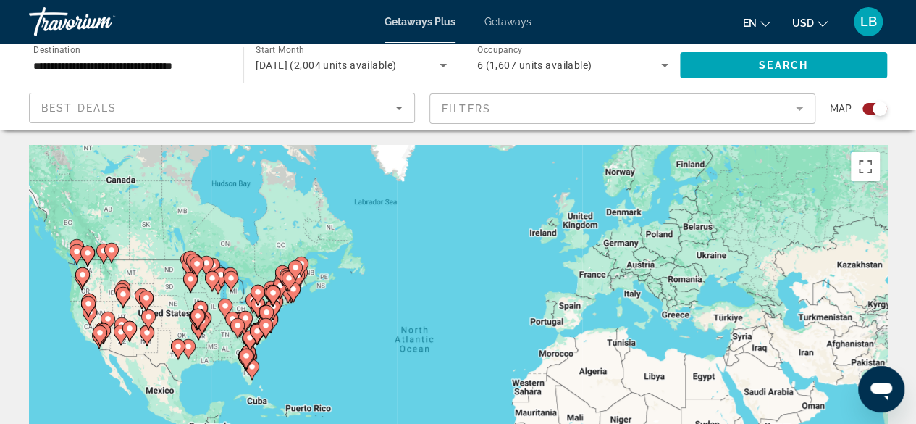
click at [87, 319] on icon "Main content" at bounding box center [89, 315] width 13 height 19
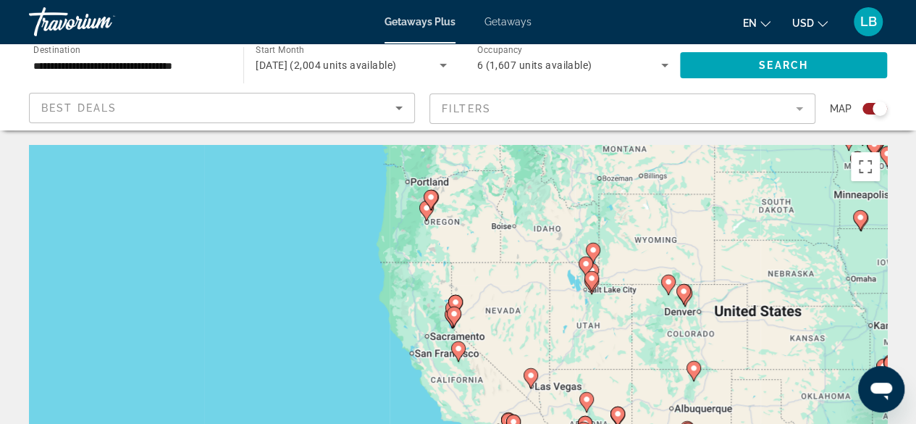
click at [453, 315] on image "Main content" at bounding box center [454, 313] width 9 height 9
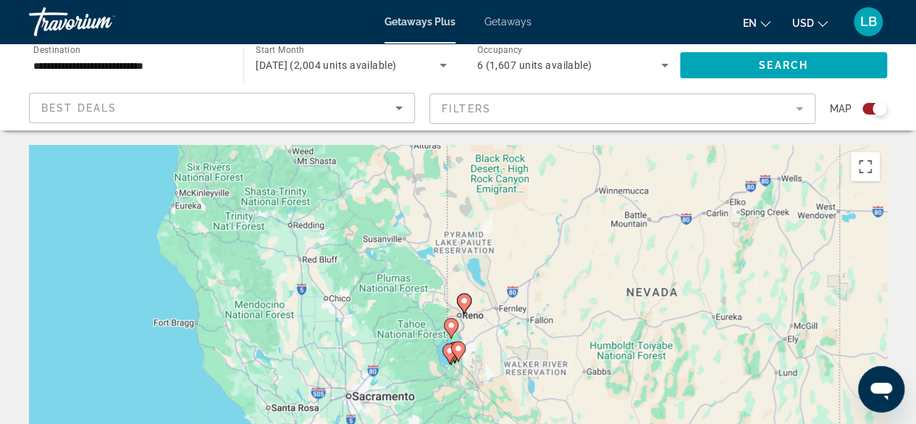
click at [456, 349] on image "Main content" at bounding box center [458, 348] width 9 height 9
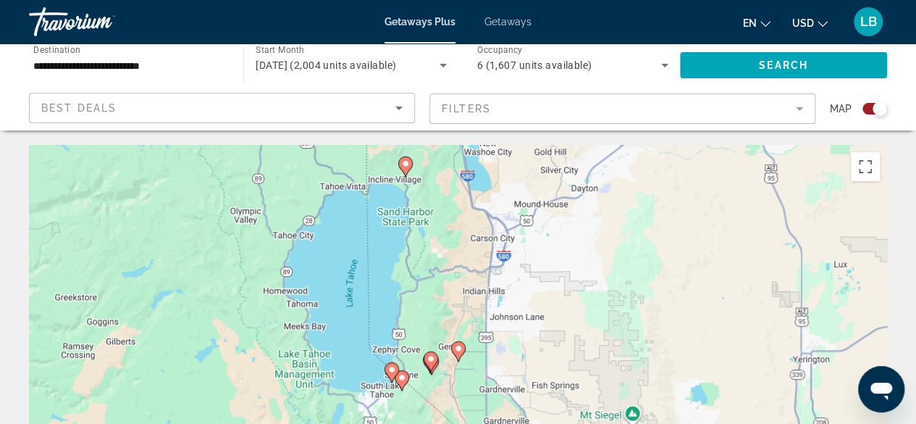
click at [401, 382] on icon "Main content" at bounding box center [401, 380] width 13 height 19
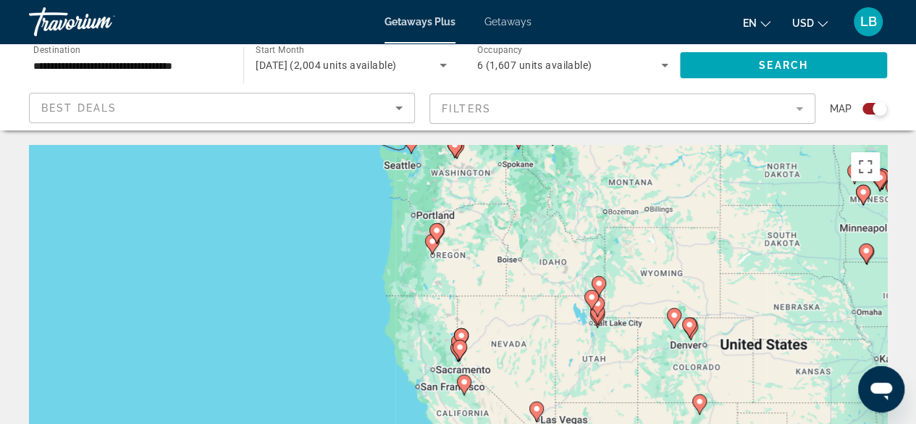
click at [460, 355] on icon "Main content" at bounding box center [459, 349] width 13 height 19
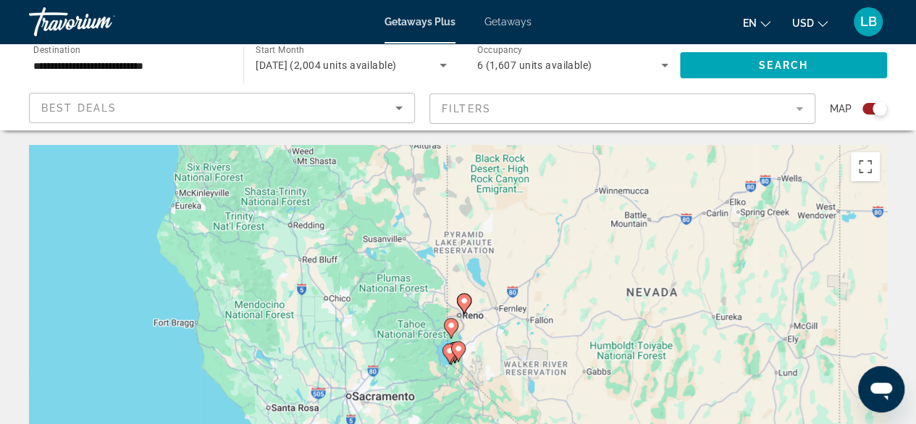
click at [456, 350] on image "Main content" at bounding box center [458, 348] width 9 height 9
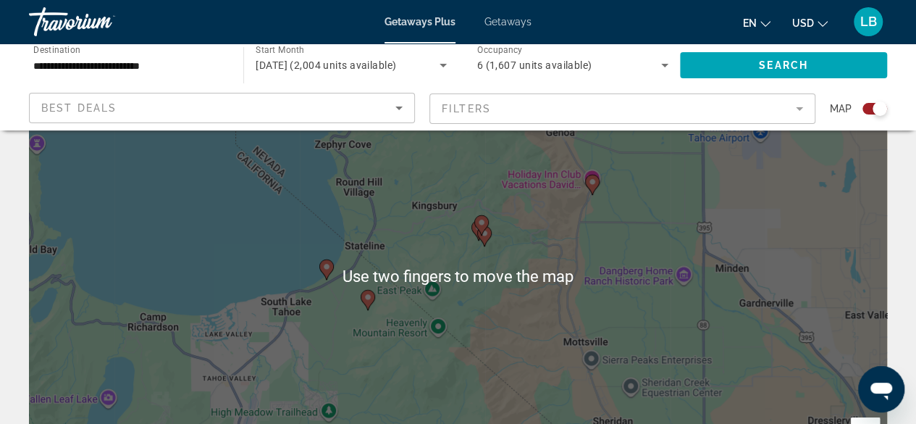
scroll to position [87, 0]
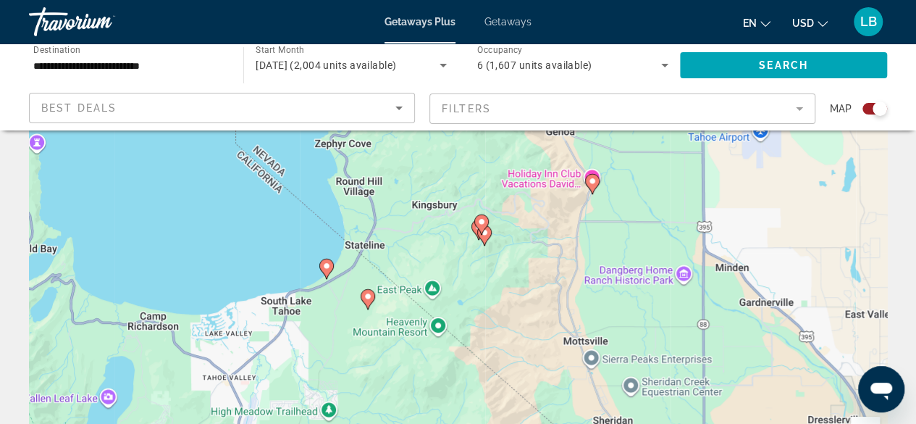
click at [366, 298] on image "Main content" at bounding box center [368, 296] width 9 height 9
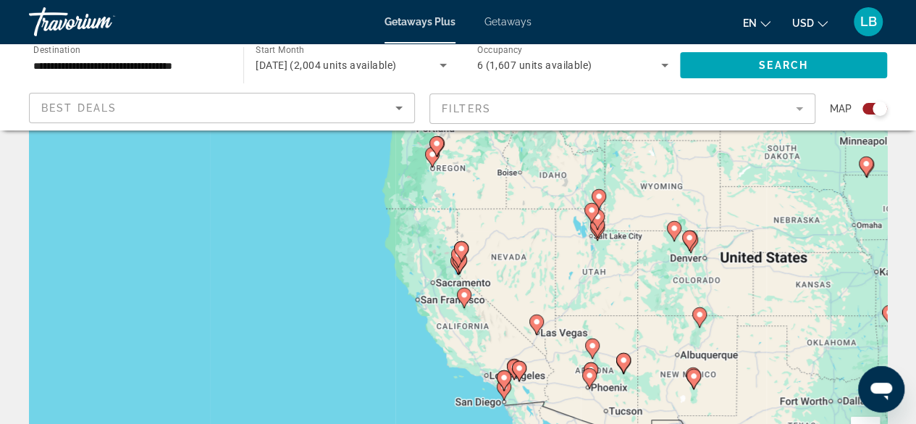
click at [461, 249] on image "Main content" at bounding box center [461, 248] width 9 height 9
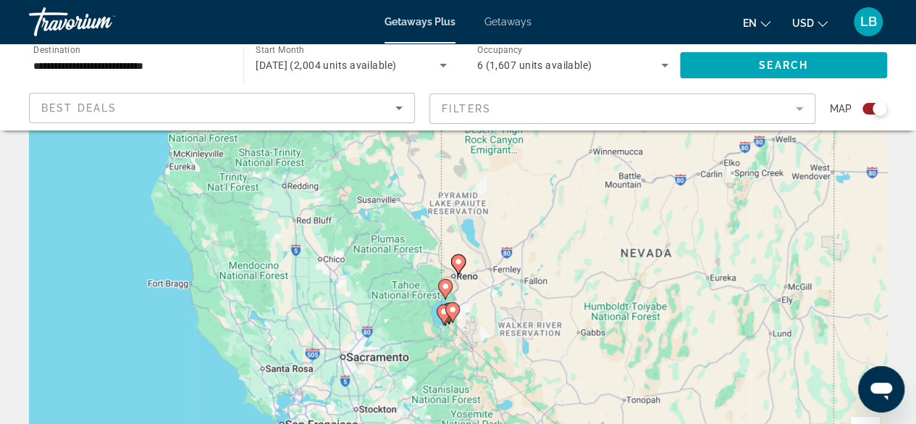
click at [452, 311] on image "Main content" at bounding box center [452, 309] width 9 height 9
type input "**********"
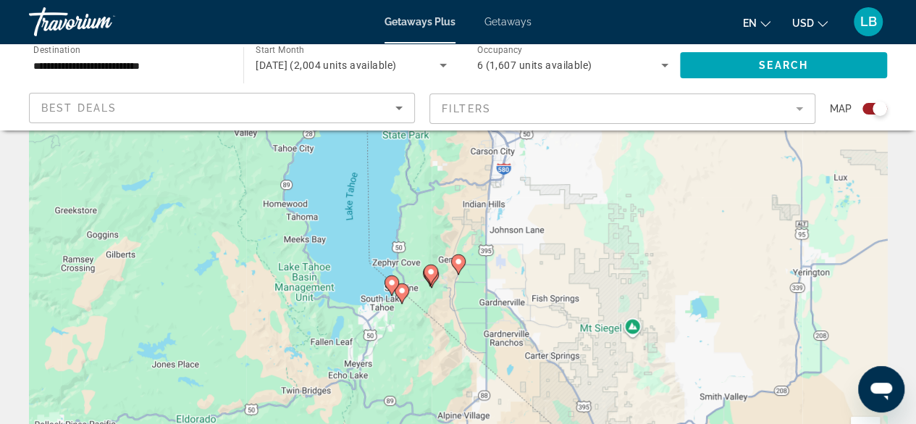
click at [429, 272] on image "Main content" at bounding box center [431, 271] width 9 height 9
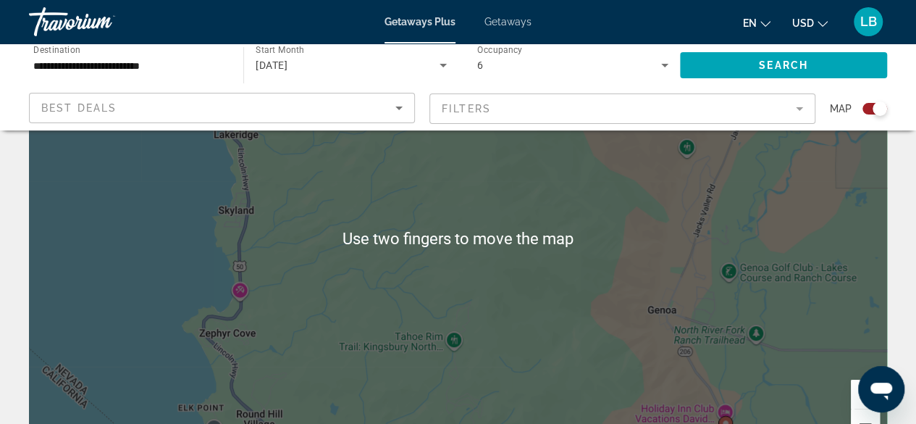
scroll to position [123, 0]
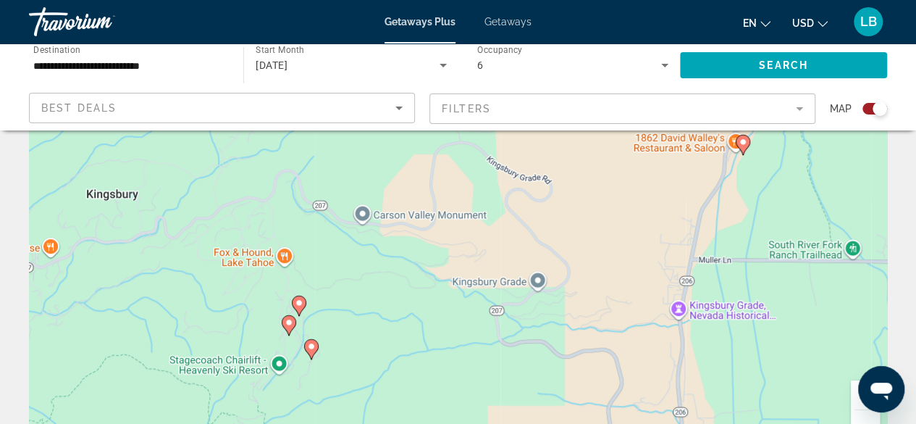
click at [285, 322] on image "Main content" at bounding box center [289, 322] width 9 height 9
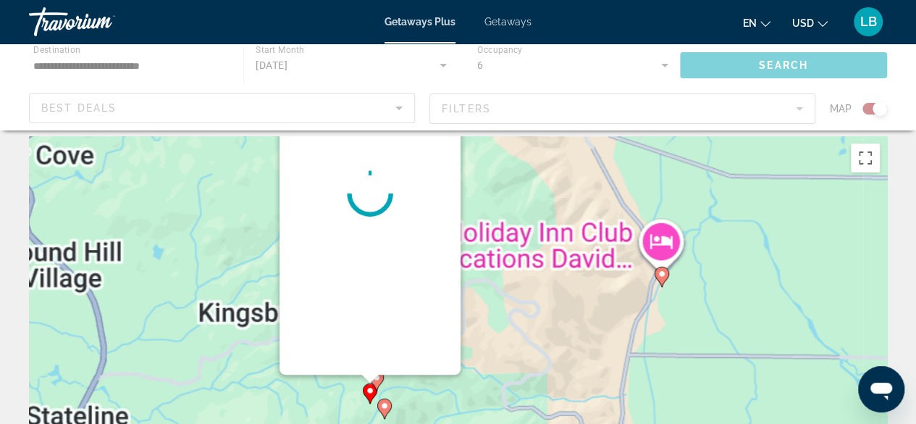
scroll to position [0, 0]
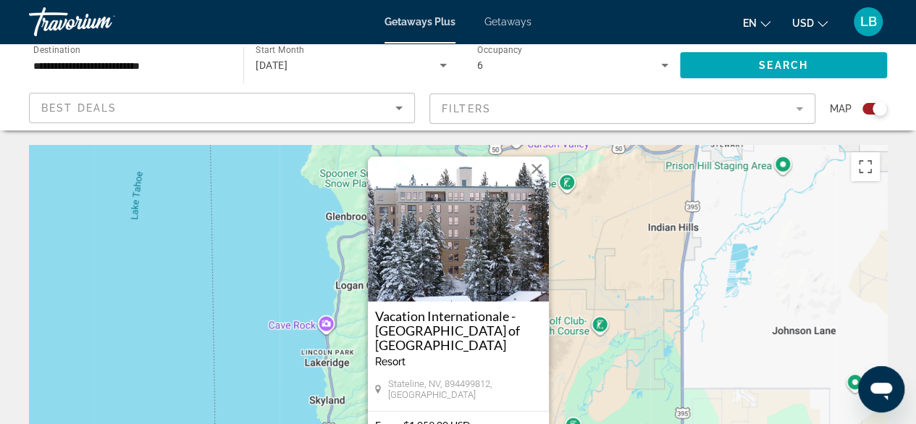
click at [540, 175] on button "Close" at bounding box center [537, 169] width 22 height 22
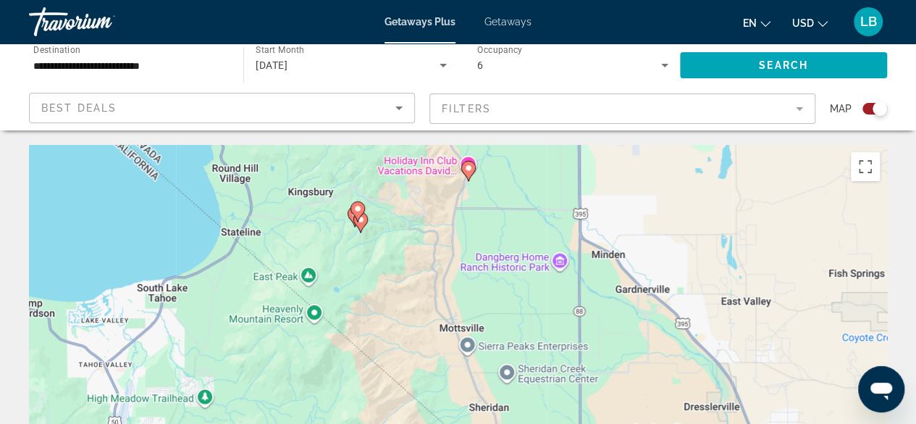
drag, startPoint x: 430, startPoint y: 392, endPoint x: 297, endPoint y: 102, distance: 318.9
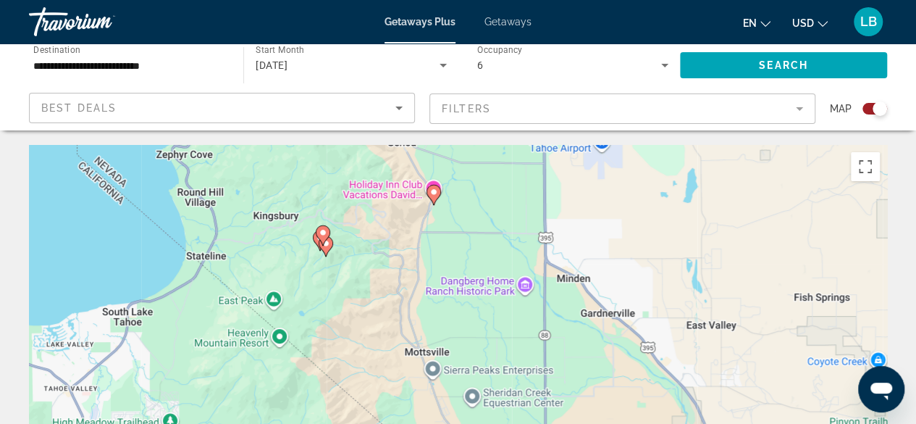
click at [328, 245] on gmp-advanced-marker "Main content" at bounding box center [323, 236] width 14 height 22
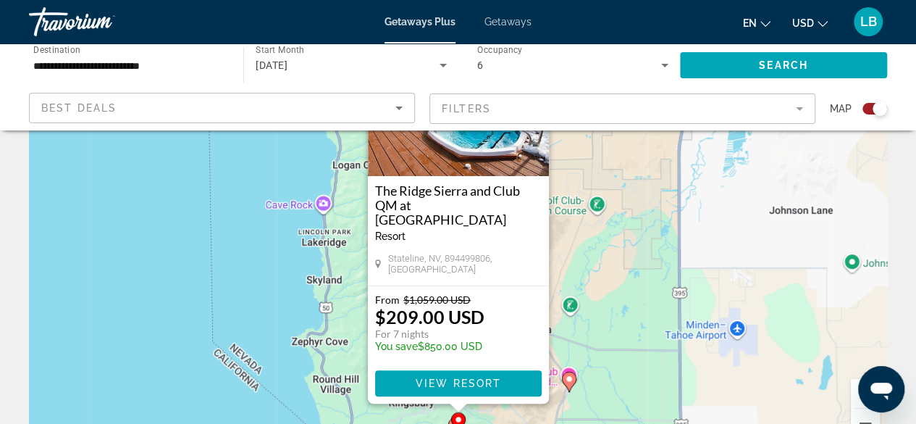
scroll to position [72, 0]
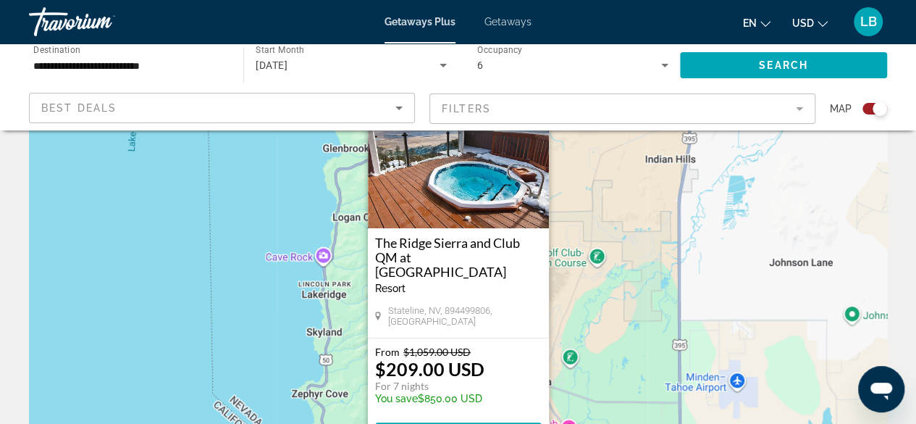
click at [473, 209] on img "Main content" at bounding box center [458, 155] width 181 height 145
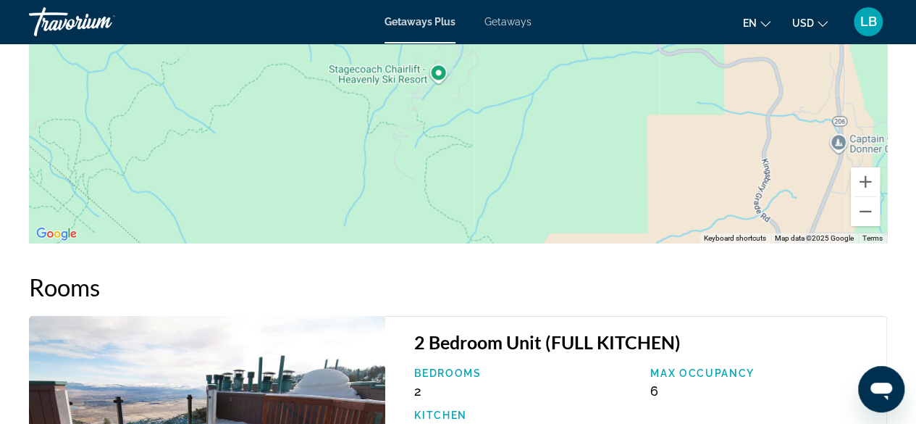
scroll to position [1982, 0]
